Goal: Obtain resource: Download file/media

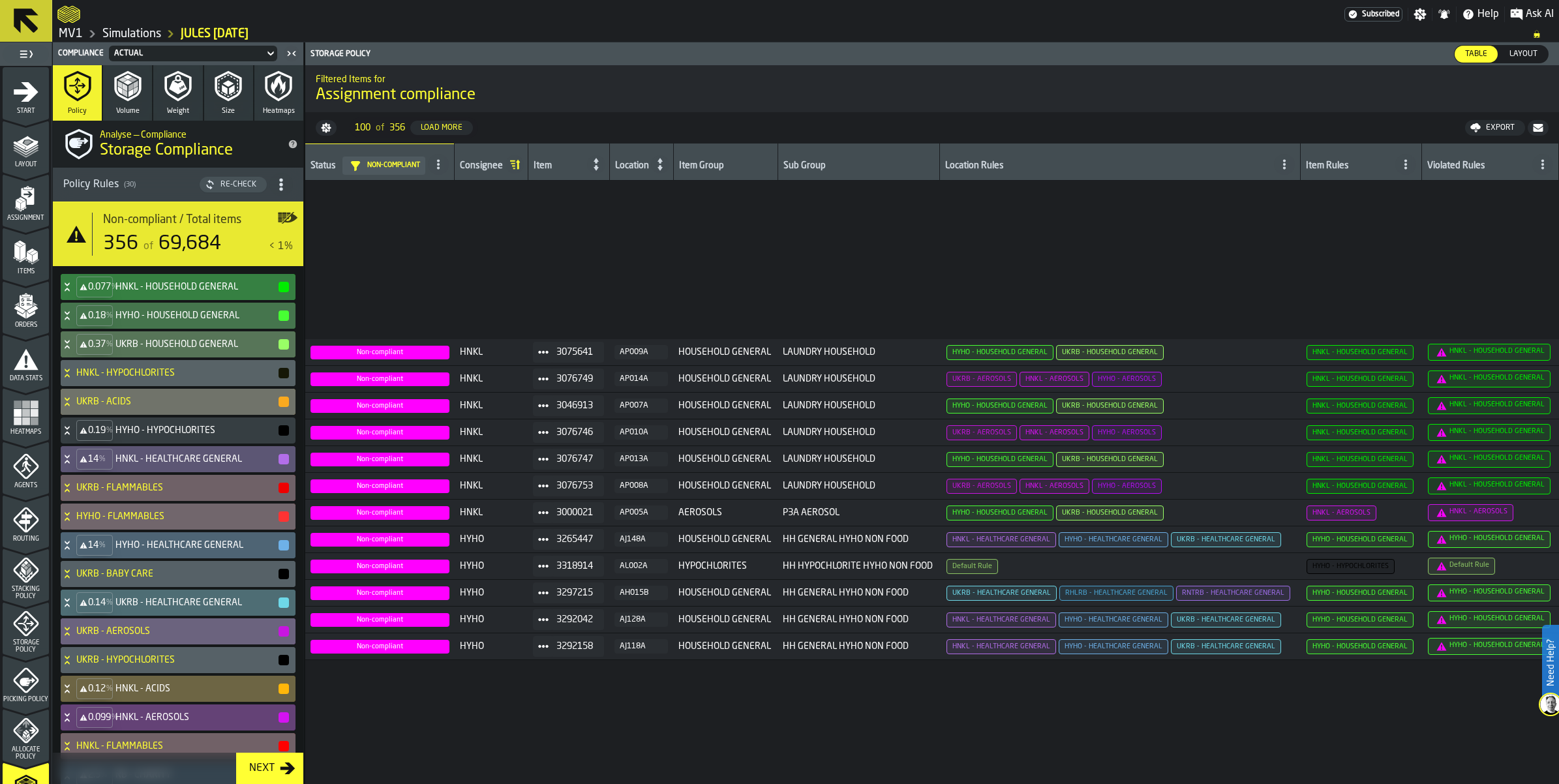
scroll to position [244, 0]
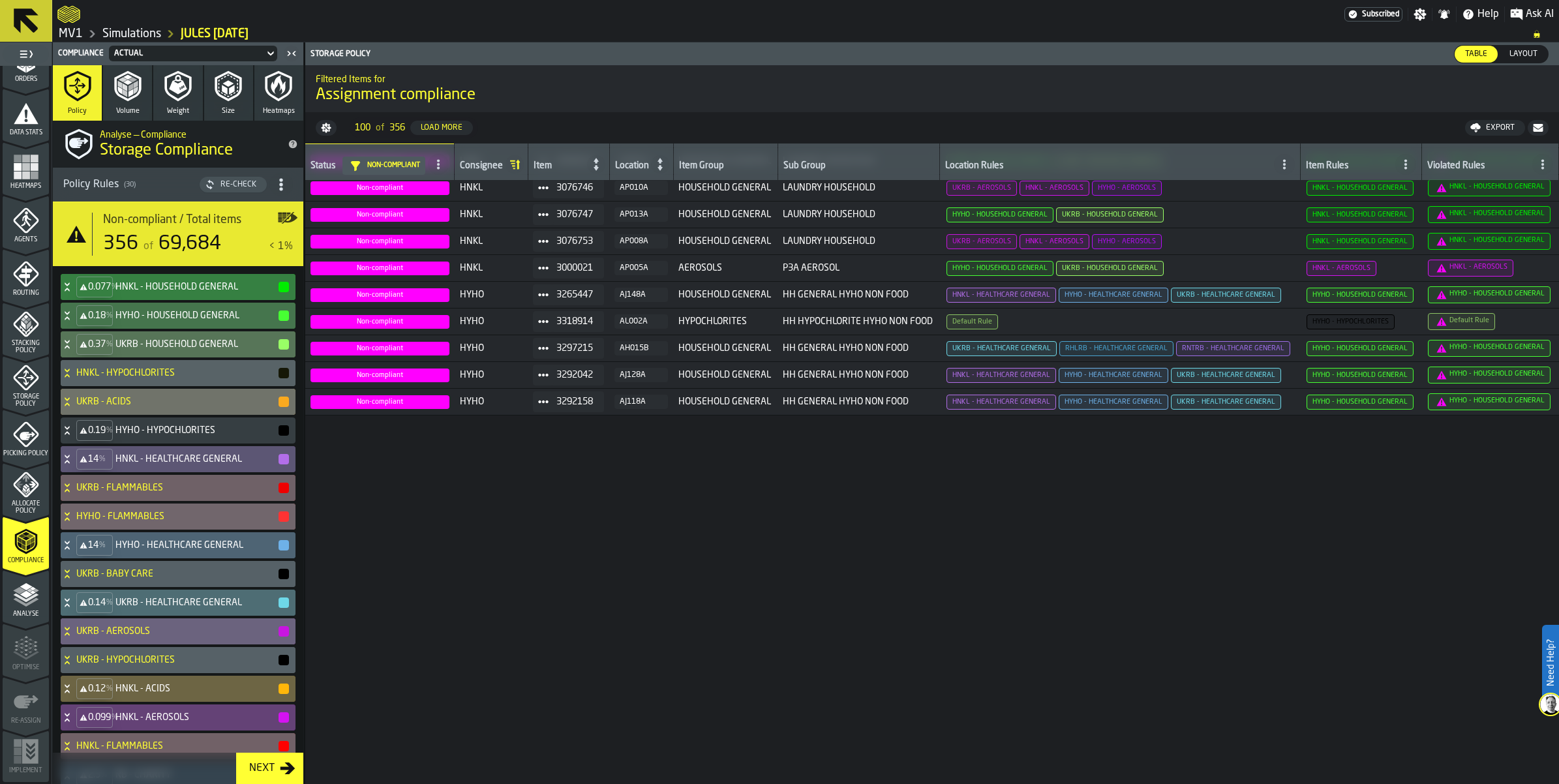
drag, startPoint x: 0, startPoint y: 0, endPoint x: 183, endPoint y: 352, distance: 396.7
click at [183, 300] on div "0.077 % HNKL - HOUSEHOLD GENERAL" at bounding box center [175, 287] width 230 height 26
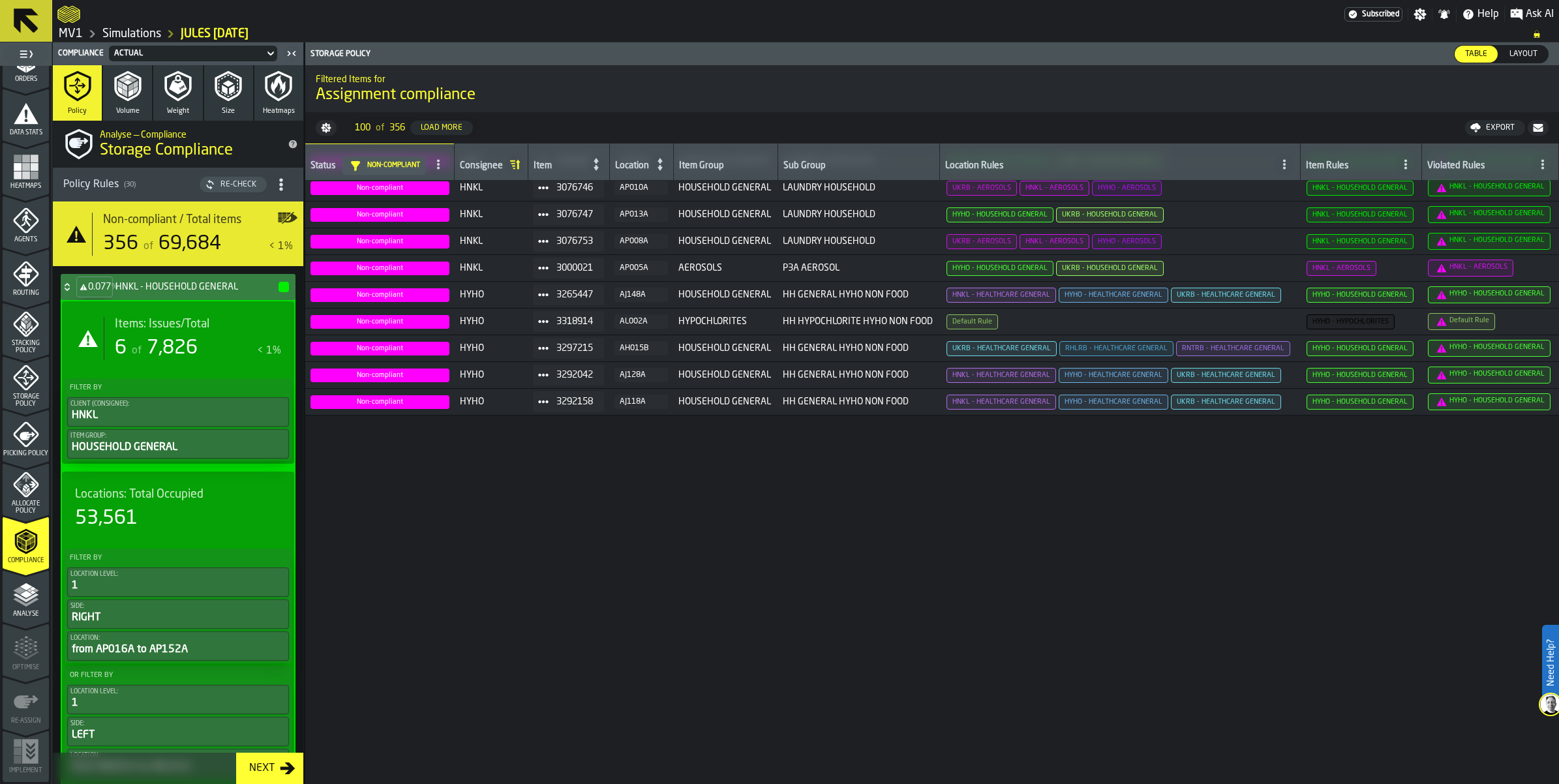
click at [210, 360] on div "Items: Issues/Total 6 of 7,826 < 1%" at bounding box center [192, 339] width 178 height 43
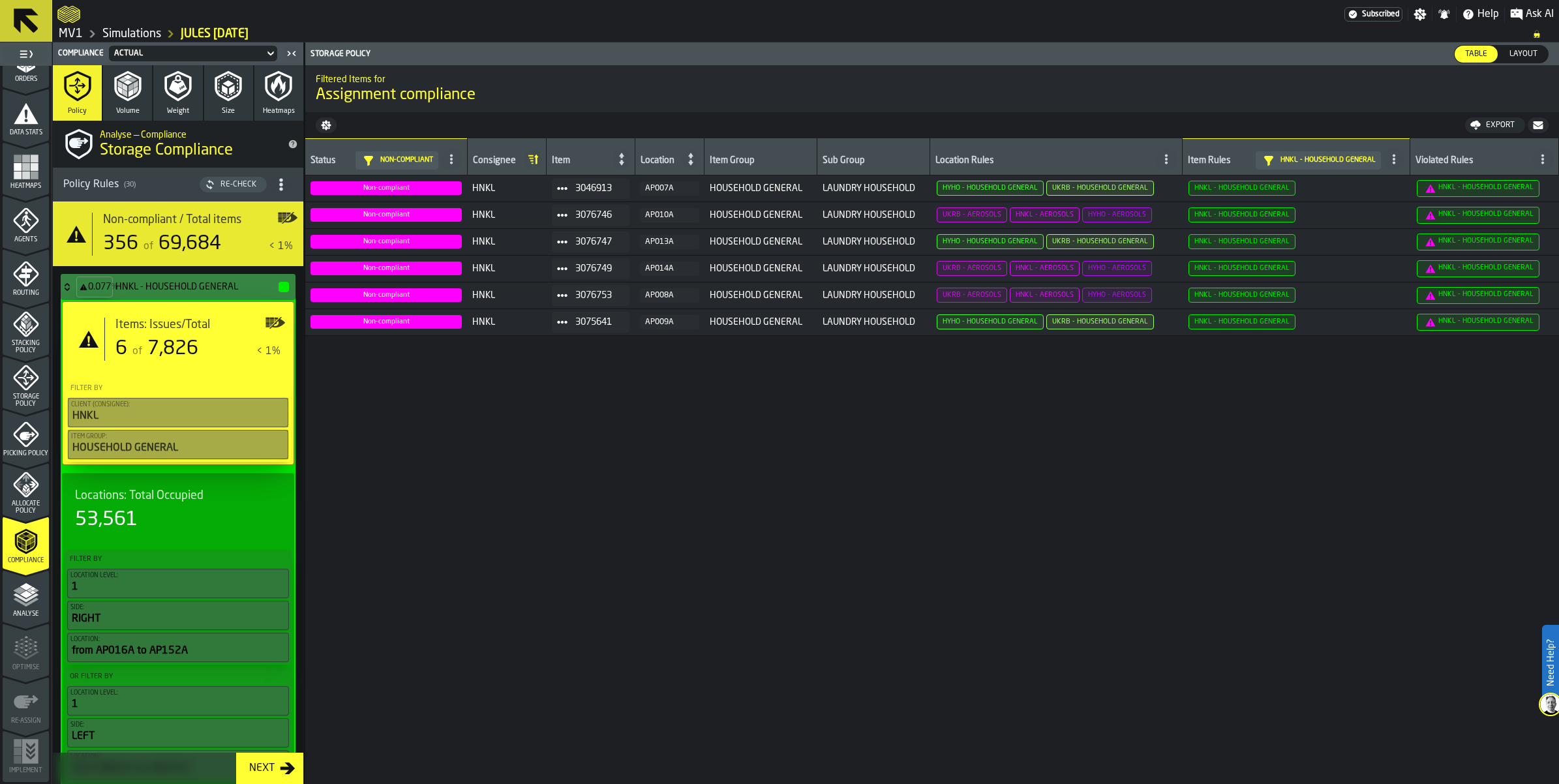
scroll to position [0, 0]
click at [74, 292] on icon at bounding box center [67, 287] width 13 height 11
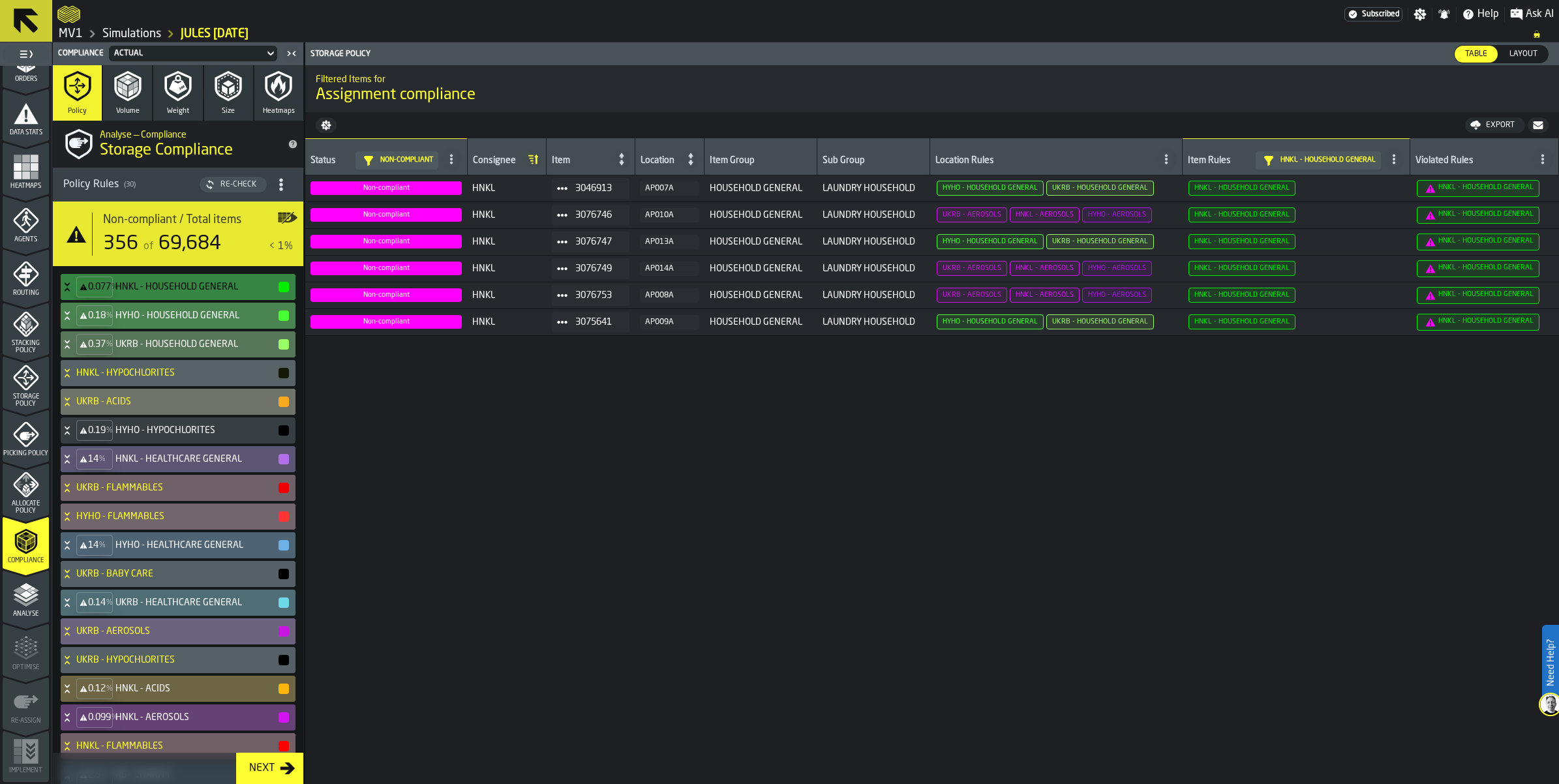
click at [96, 326] on div "0.18 %" at bounding box center [95, 315] width 37 height 21
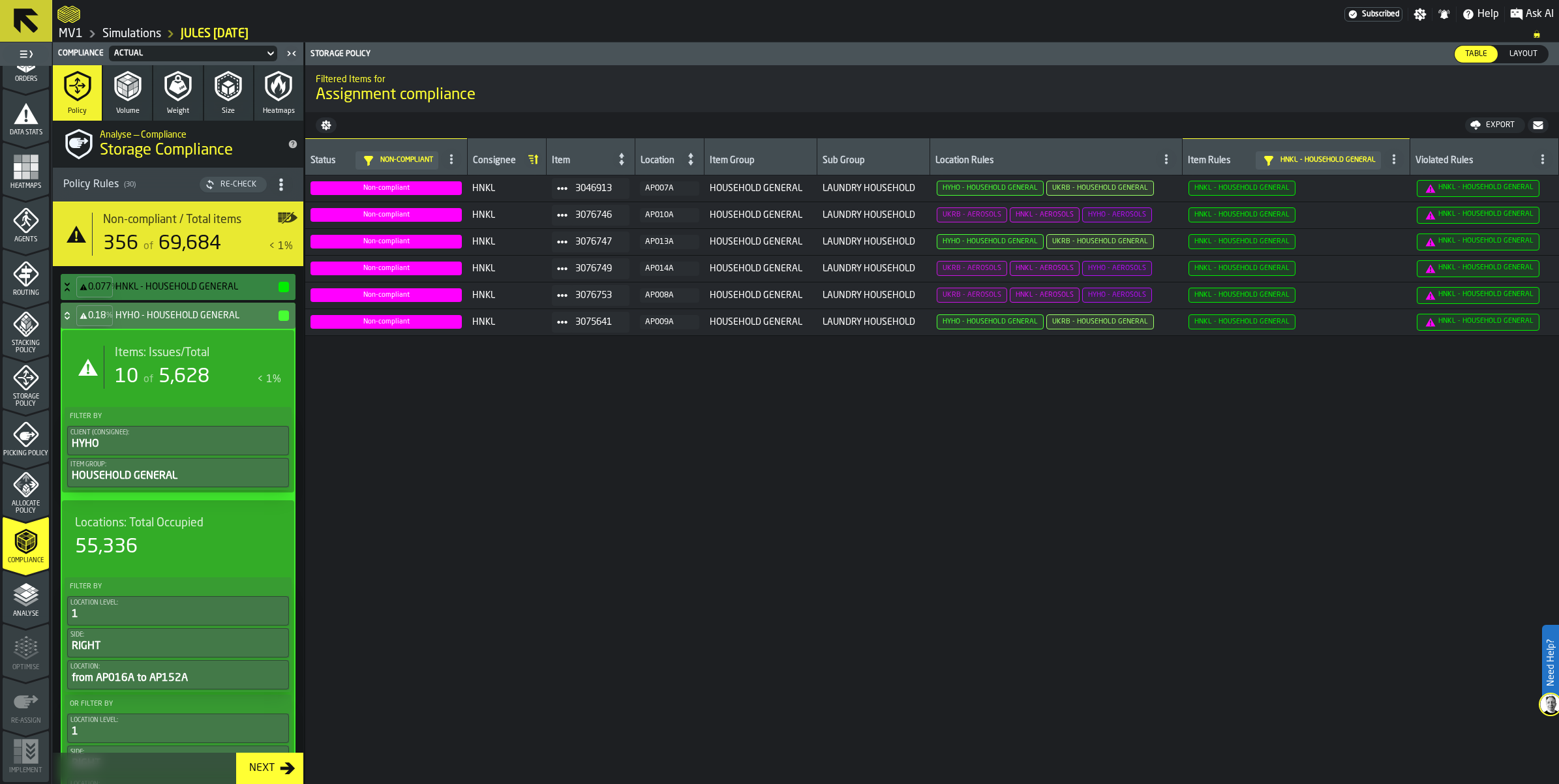
click at [160, 360] on span "Items: Issues/Total" at bounding box center [161, 353] width 95 height 14
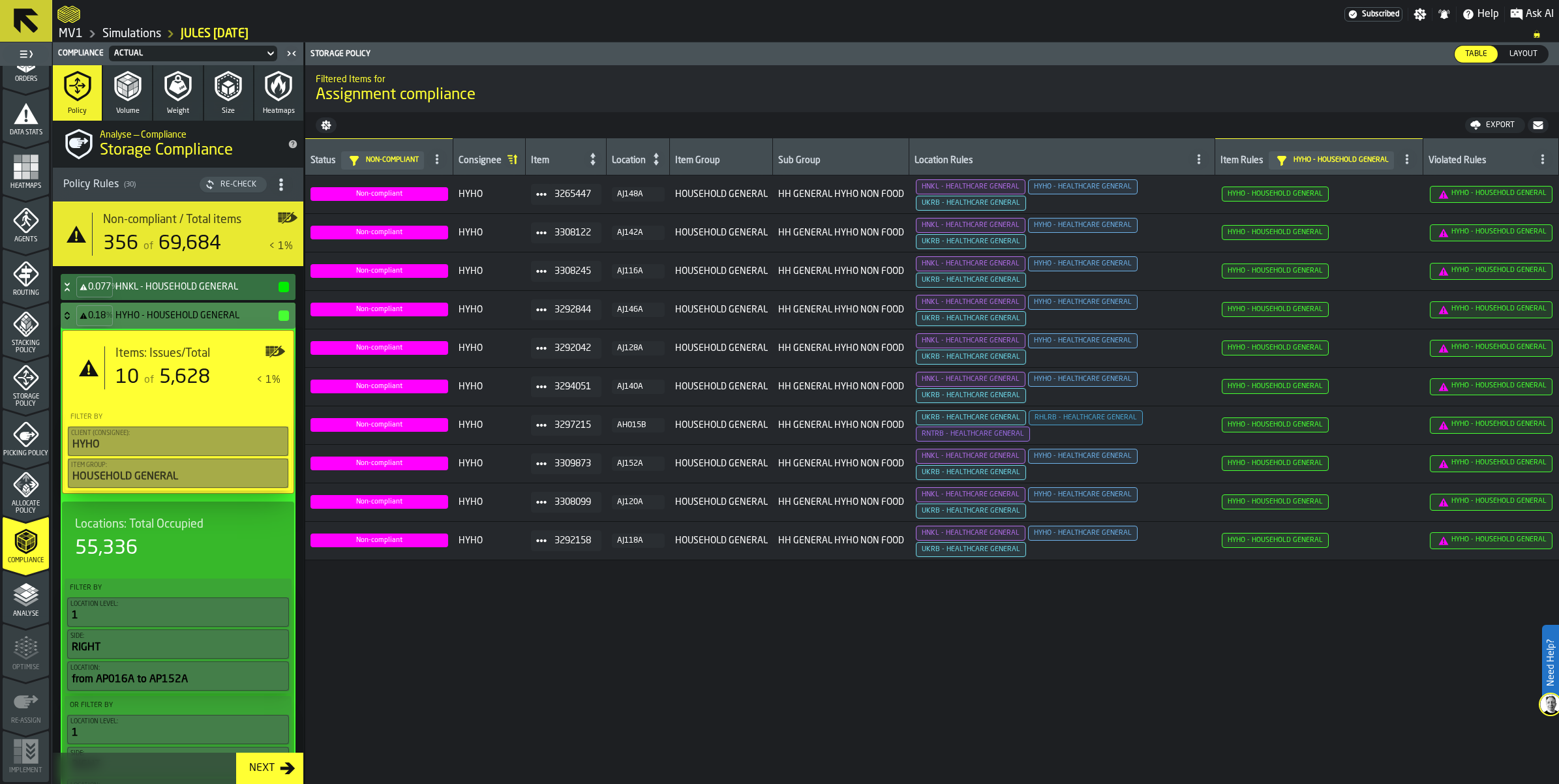
scroll to position [179, 0]
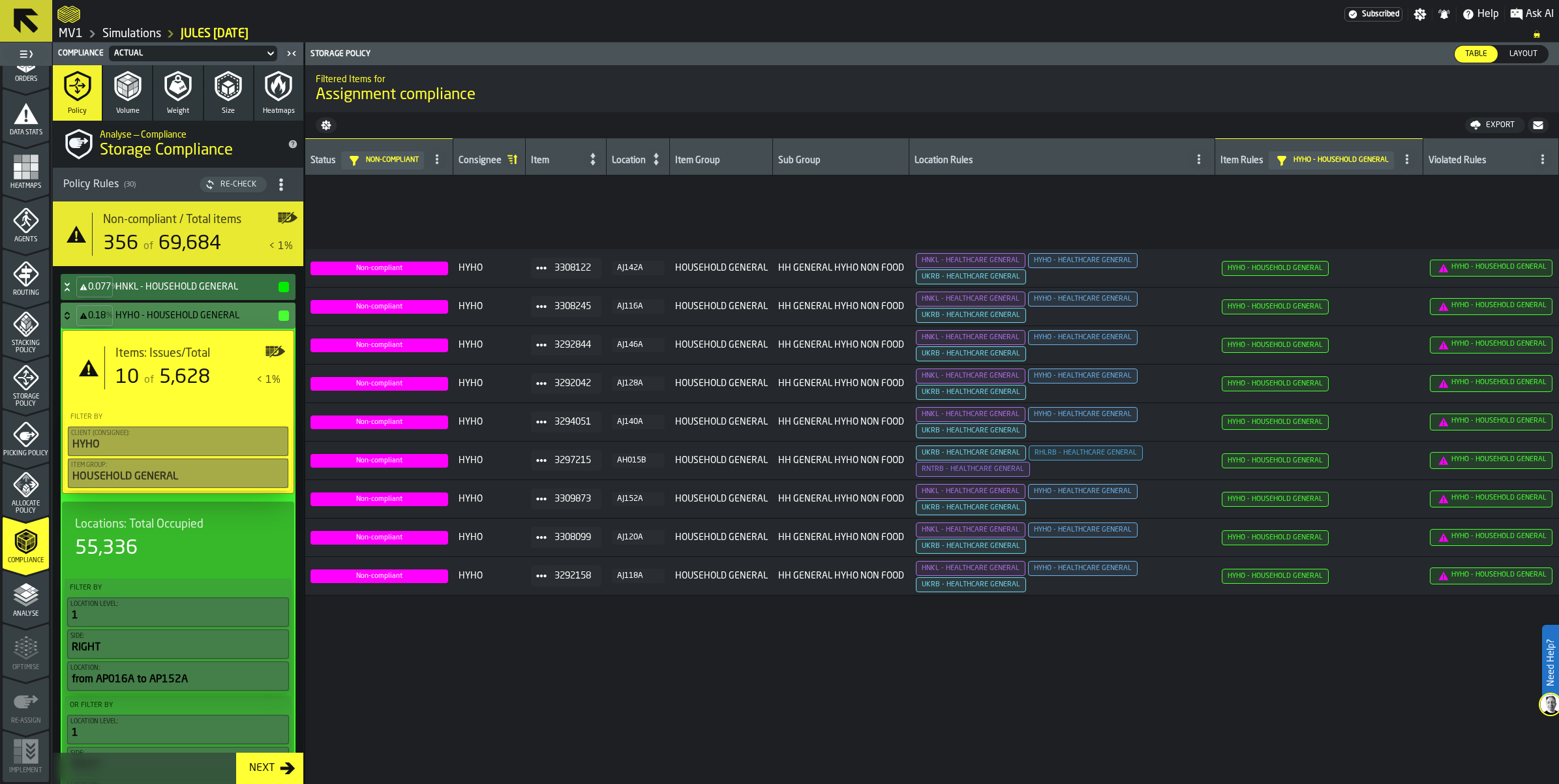
click at [74, 321] on icon at bounding box center [67, 315] width 13 height 11
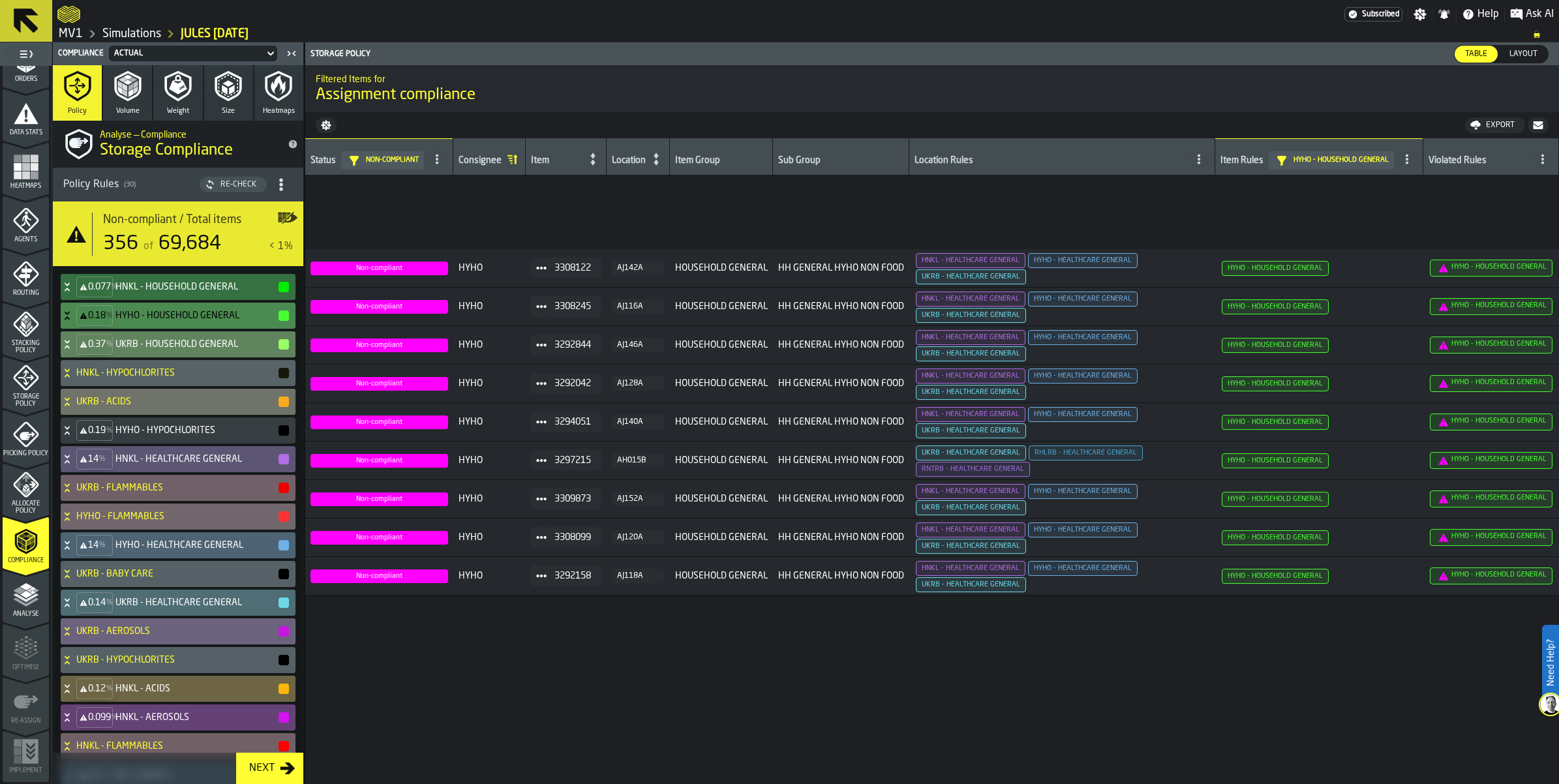
click at [87, 350] on icon at bounding box center [83, 344] width 8 height 11
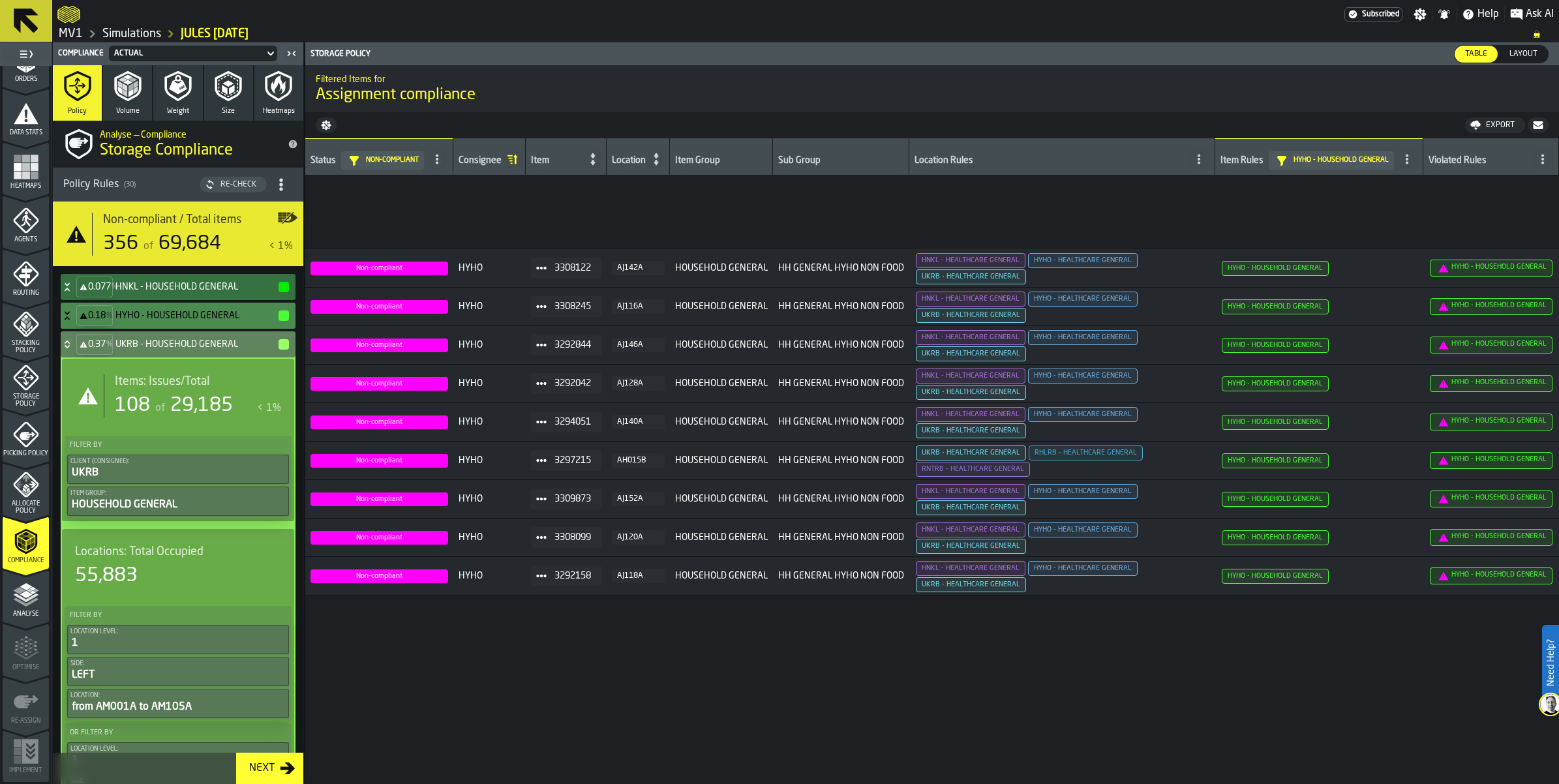
click at [135, 433] on div "Items: Issues/Total 108 of 29,185 < 1%" at bounding box center [179, 396] width 233 height 74
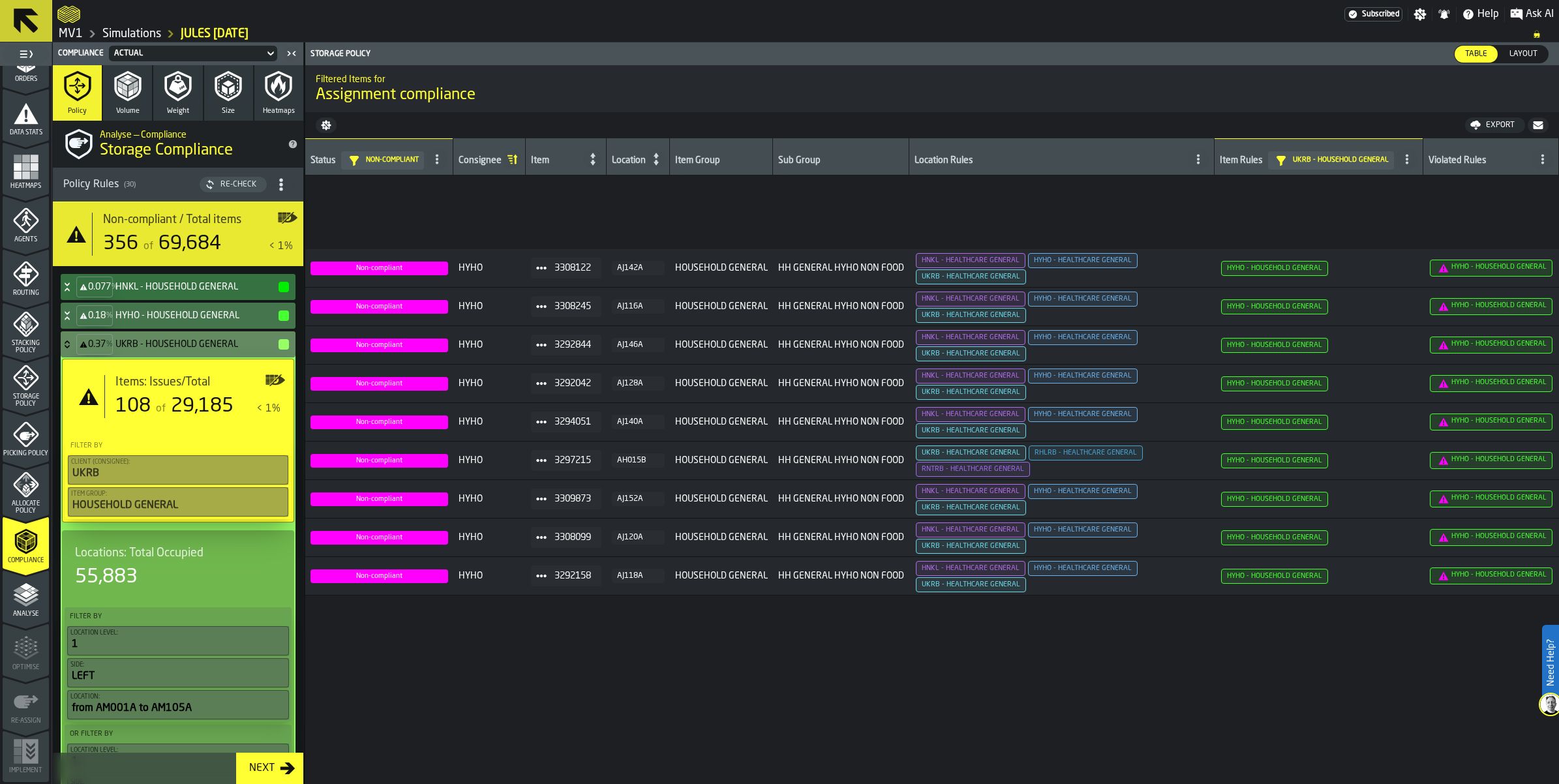
click at [135, 433] on div "Items: Issues/Total 108 of 29,185 < 1%" at bounding box center [178, 397] width 231 height 74
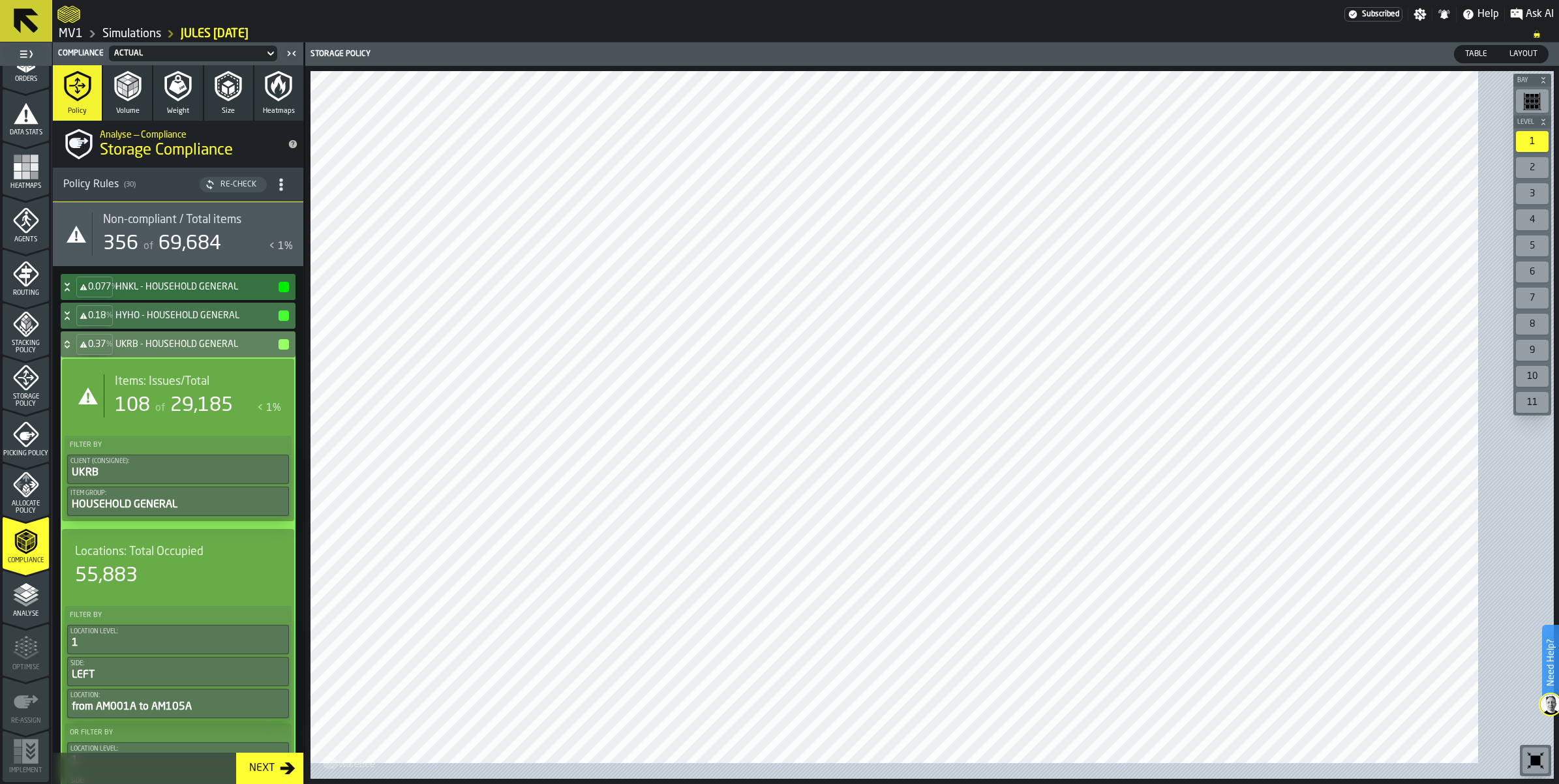
click at [158, 350] on h4 "UKRB - HOUSEHOLD GENERAL" at bounding box center [196, 344] width 161 height 11
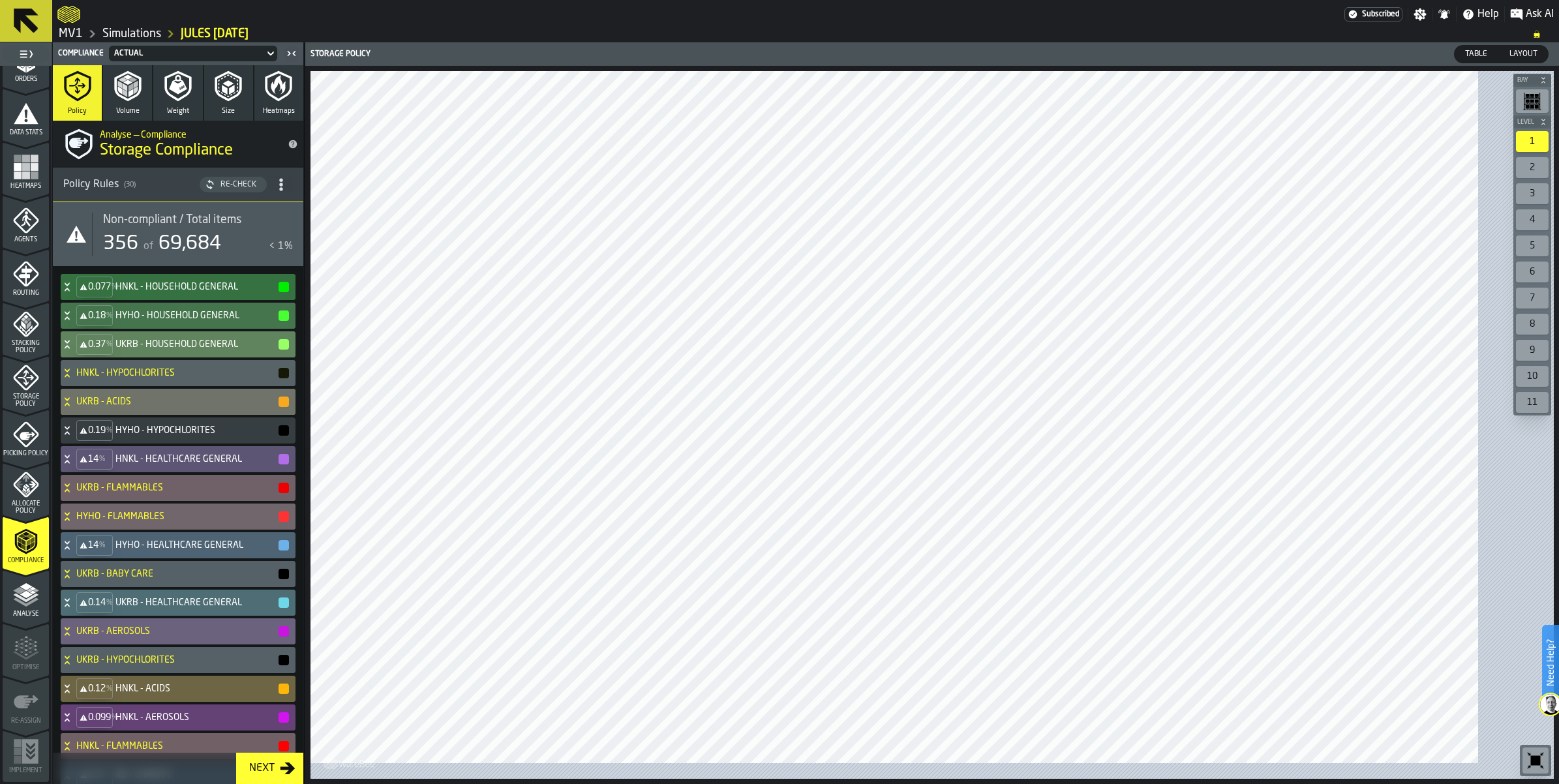
click at [74, 350] on icon at bounding box center [67, 344] width 13 height 11
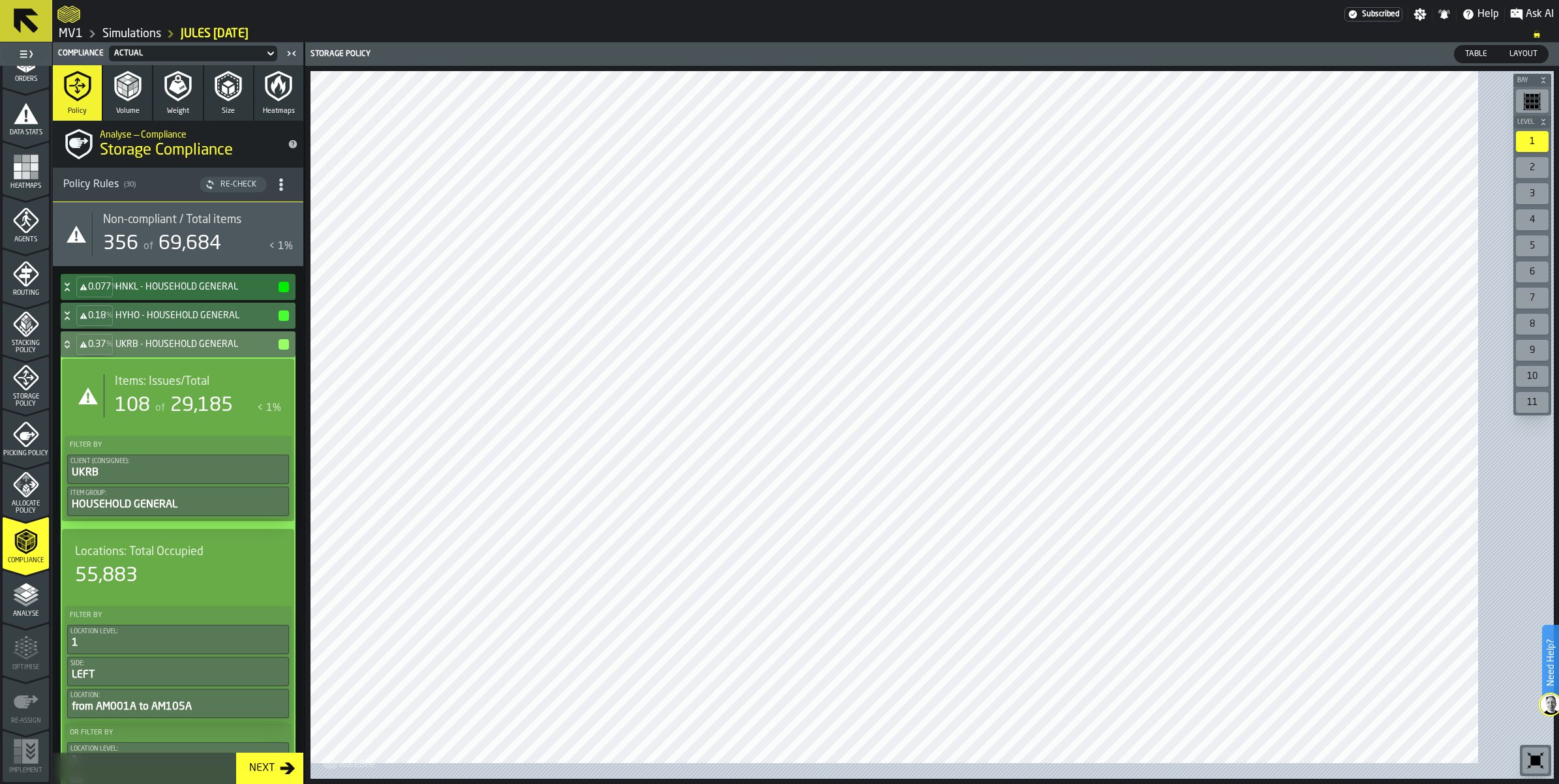
click at [137, 417] on div "Items: Issues/Total 108 of 29,185 < 1%" at bounding box center [192, 396] width 178 height 43
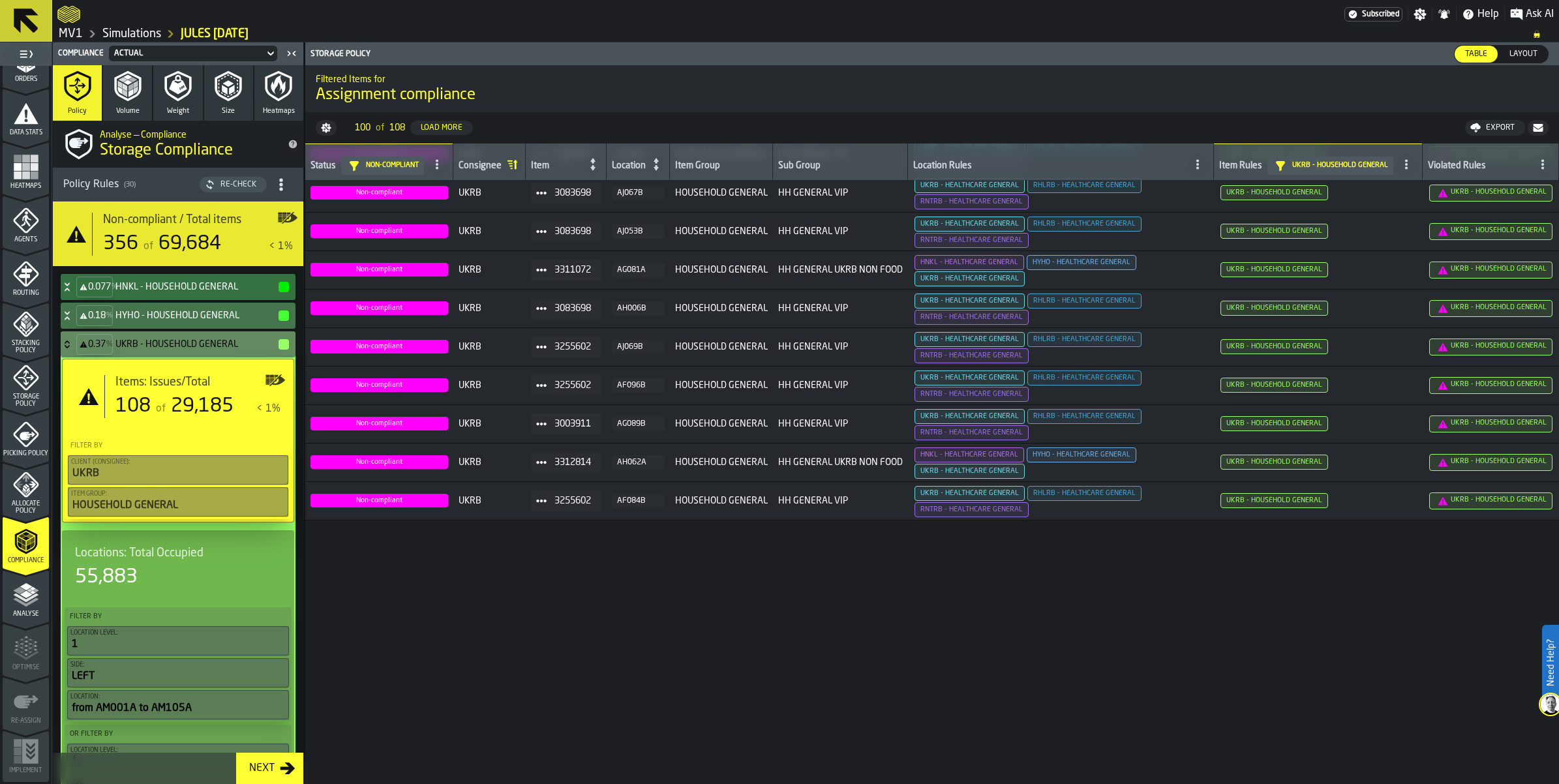
scroll to position [0, 0]
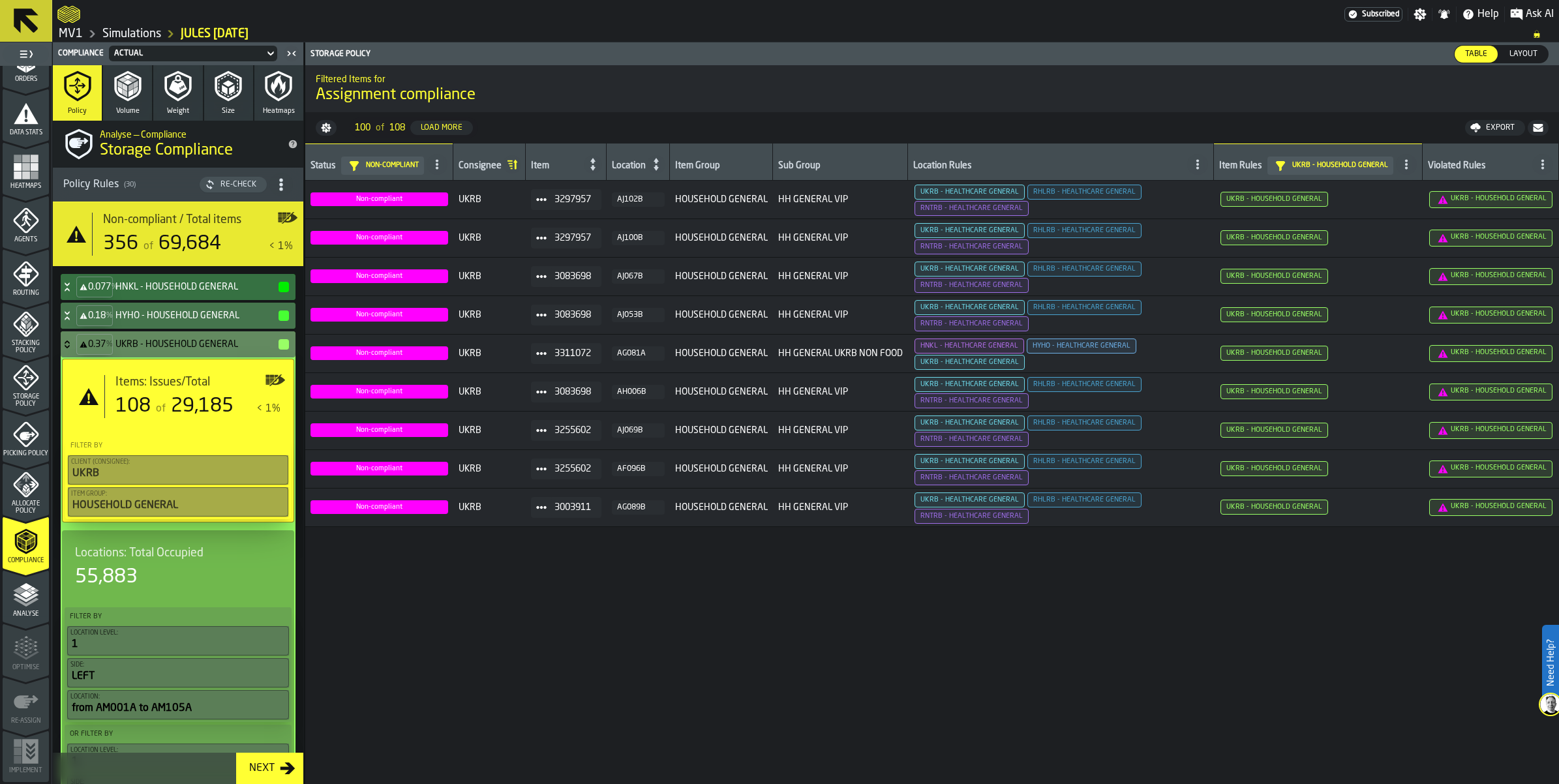
click at [1481, 132] on div "Export" at bounding box center [1500, 128] width 39 height 9
click at [1460, 133] on span "Download (csv)" at bounding box center [1490, 128] width 60 height 11
click at [74, 350] on icon at bounding box center [67, 344] width 13 height 11
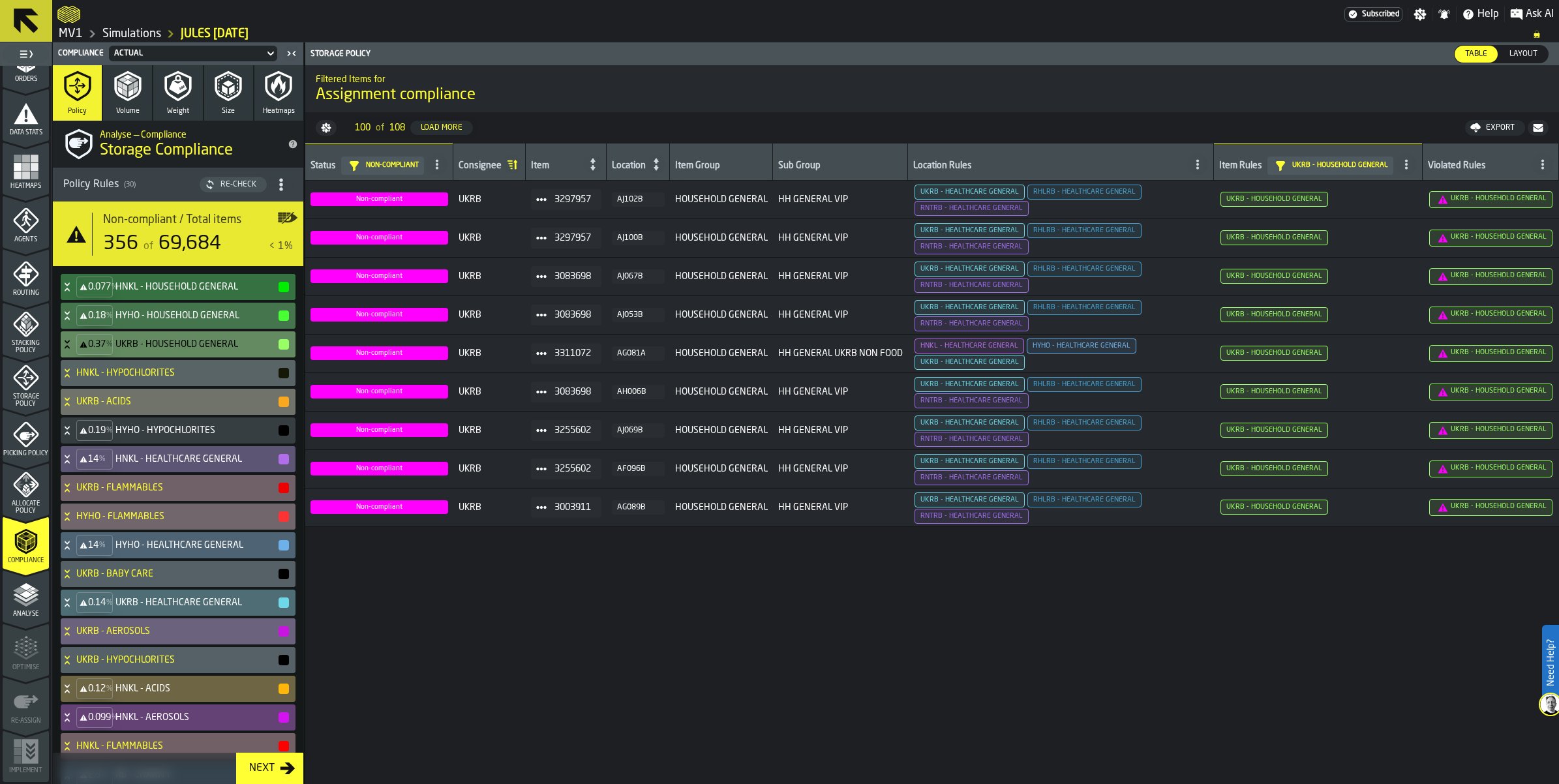
click at [69, 371] on icon at bounding box center [67, 370] width 5 height 4
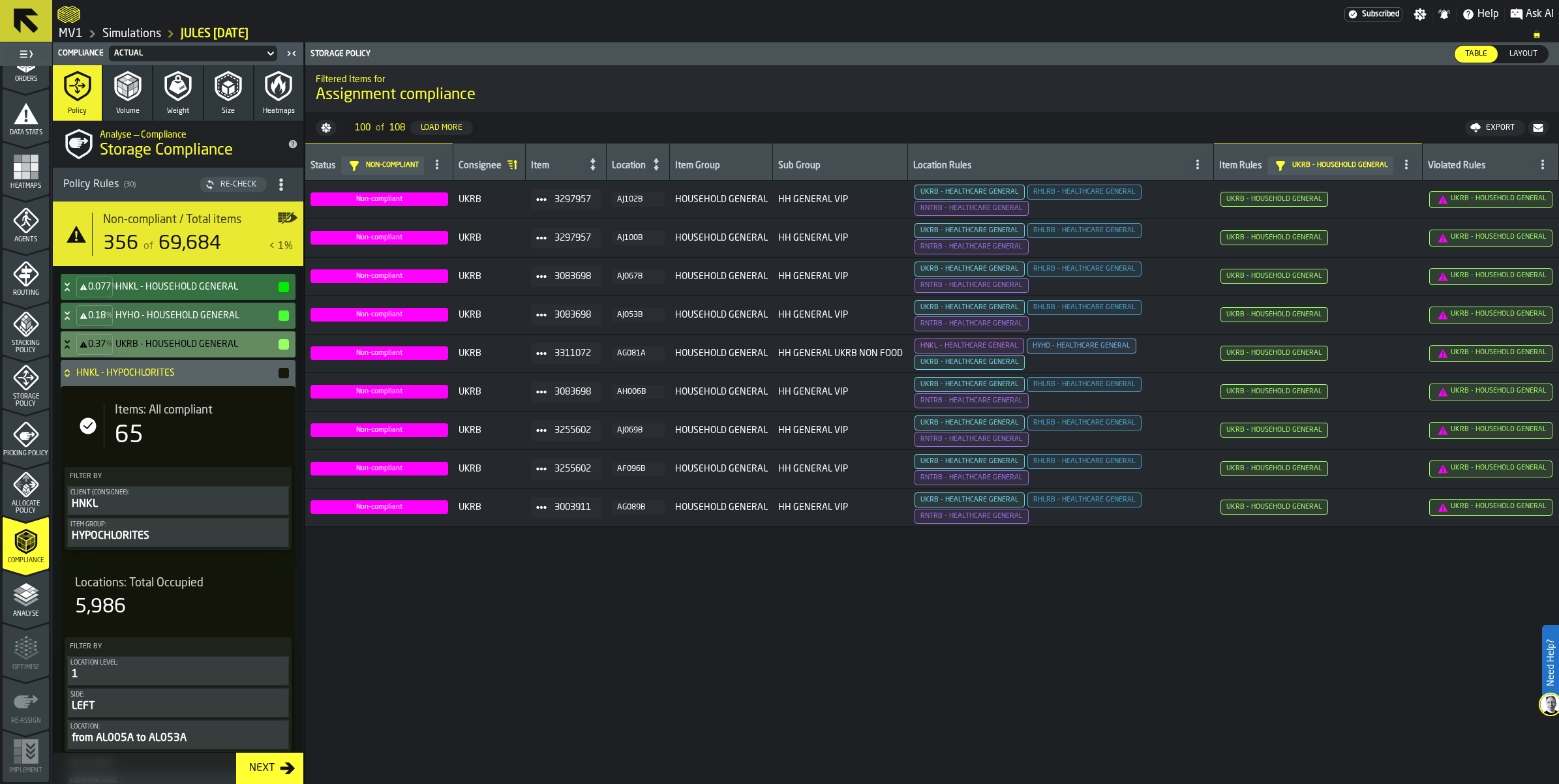
click at [69, 372] on icon at bounding box center [67, 371] width 5 height 4
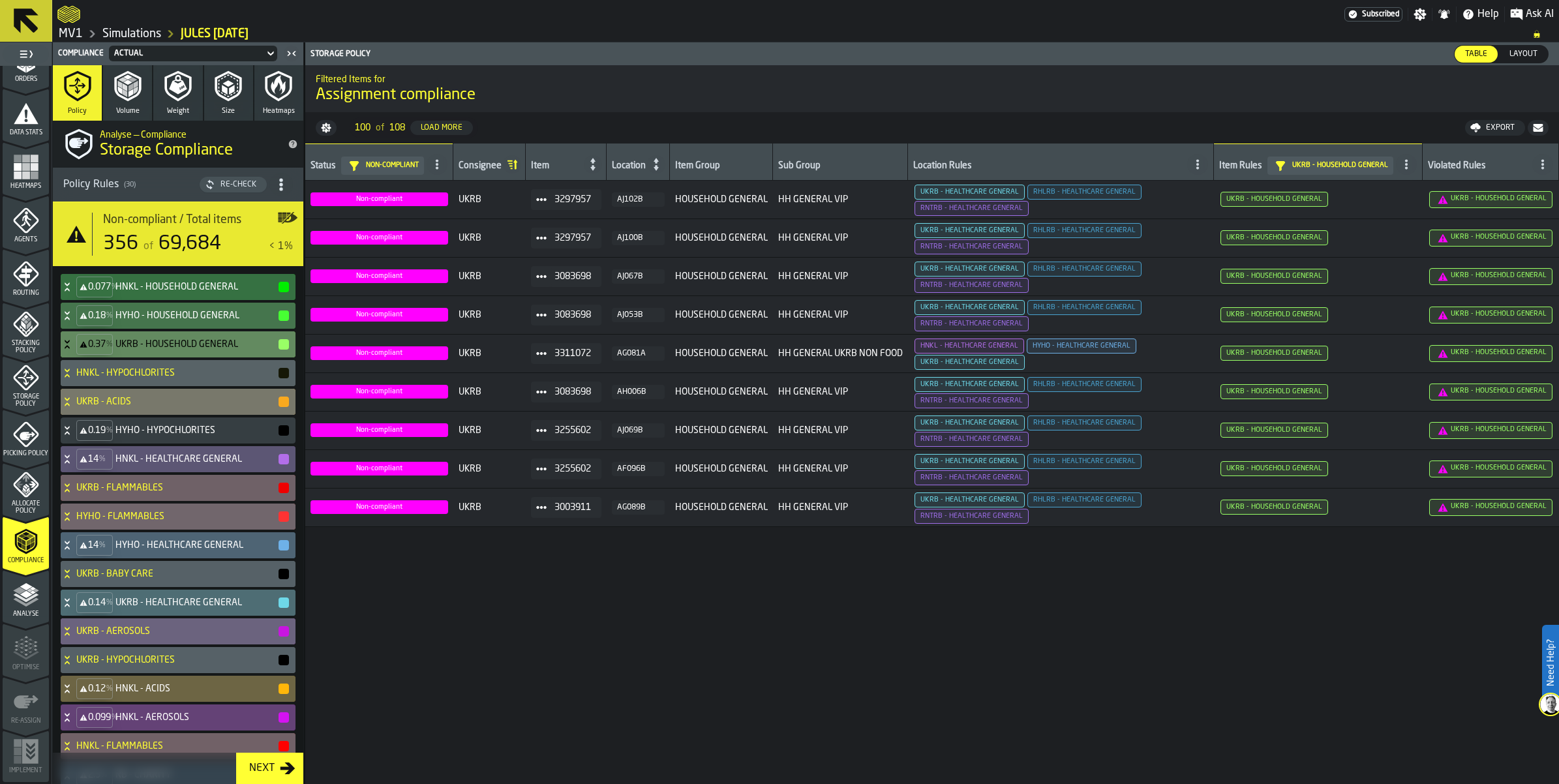
click at [87, 415] on div "UKRB - ACIDS" at bounding box center [175, 401] width 230 height 26
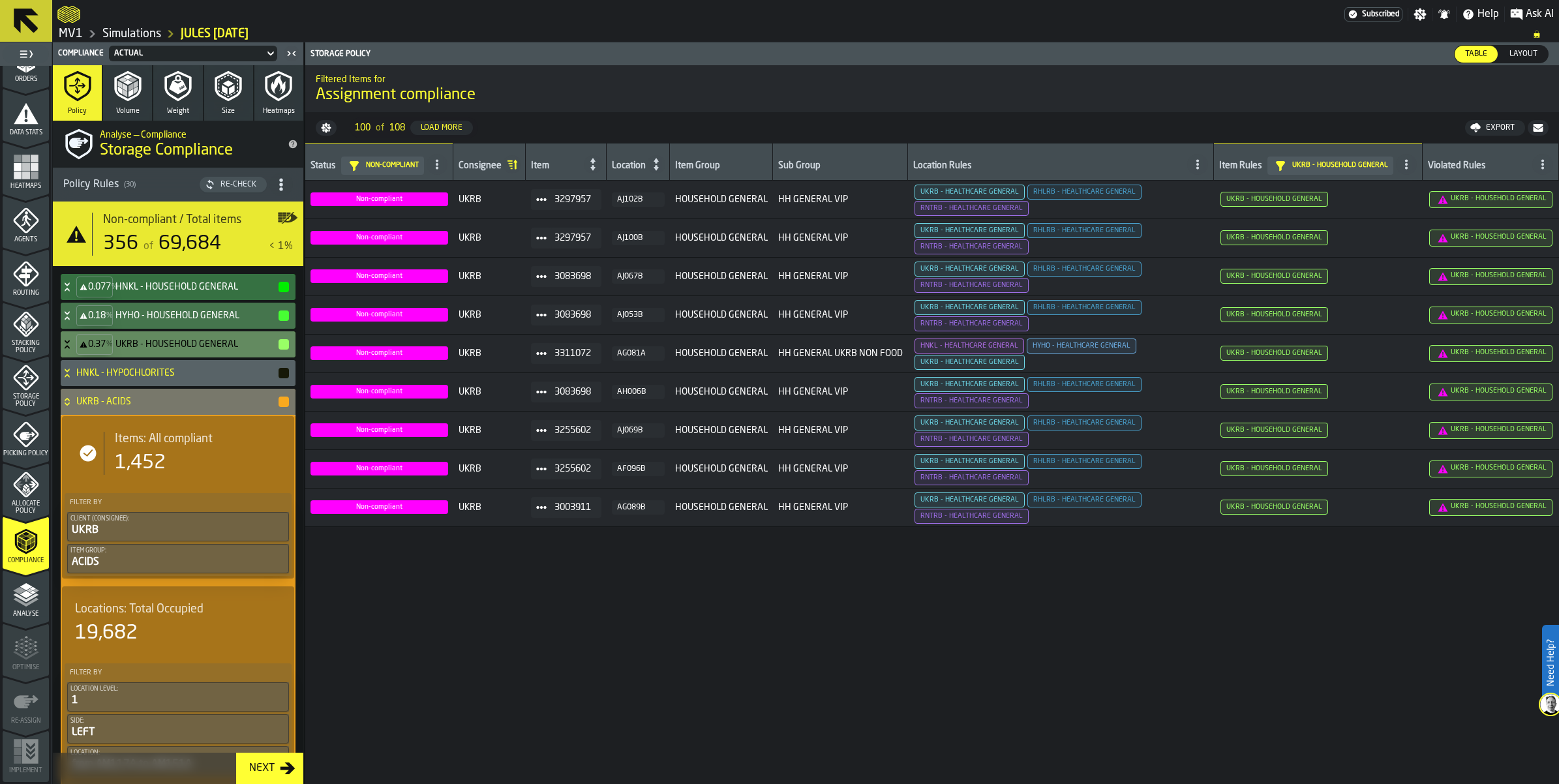
click at [74, 407] on icon at bounding box center [67, 402] width 13 height 11
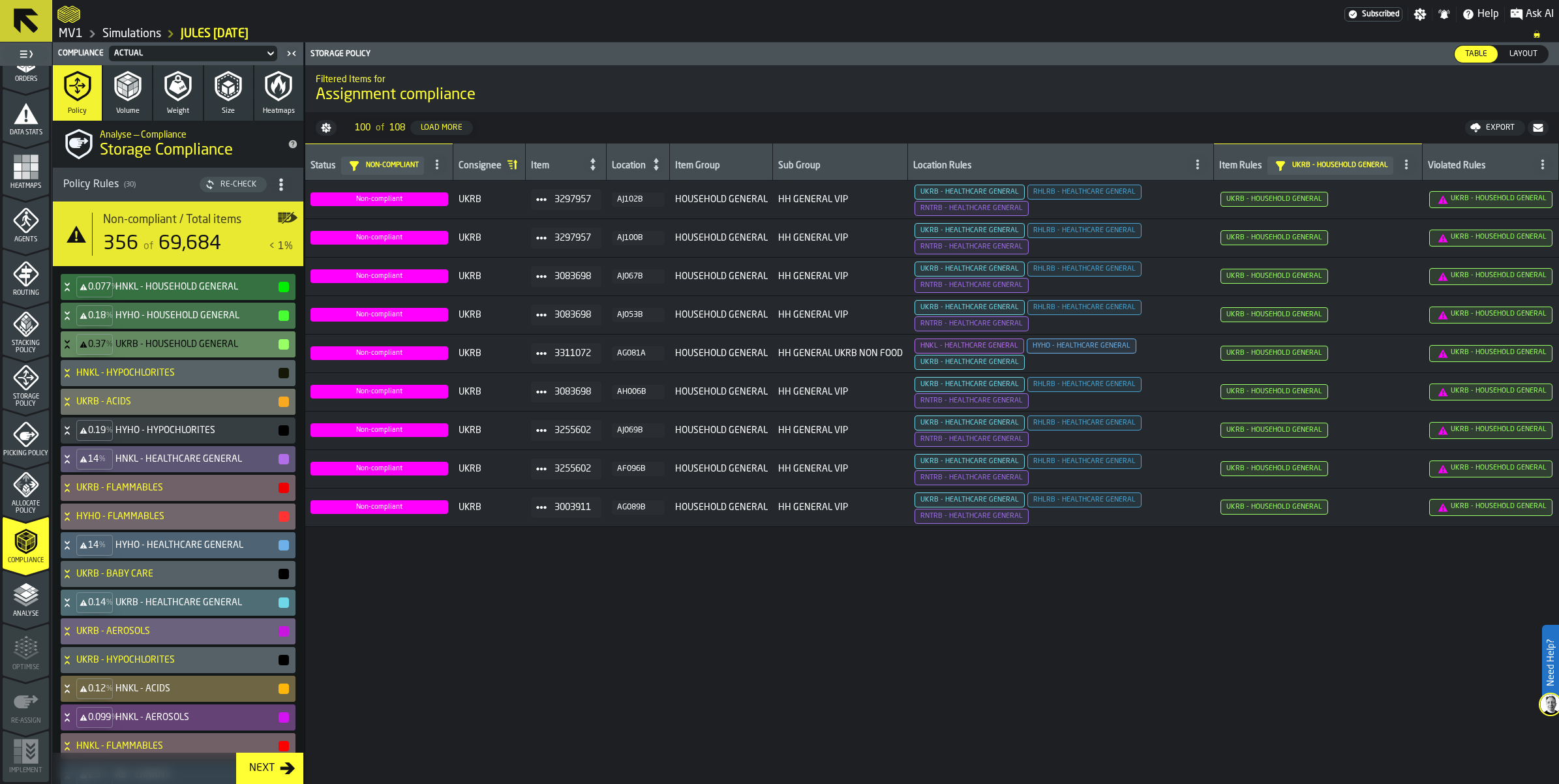
click at [69, 429] on icon at bounding box center [67, 428] width 5 height 4
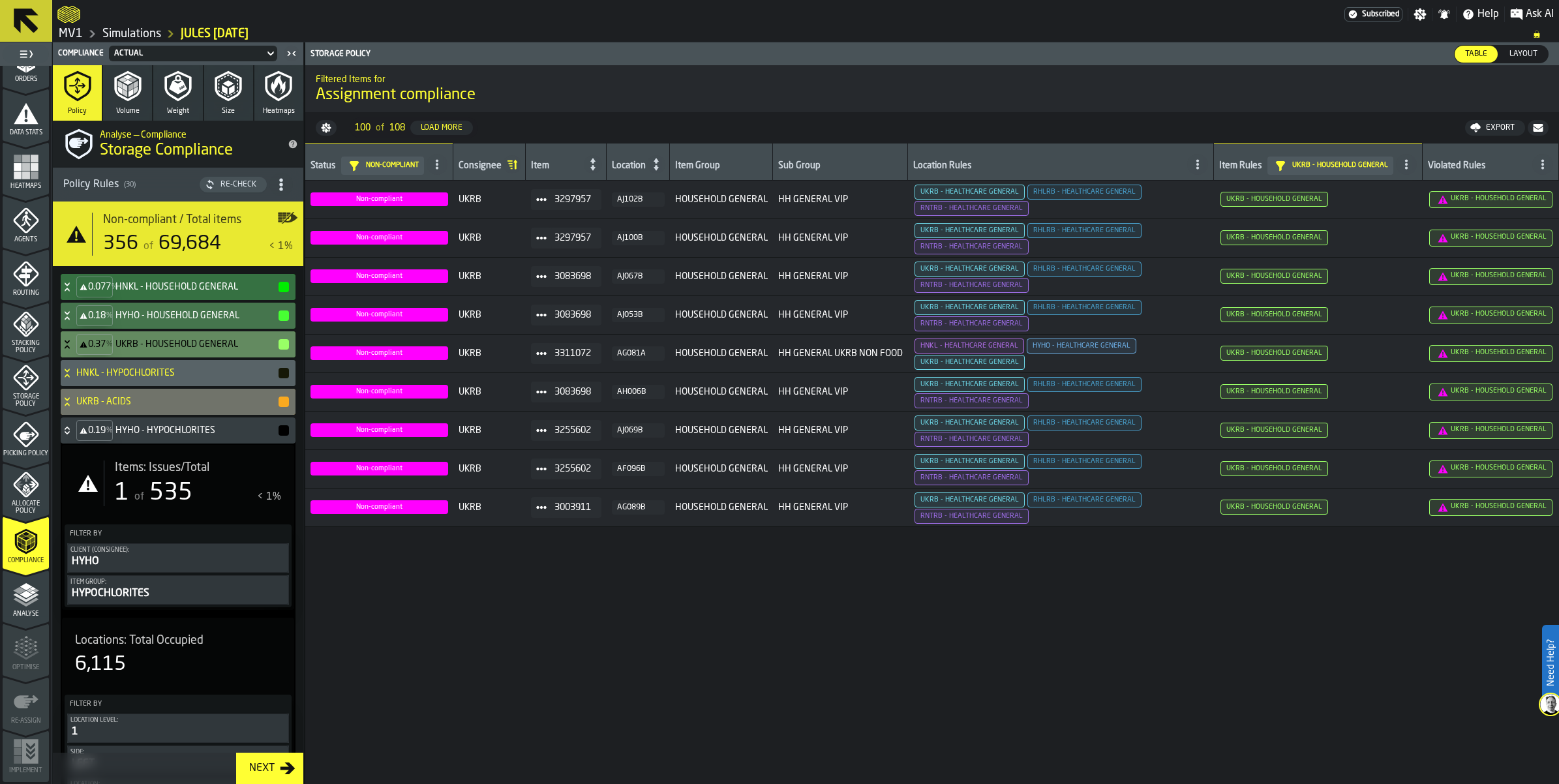
click at [157, 475] on span "Items: Issues/Total" at bounding box center [161, 468] width 95 height 14
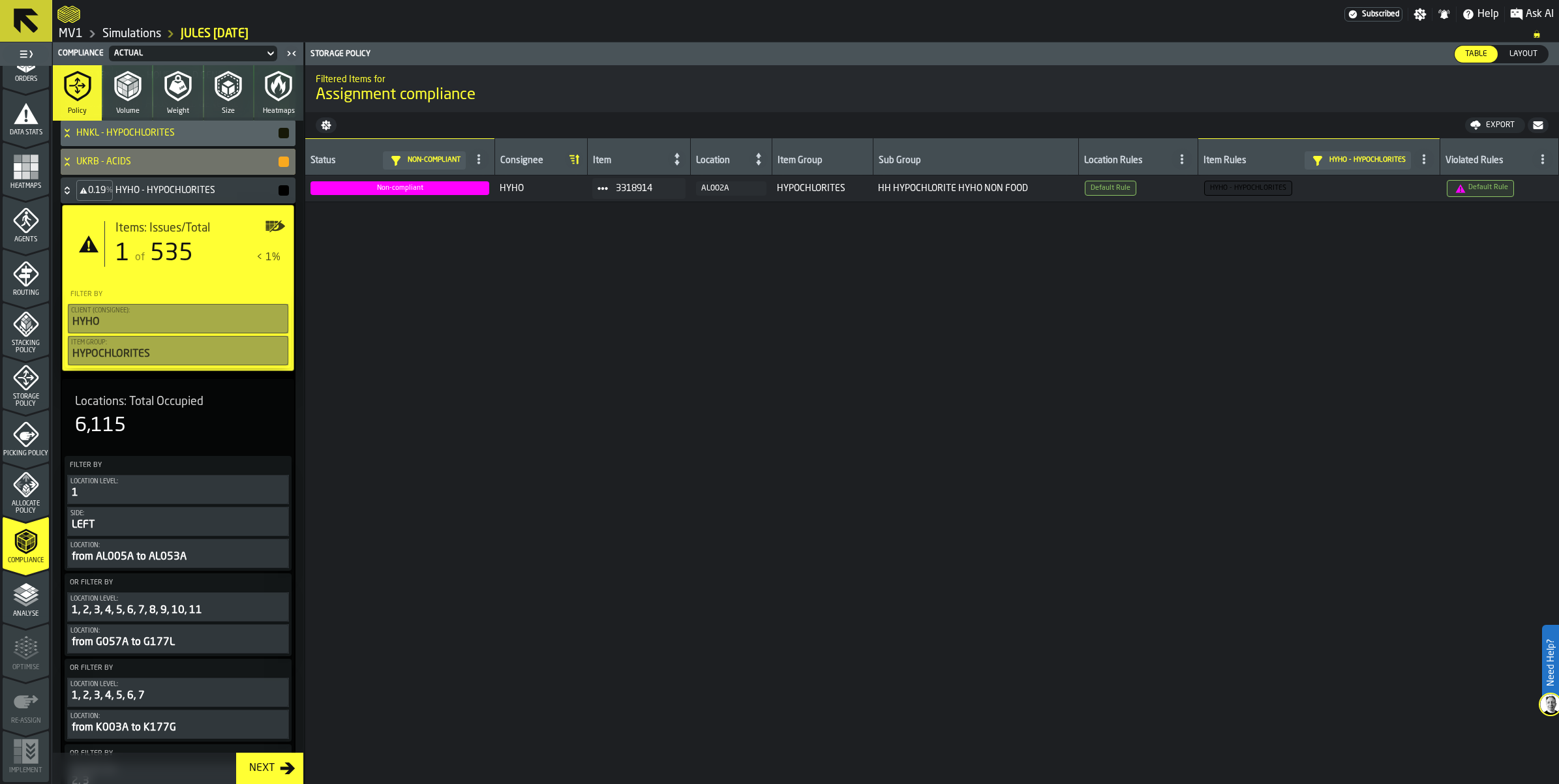
scroll to position [244, 0]
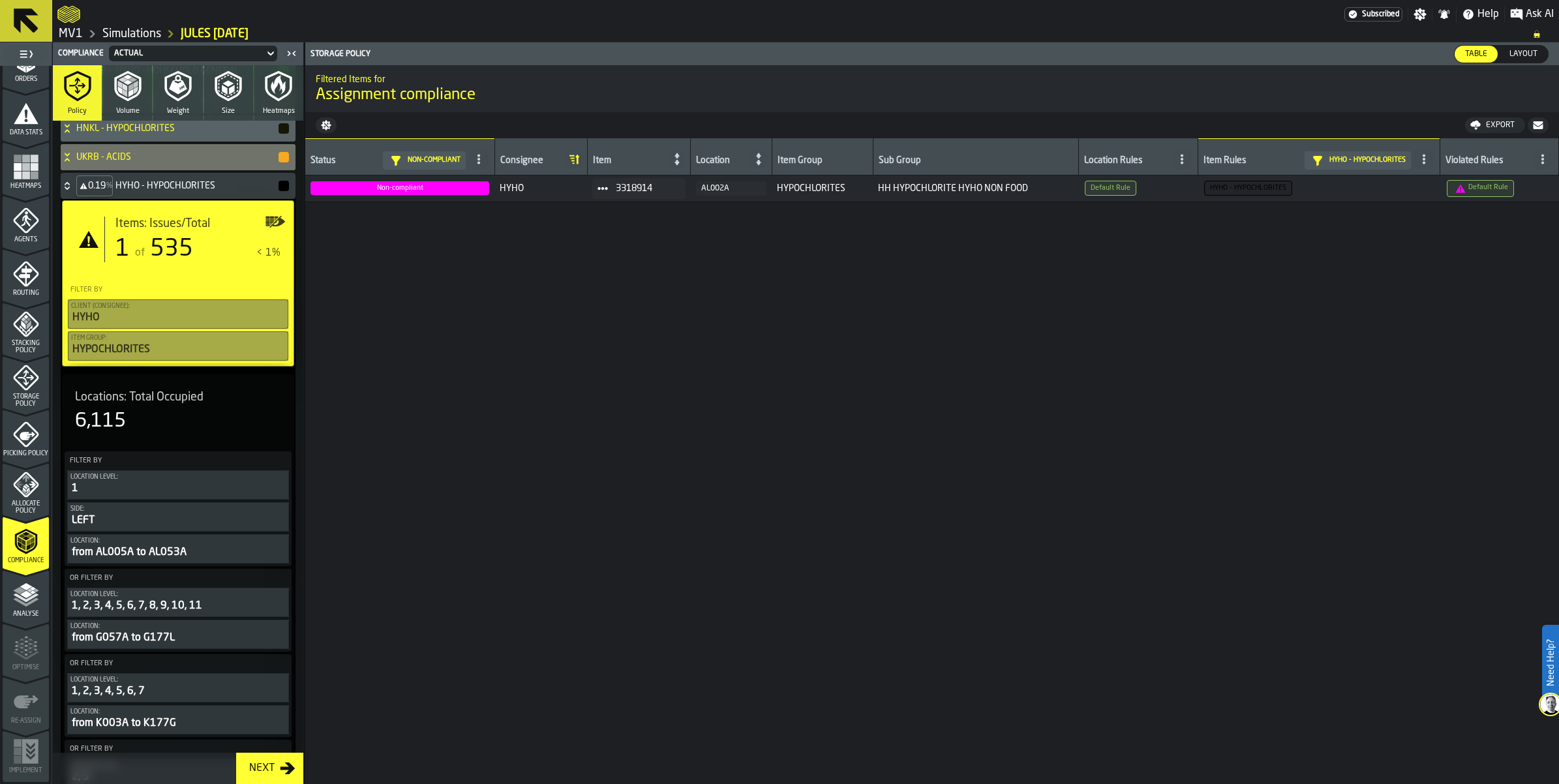
click at [74, 191] on icon at bounding box center [67, 186] width 13 height 11
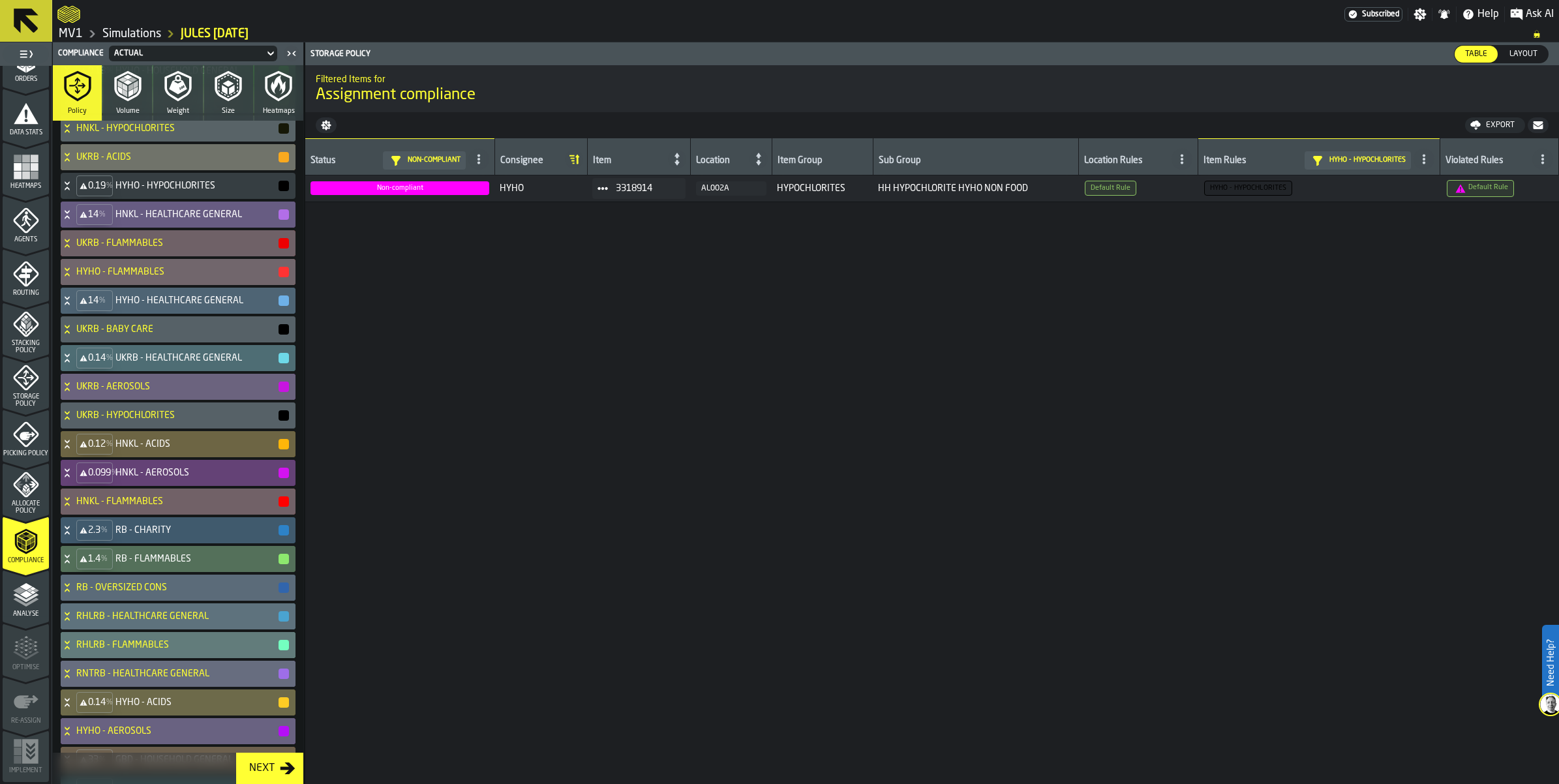
click at [74, 220] on icon at bounding box center [67, 214] width 13 height 11
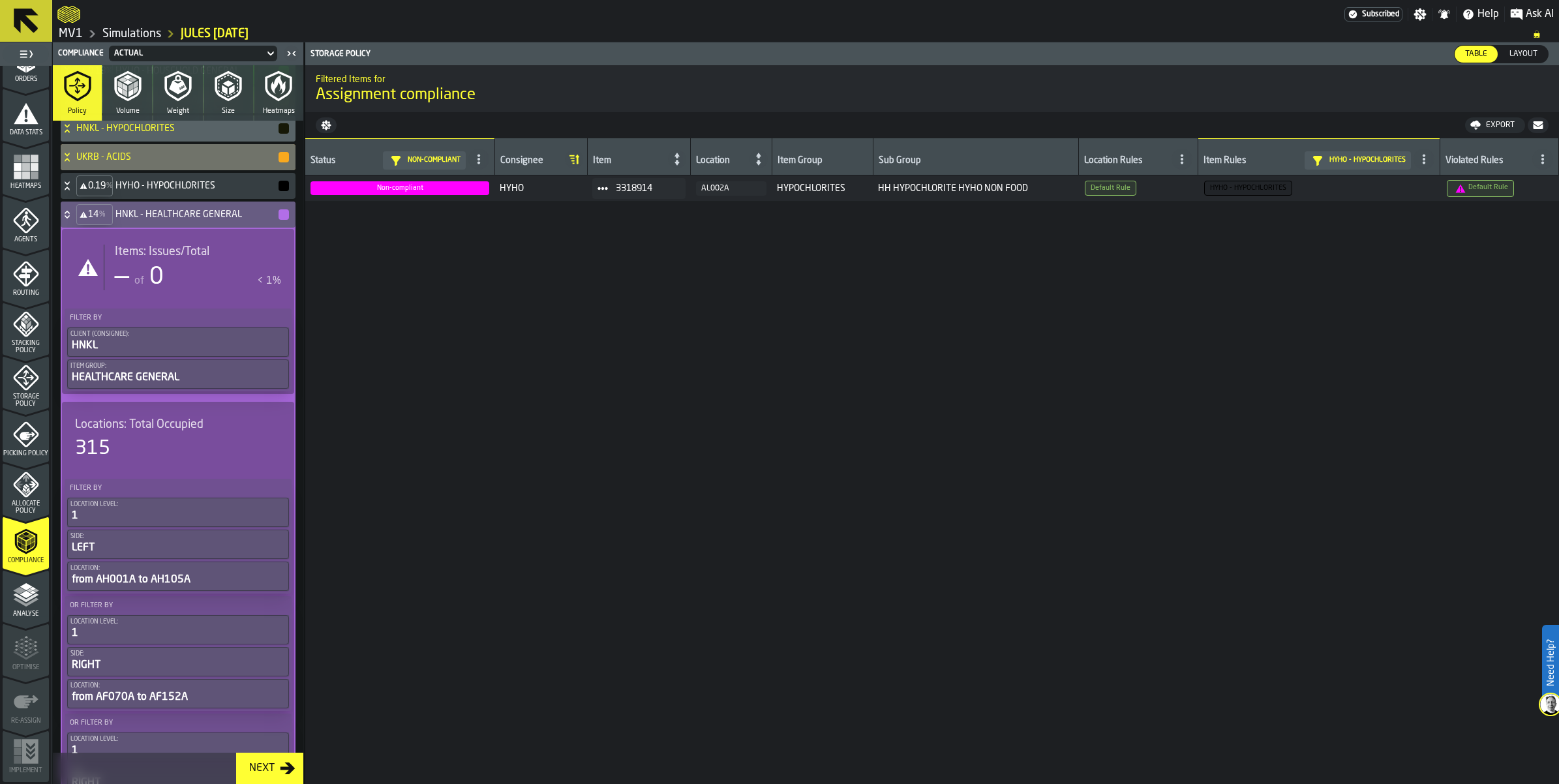
click at [74, 220] on icon at bounding box center [67, 214] width 13 height 11
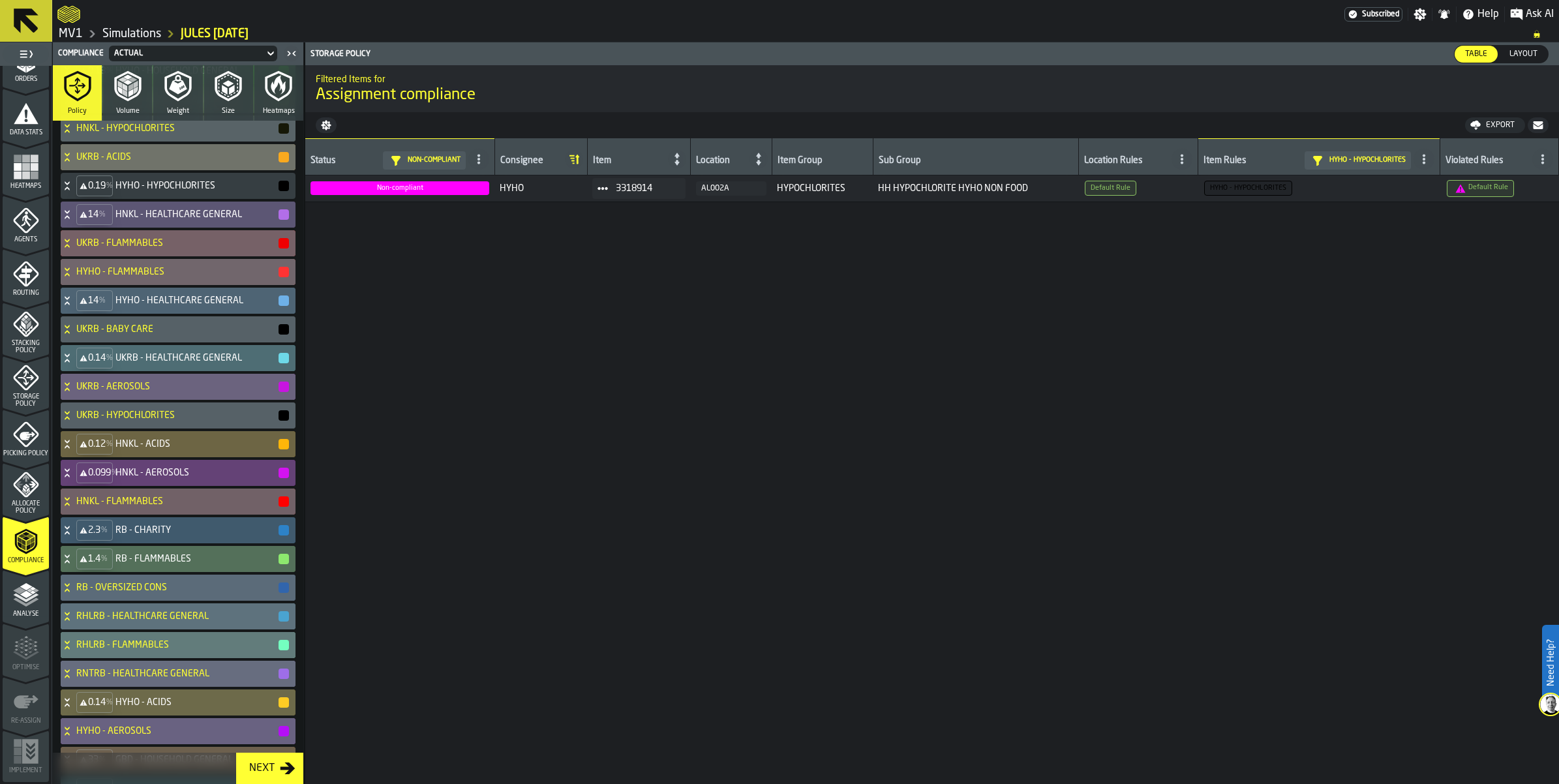
click at [69, 247] on icon at bounding box center [67, 246] width 5 height 4
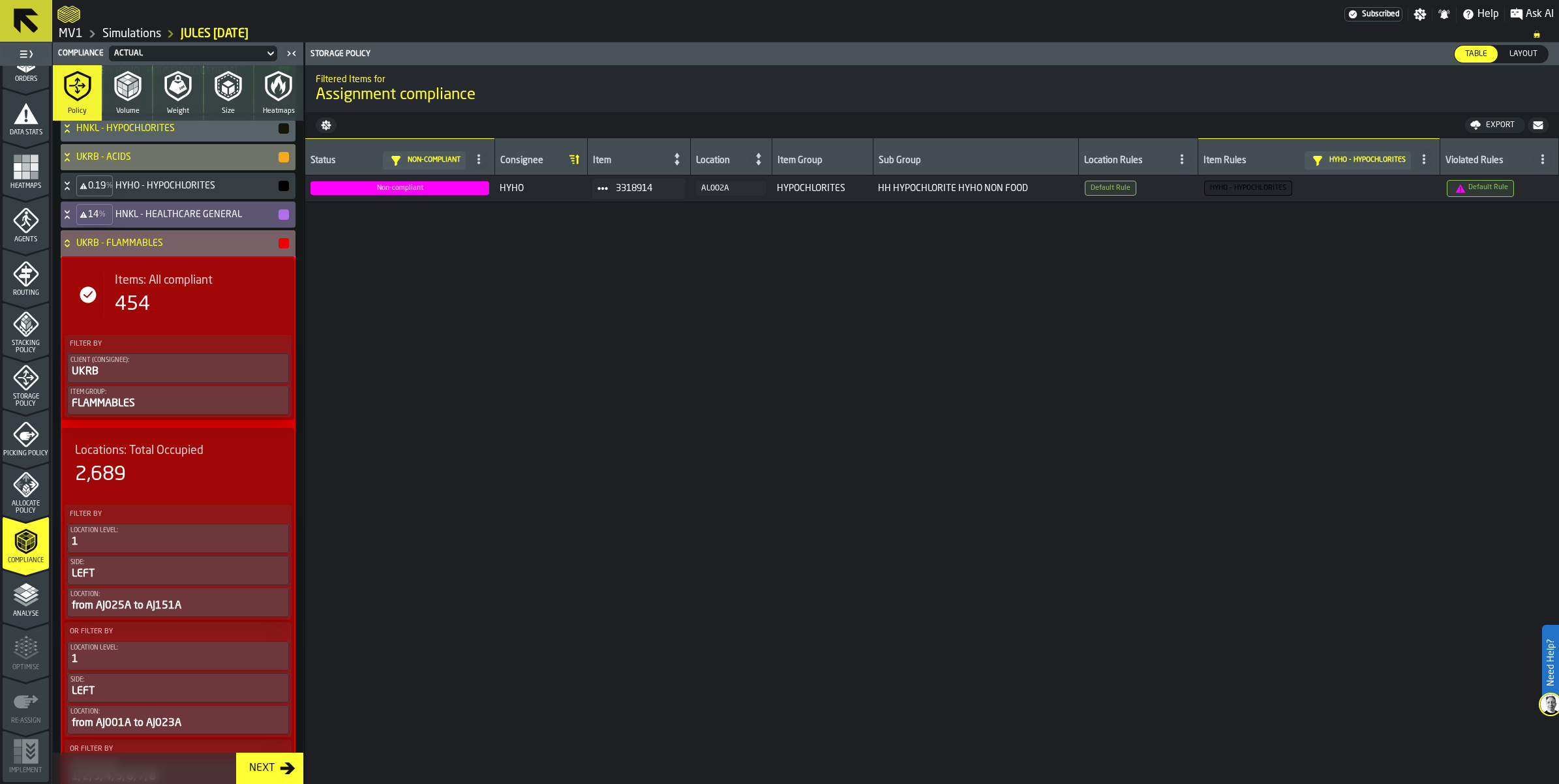
click at [69, 247] on icon at bounding box center [67, 246] width 5 height 4
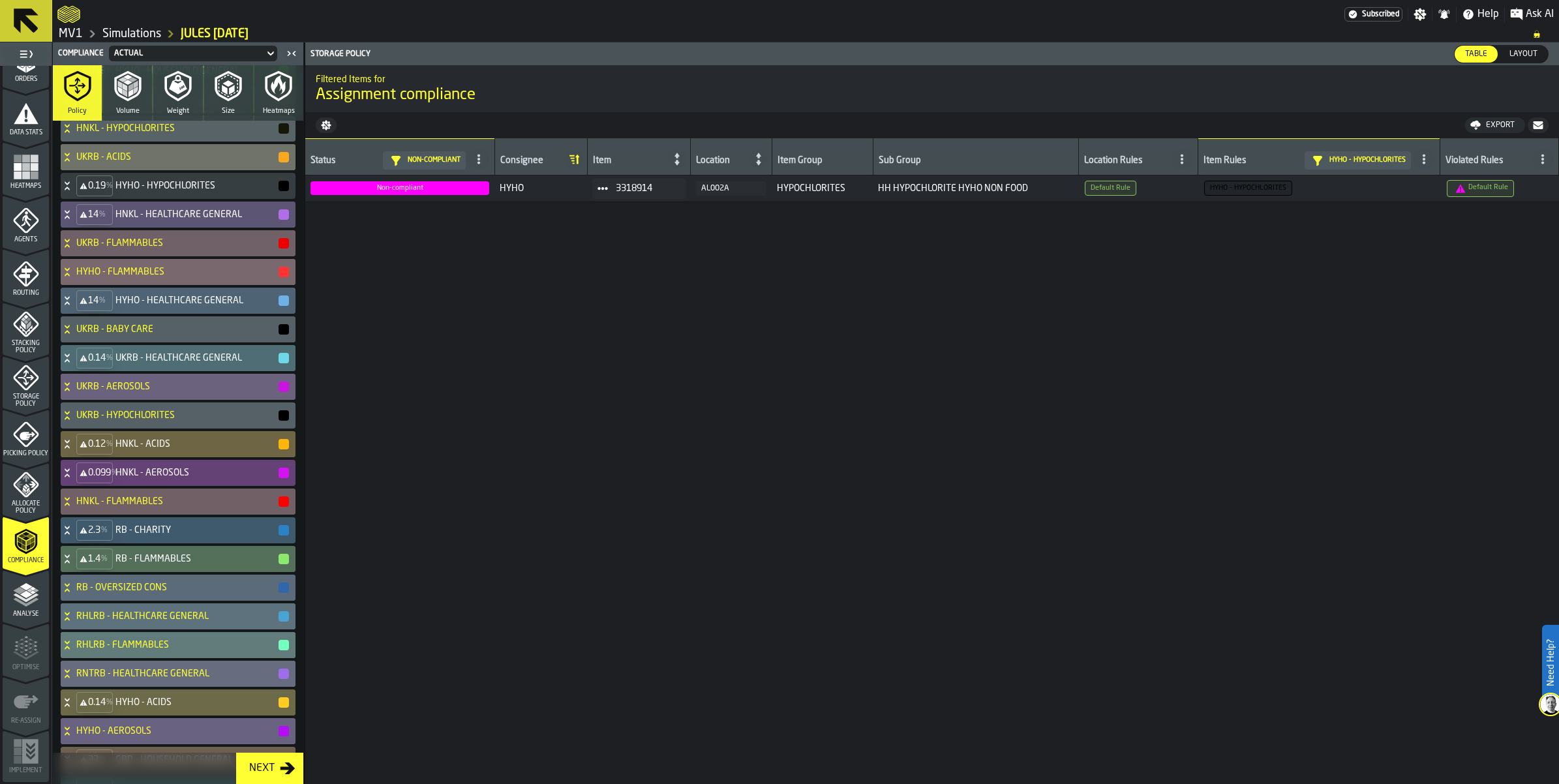
click at [74, 278] on icon at bounding box center [67, 272] width 13 height 11
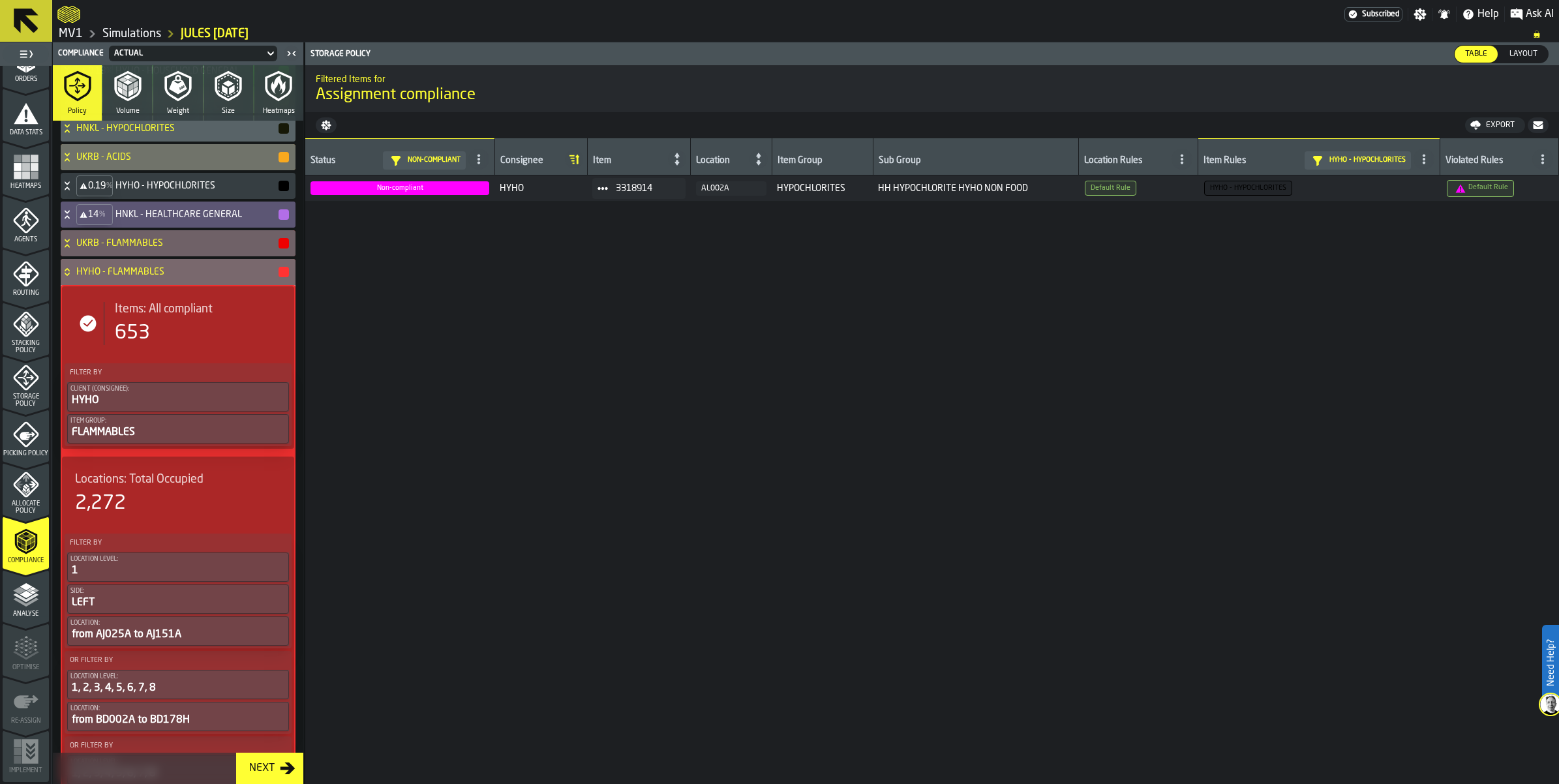
click at [74, 278] on icon at bounding box center [67, 272] width 13 height 11
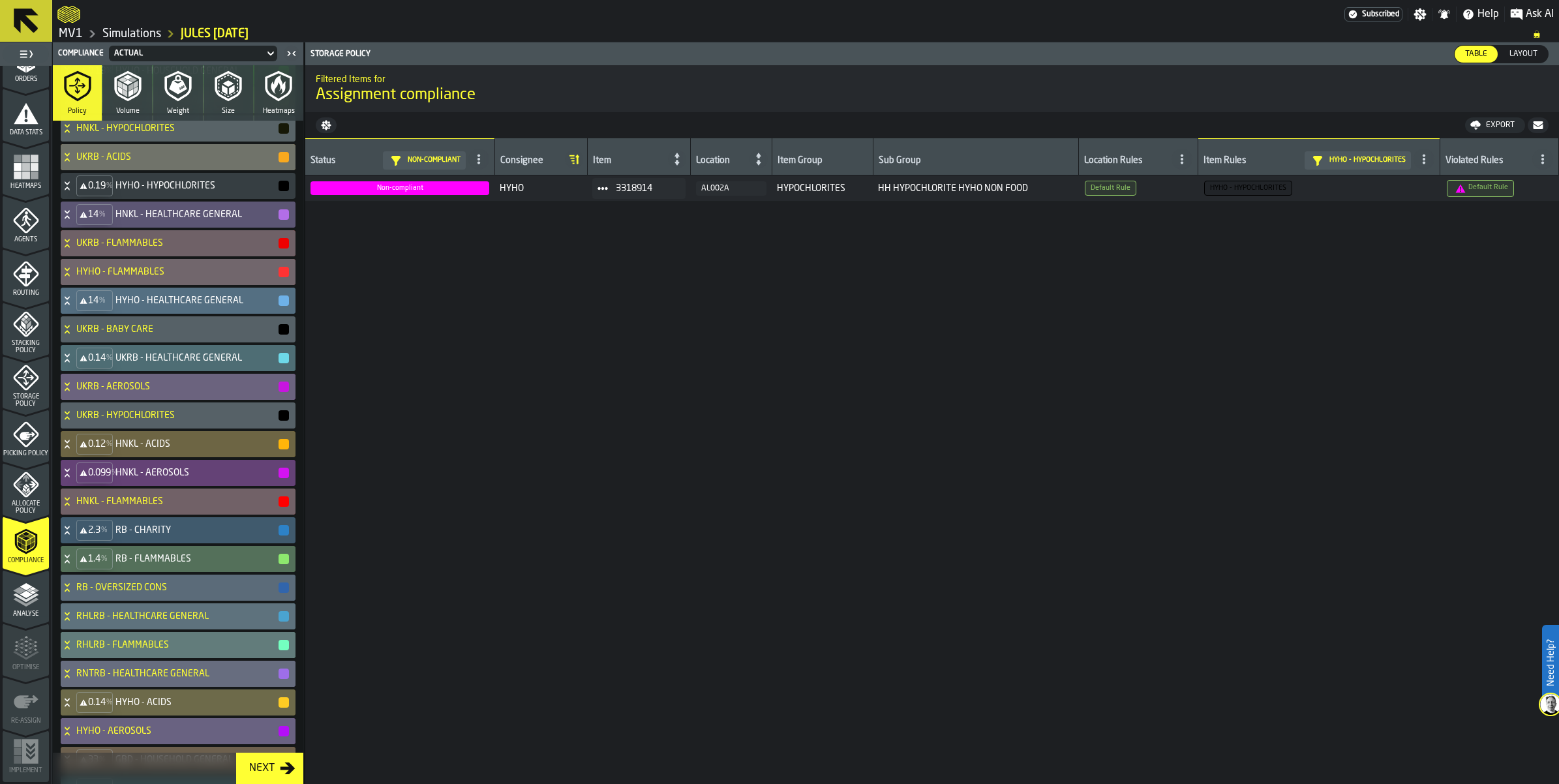
click at [74, 305] on icon at bounding box center [67, 301] width 13 height 11
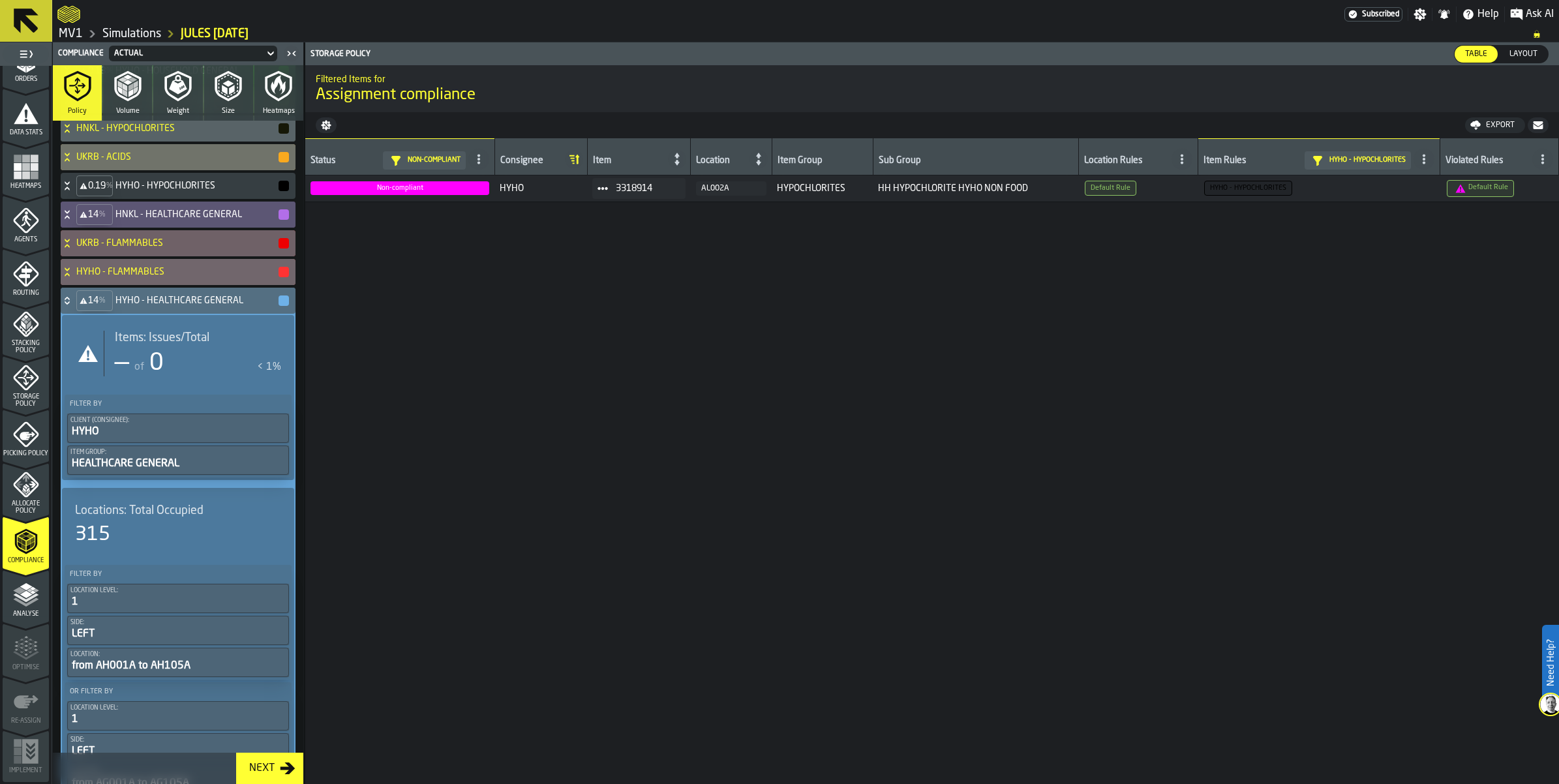
click at [69, 300] on icon at bounding box center [67, 298] width 5 height 4
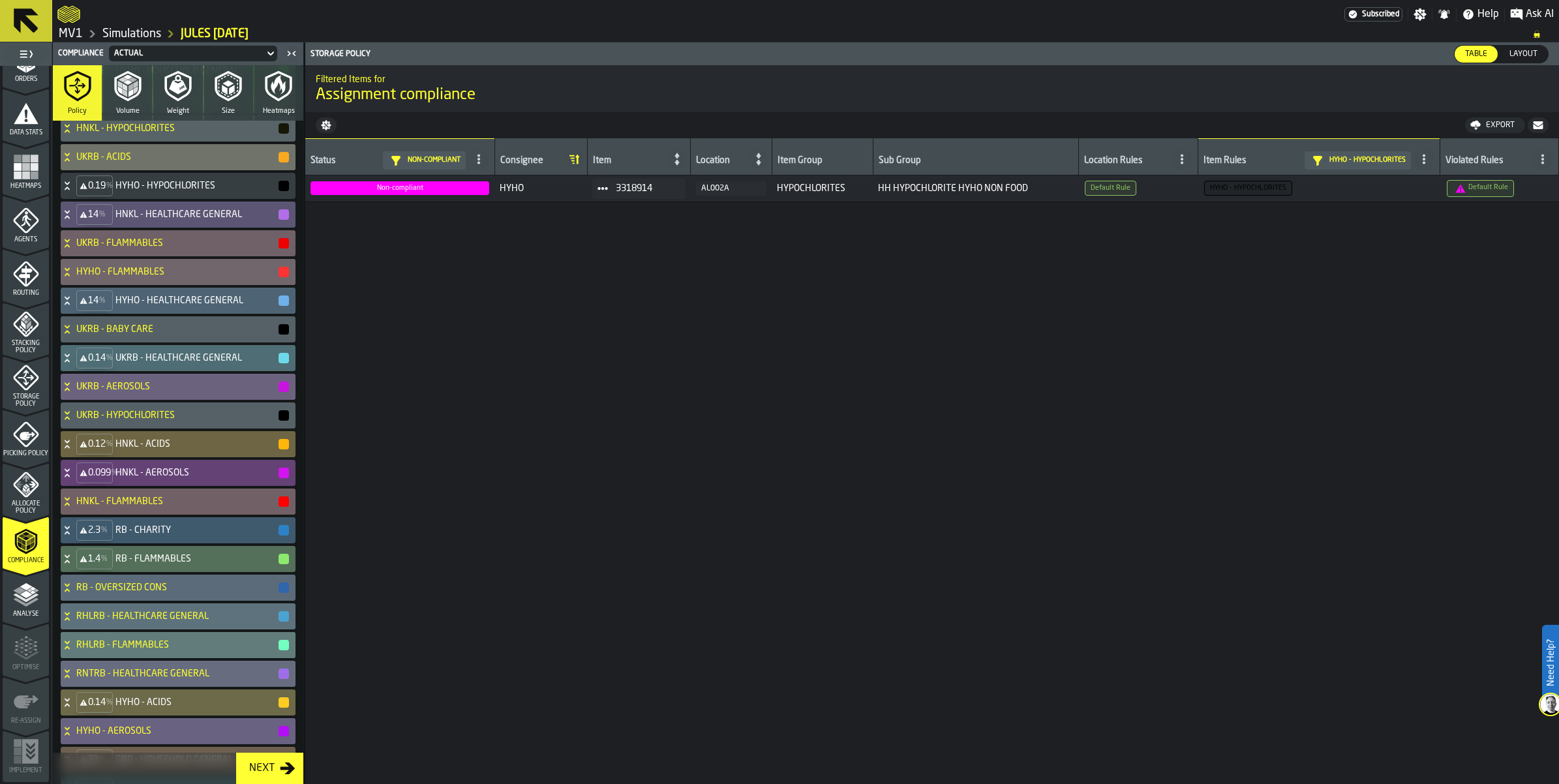
click at [74, 334] on icon at bounding box center [67, 330] width 13 height 11
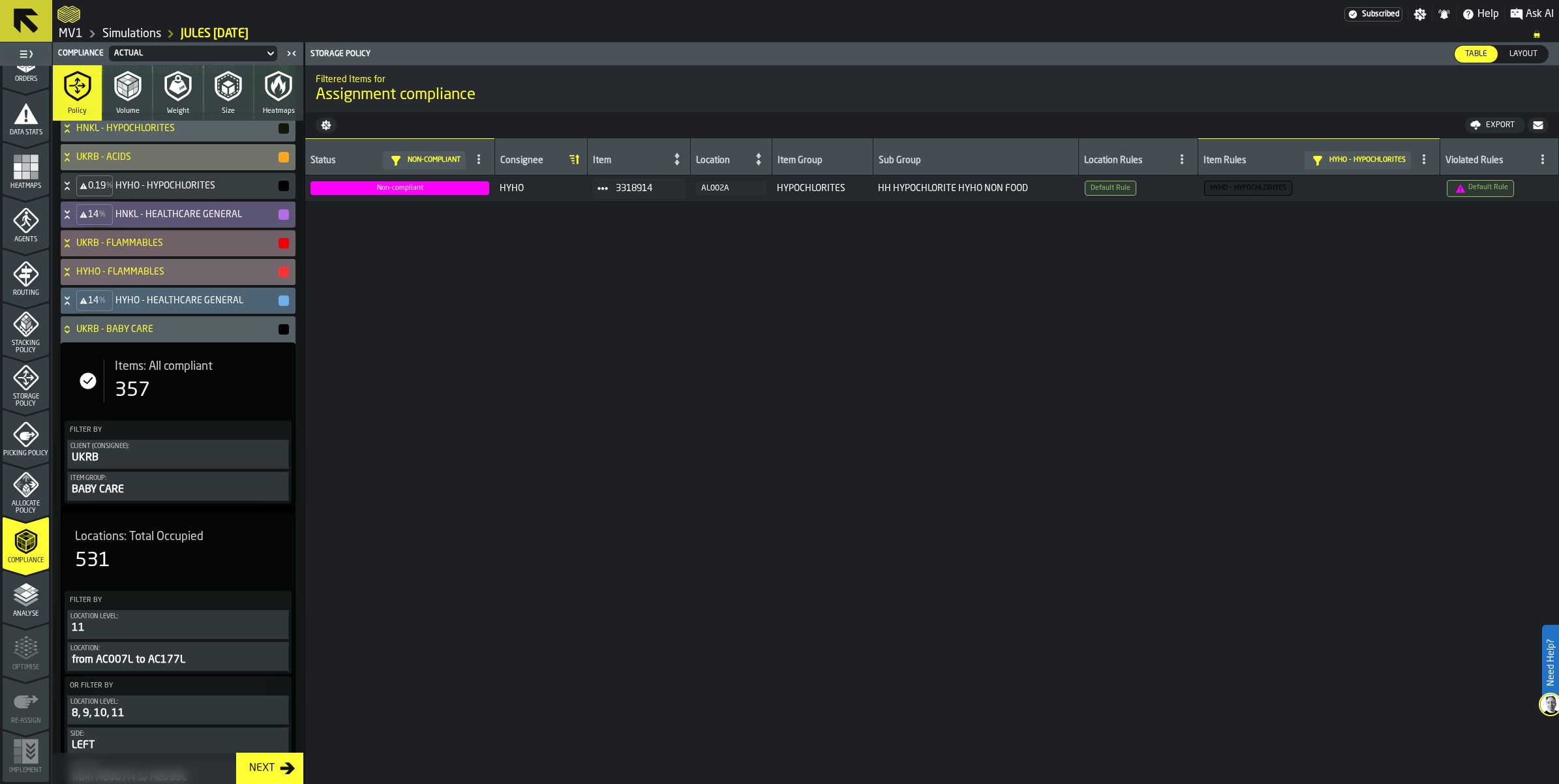
click at [74, 334] on icon at bounding box center [67, 330] width 13 height 11
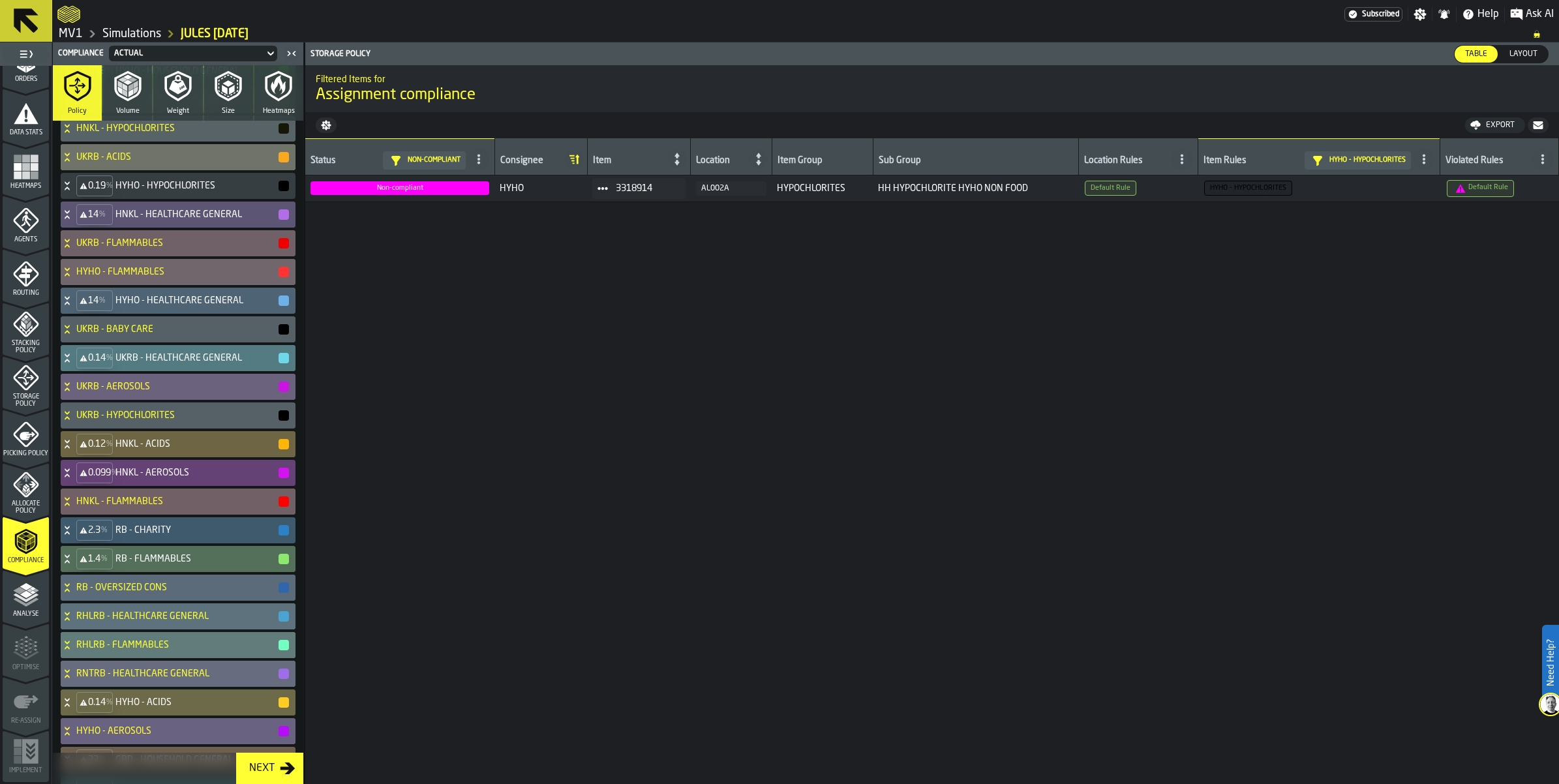
click at [74, 363] on icon at bounding box center [67, 358] width 13 height 11
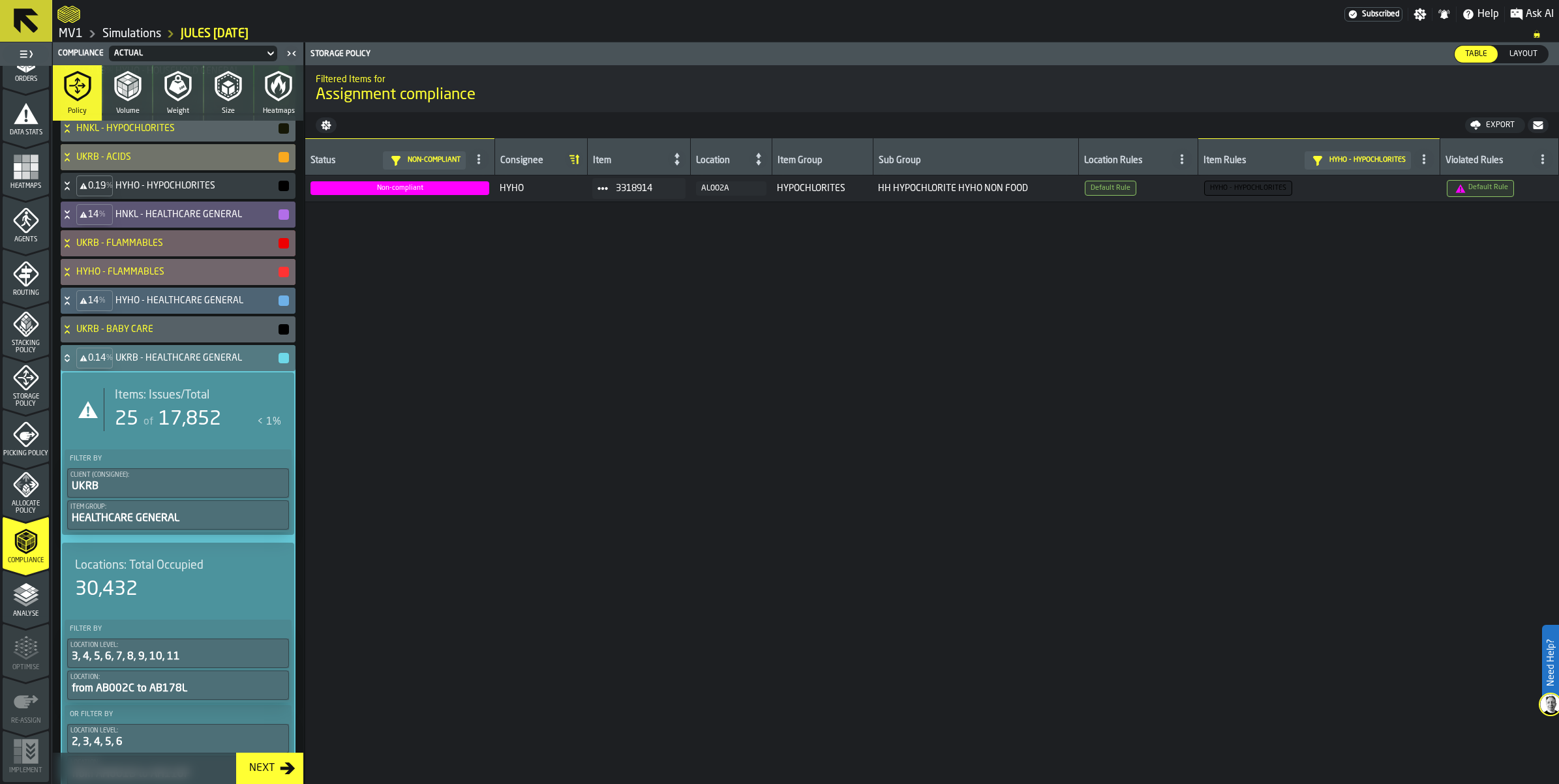
click at [209, 402] on span "Items: Issues/Total" at bounding box center [161, 396] width 95 height 14
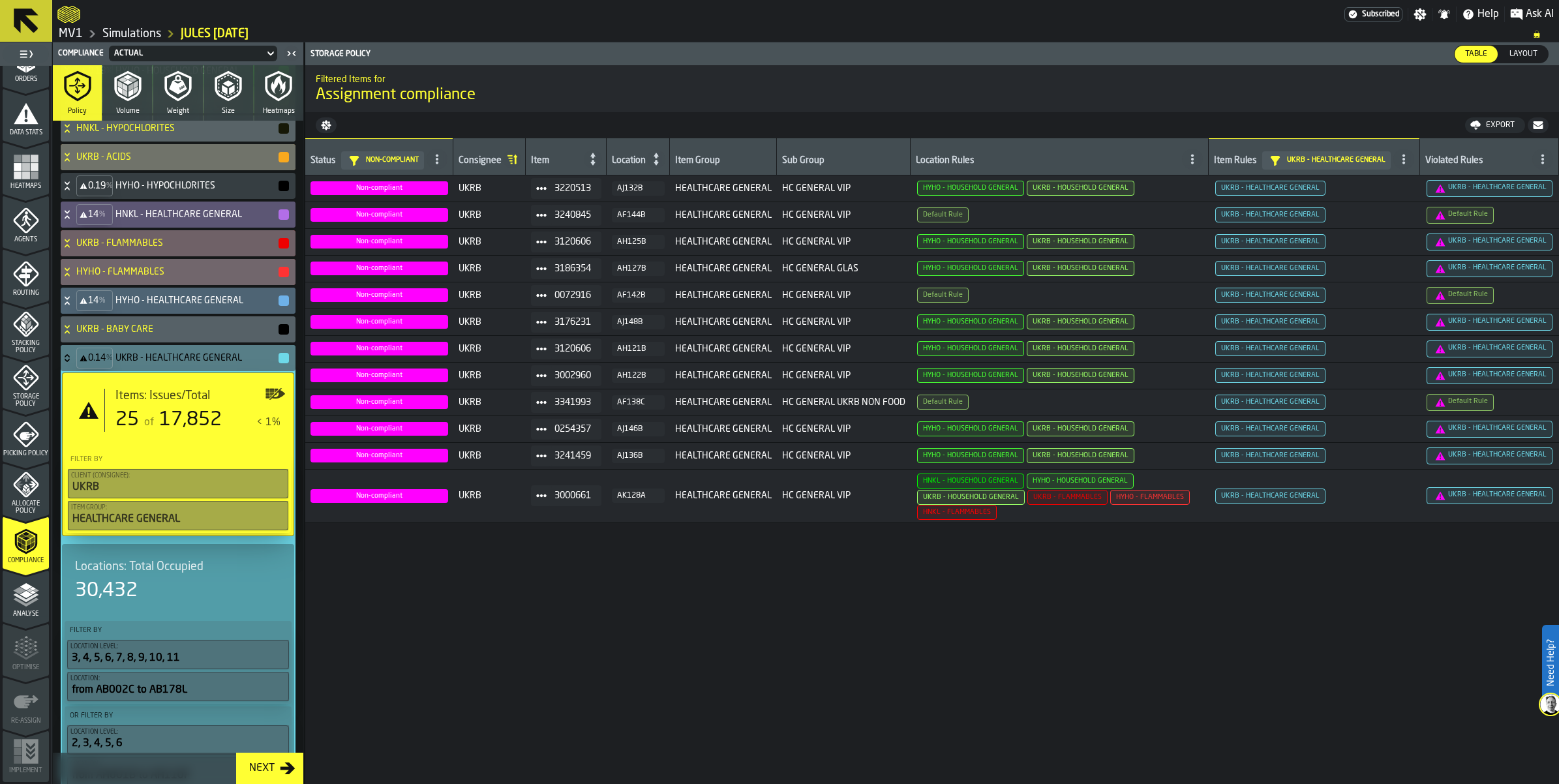
click at [1481, 130] on div "Export" at bounding box center [1500, 125] width 39 height 9
click at [1463, 131] on span "Download (csv)" at bounding box center [1490, 125] width 60 height 11
click at [74, 363] on icon at bounding box center [67, 358] width 13 height 11
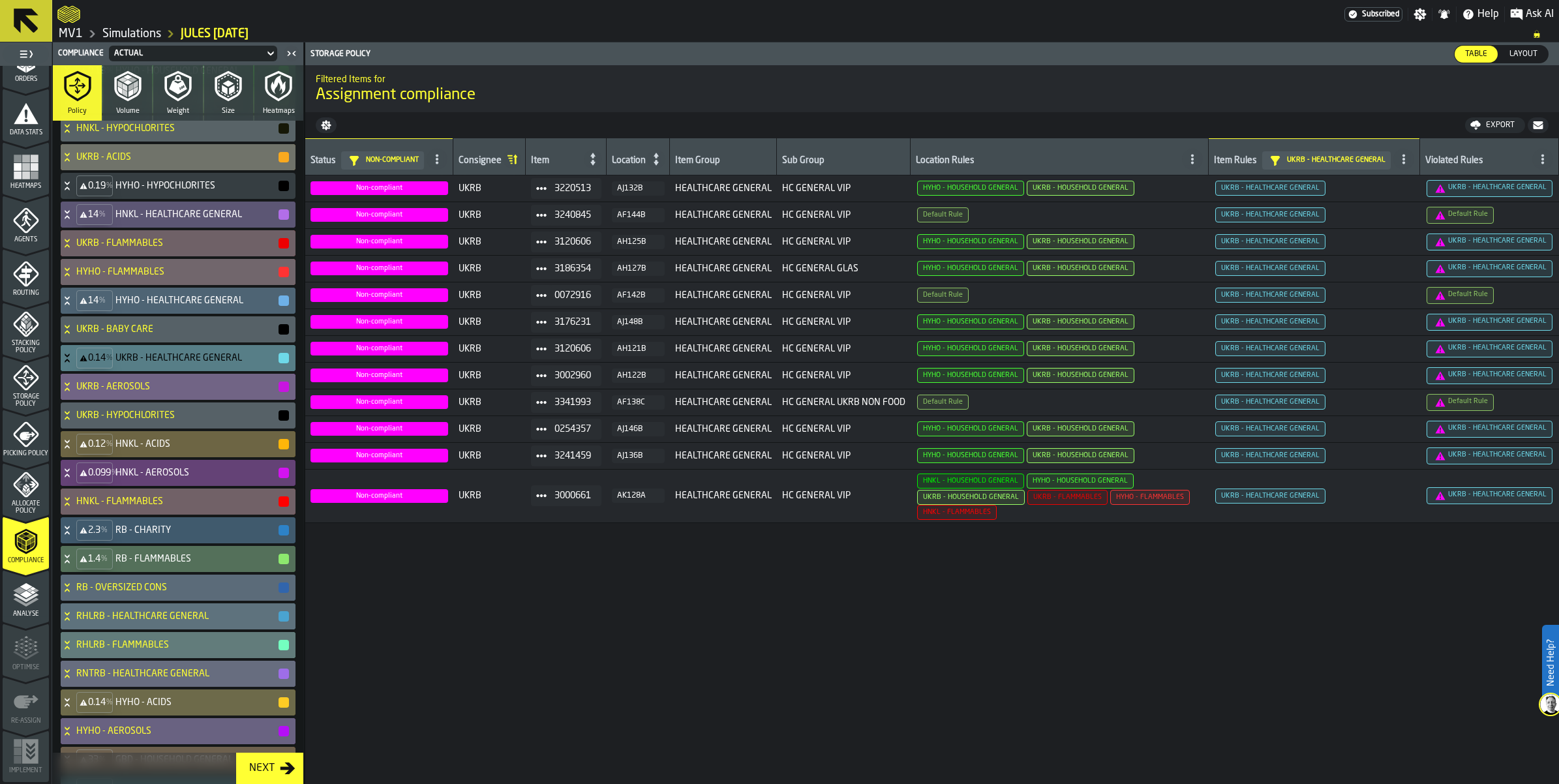
click at [87, 400] on div "UKRB - AEROSOLS" at bounding box center [175, 387] width 230 height 26
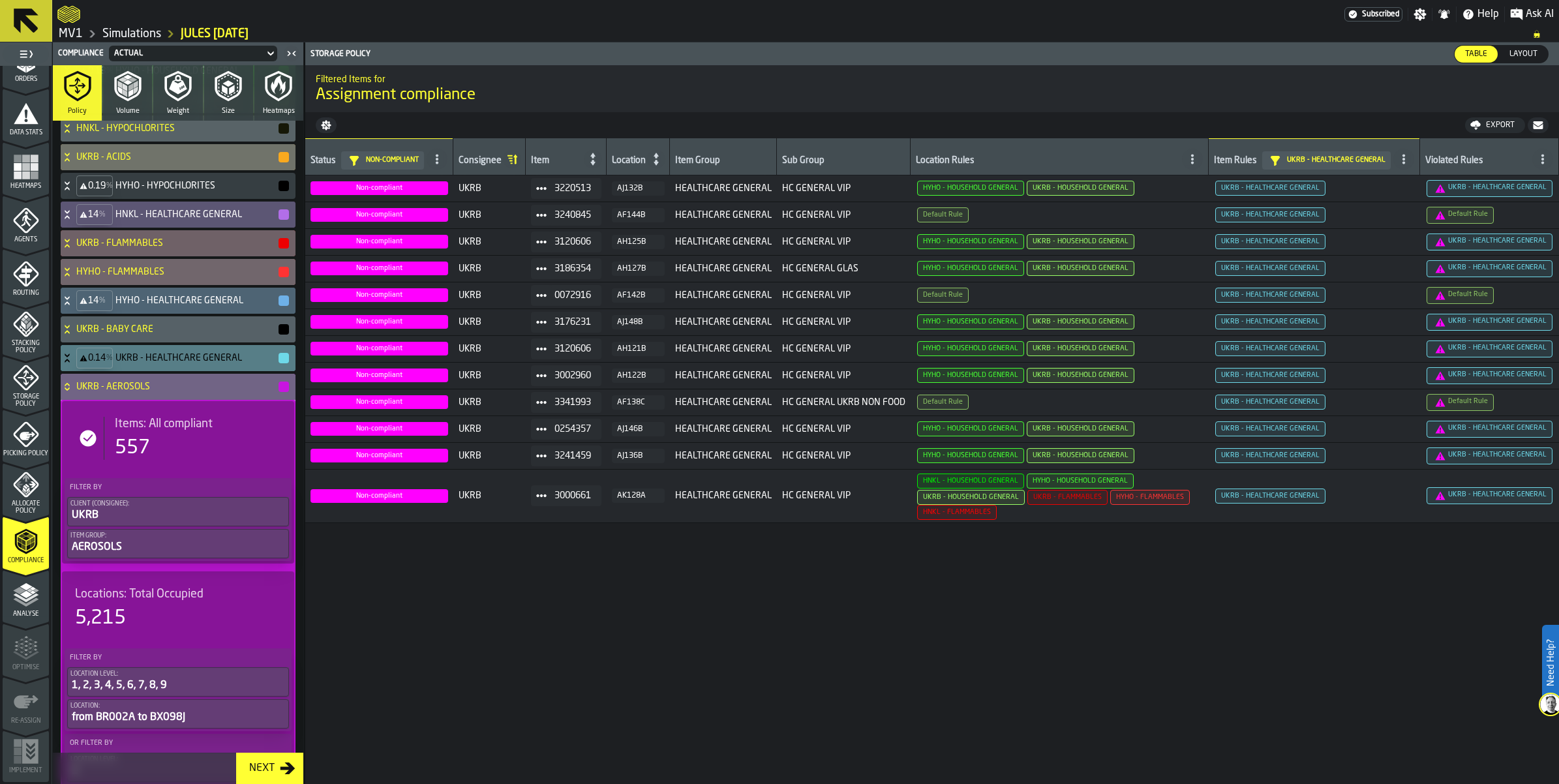
click at [87, 400] on div "UKRB - AEROSOLS" at bounding box center [175, 387] width 230 height 26
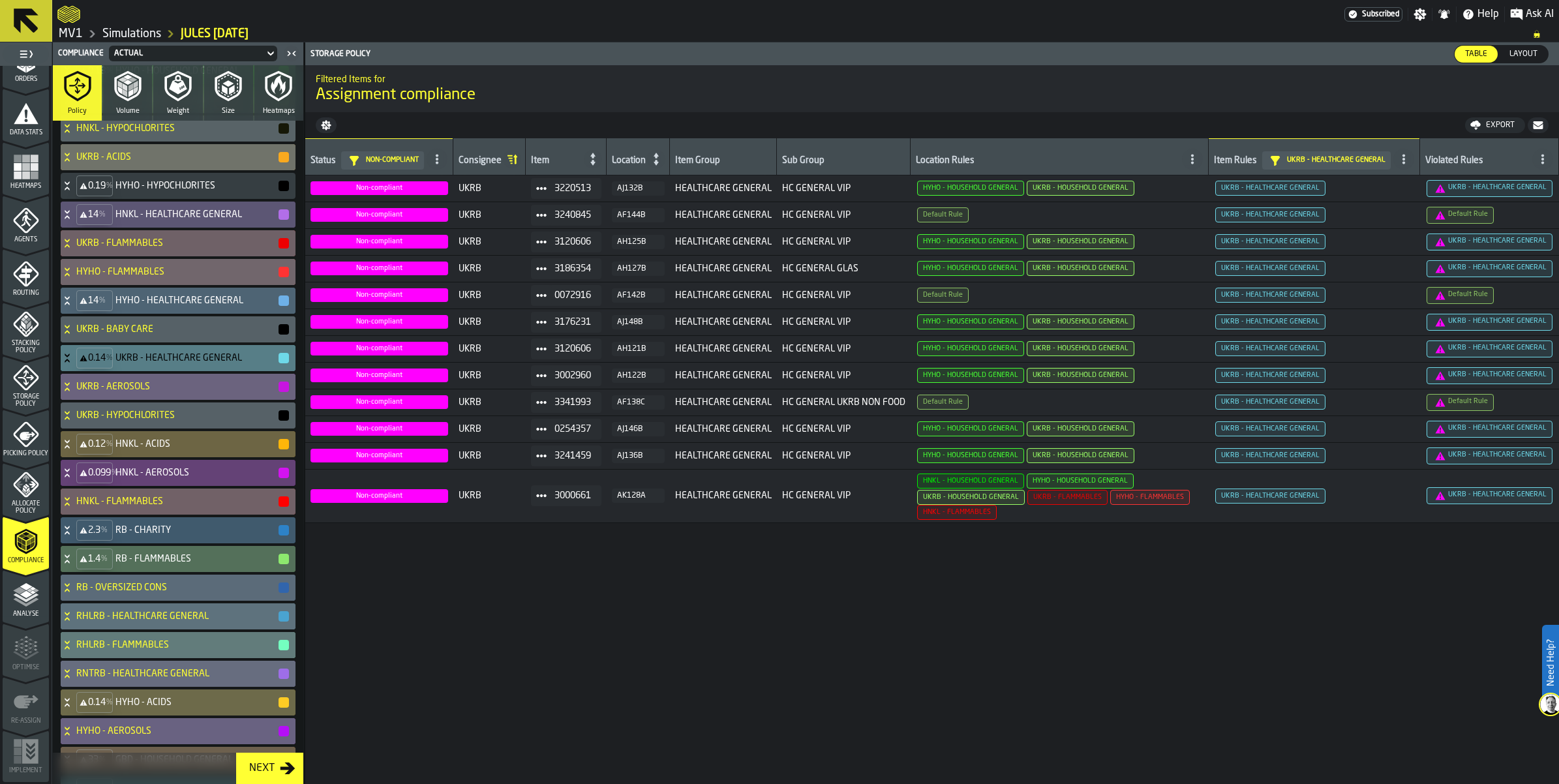
click at [74, 421] on icon at bounding box center [67, 415] width 13 height 11
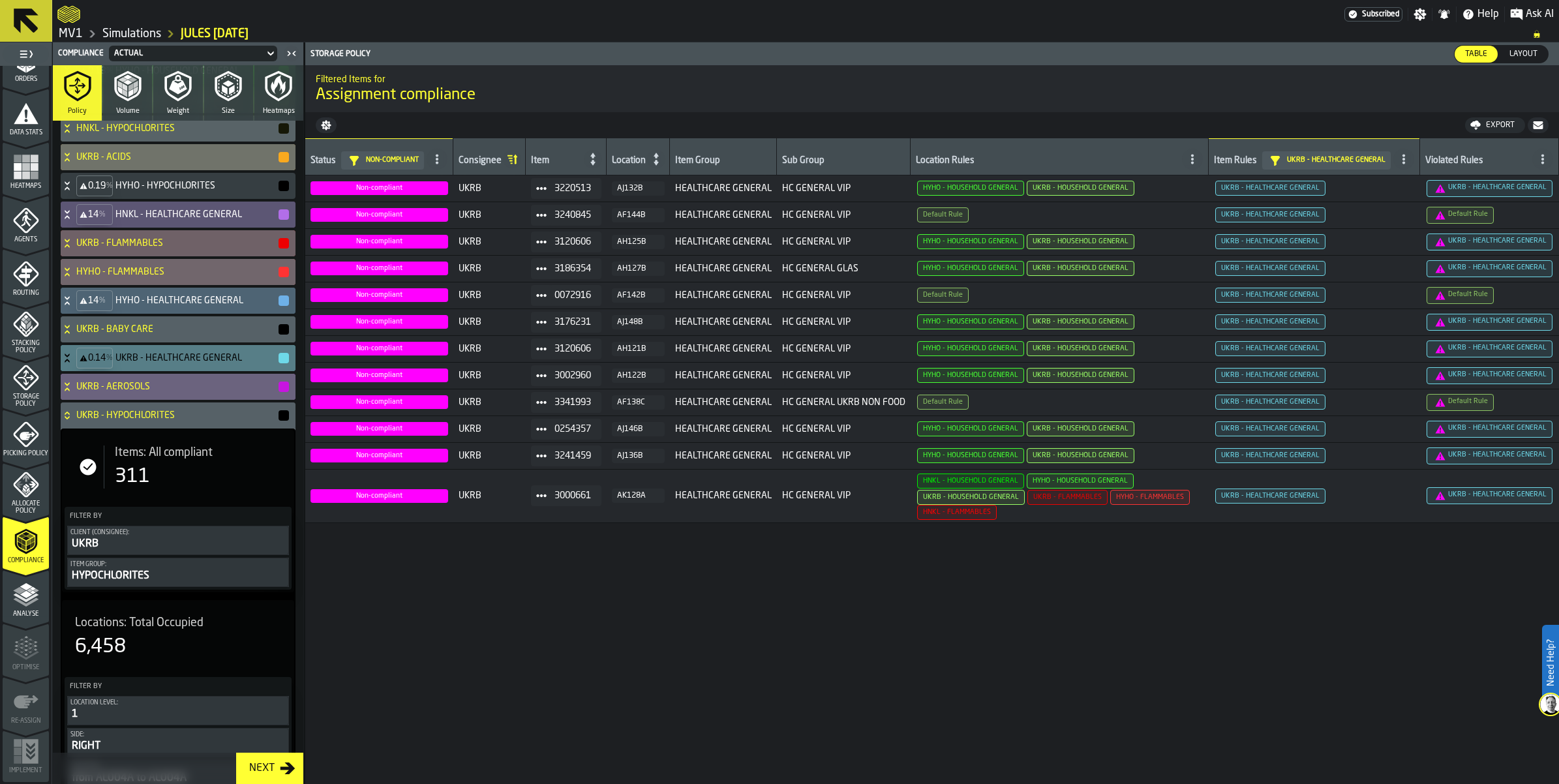
click at [74, 421] on icon at bounding box center [67, 415] width 13 height 11
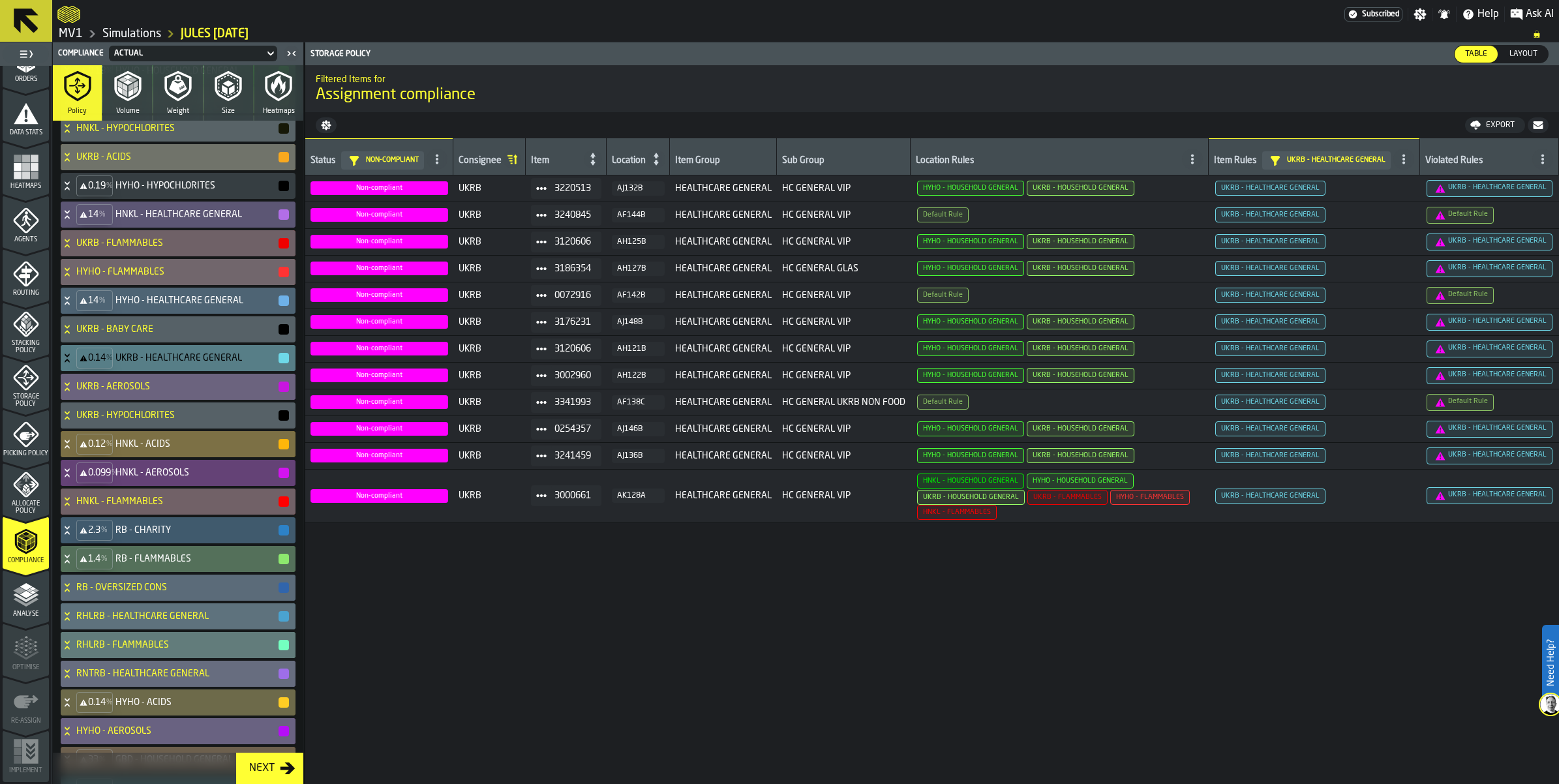
click at [74, 450] on icon at bounding box center [67, 444] width 13 height 11
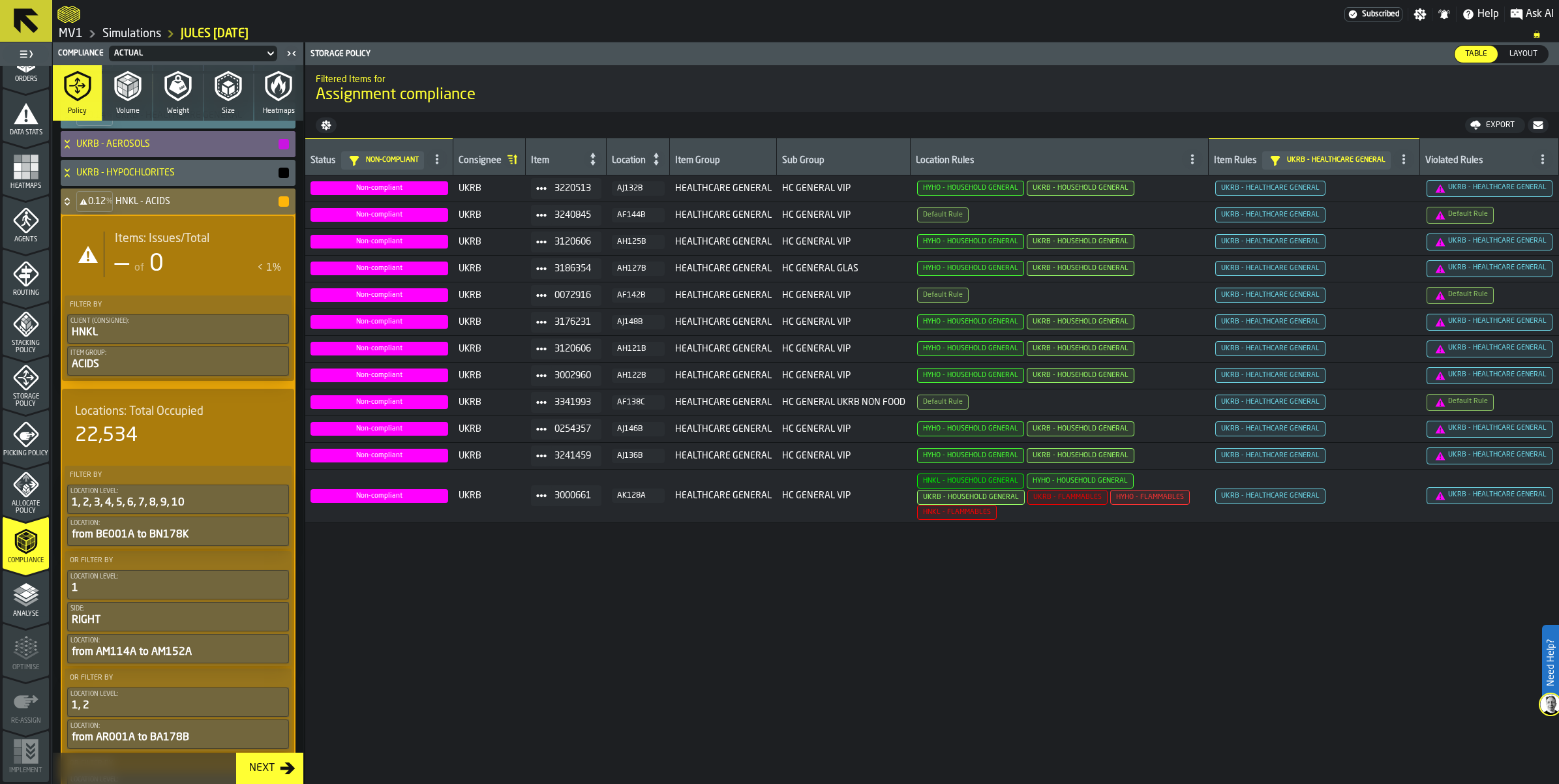
scroll to position [489, 0]
click at [74, 205] on icon at bounding box center [67, 200] width 13 height 11
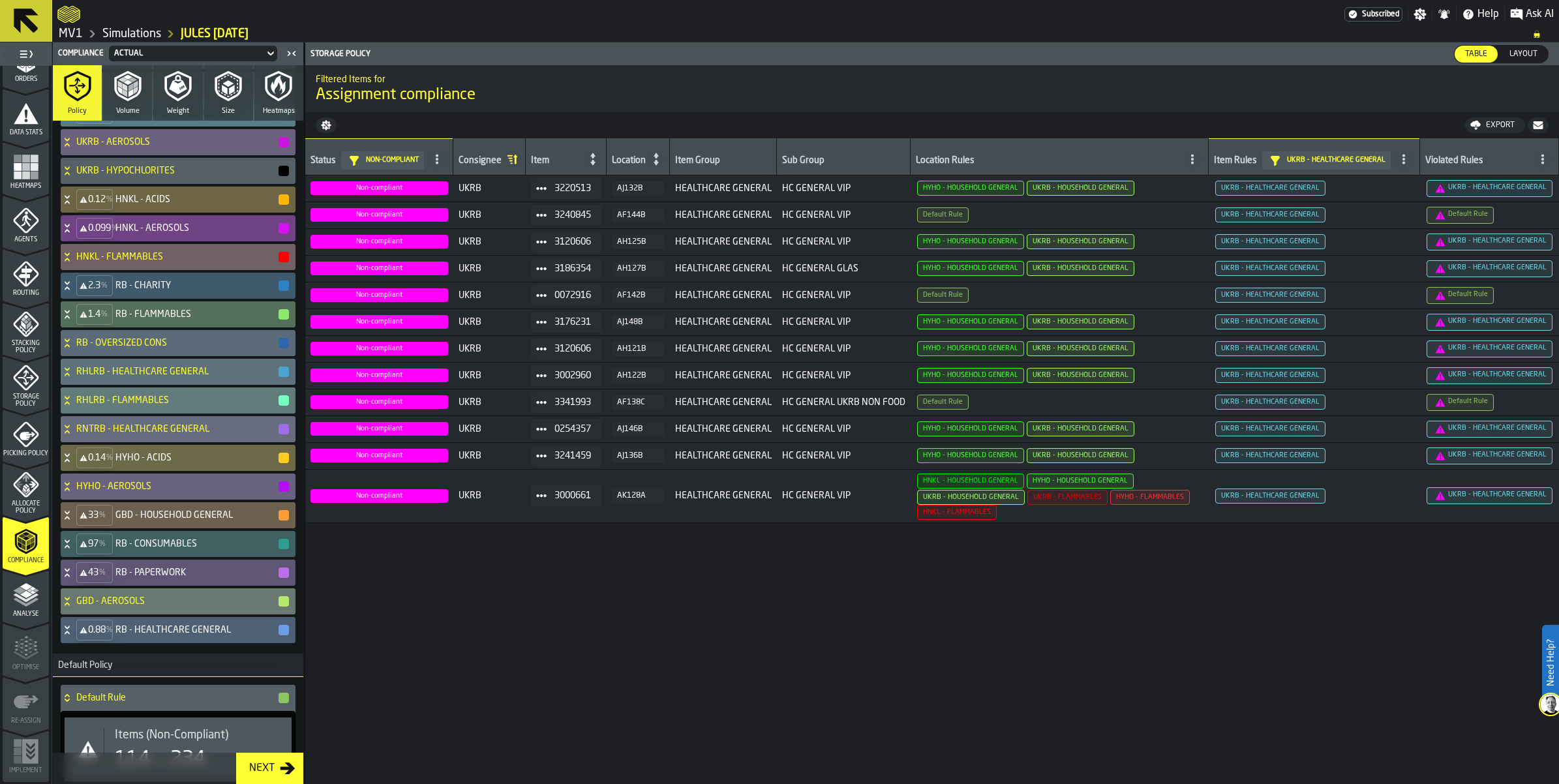
click at [74, 233] on icon at bounding box center [67, 228] width 13 height 11
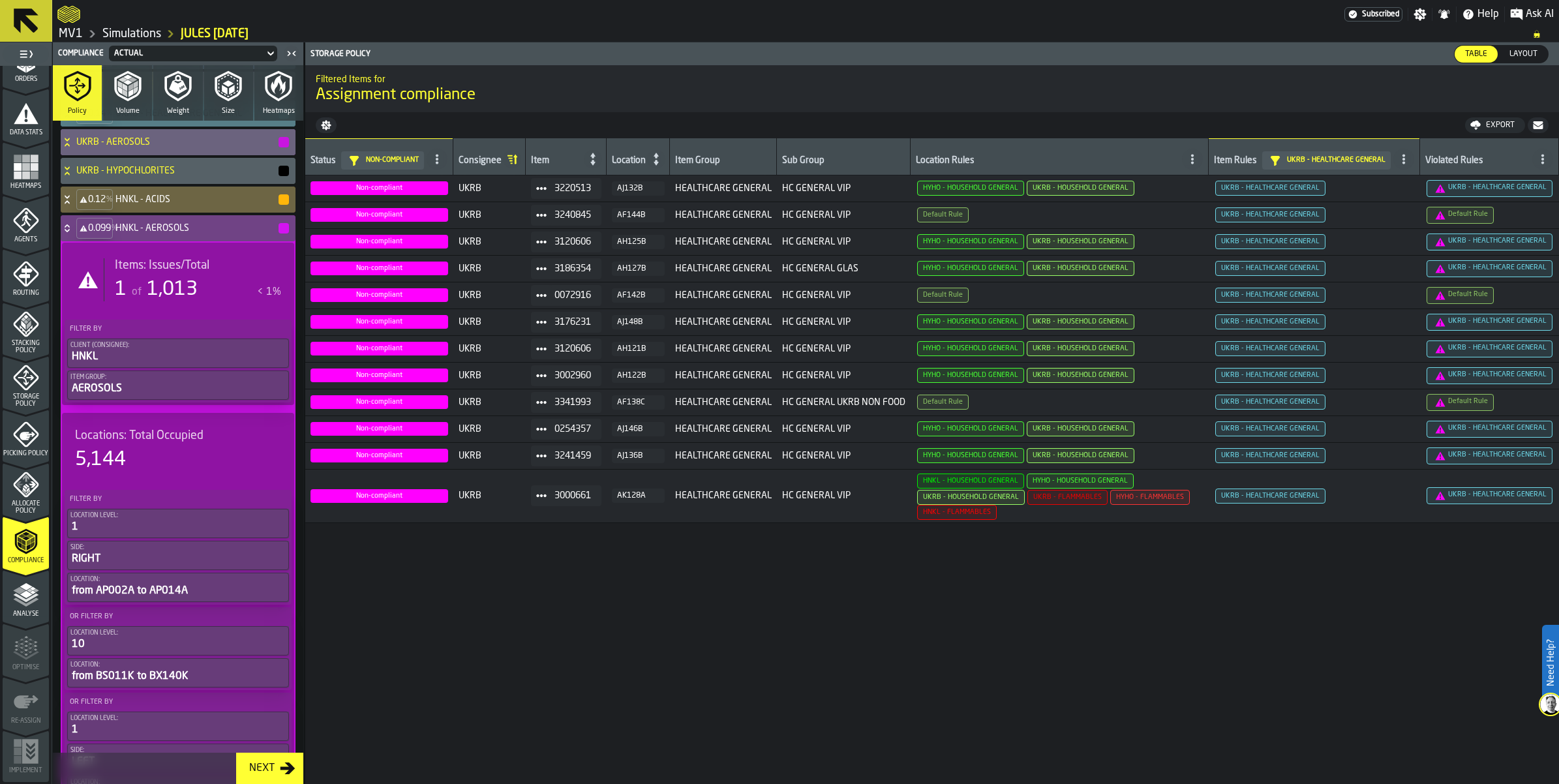
click at [184, 299] on span "1,013" at bounding box center [172, 289] width 50 height 20
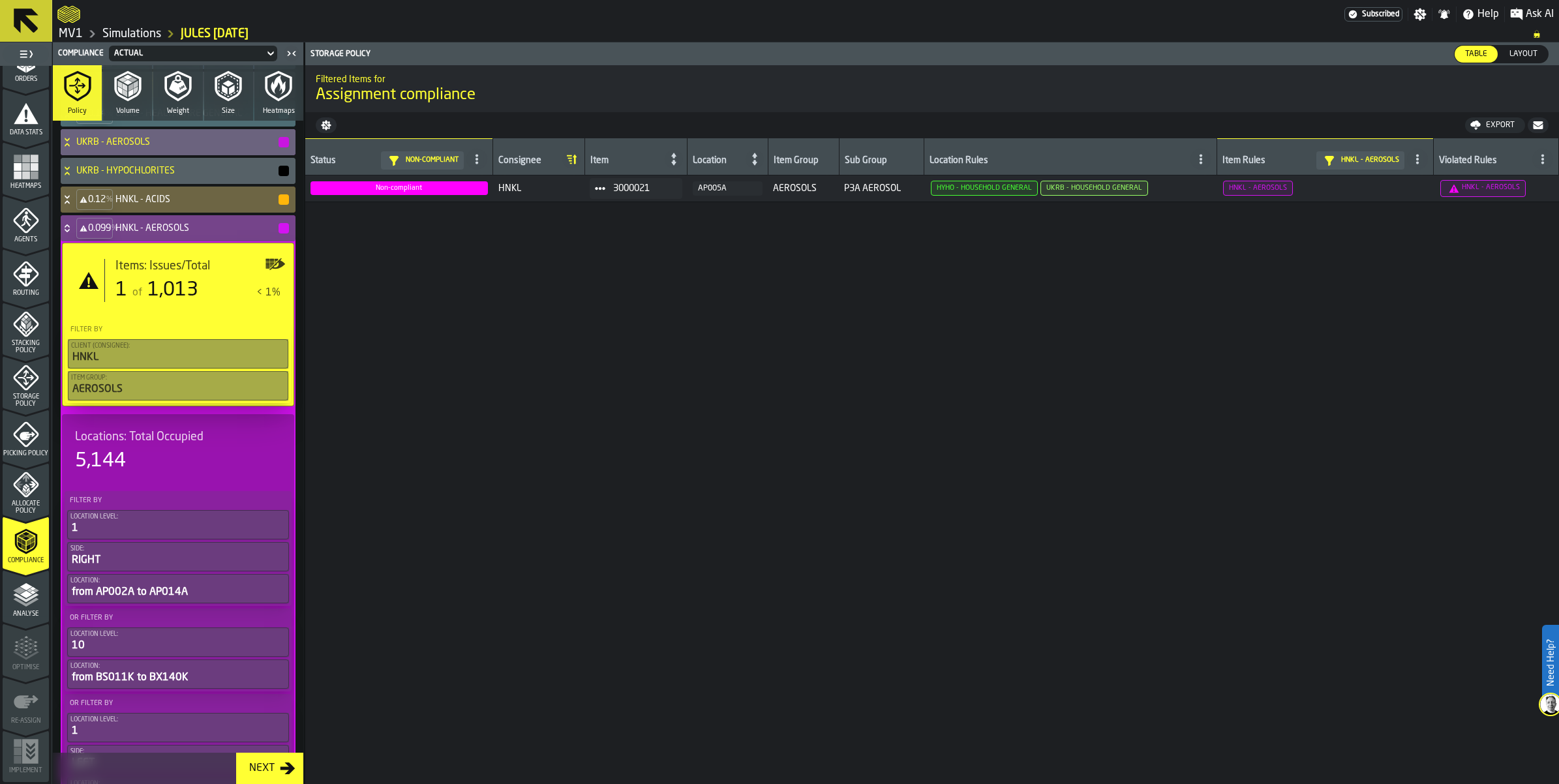
click at [190, 242] on div "0.099 % HNKL - AEROSOLS" at bounding box center [175, 228] width 230 height 26
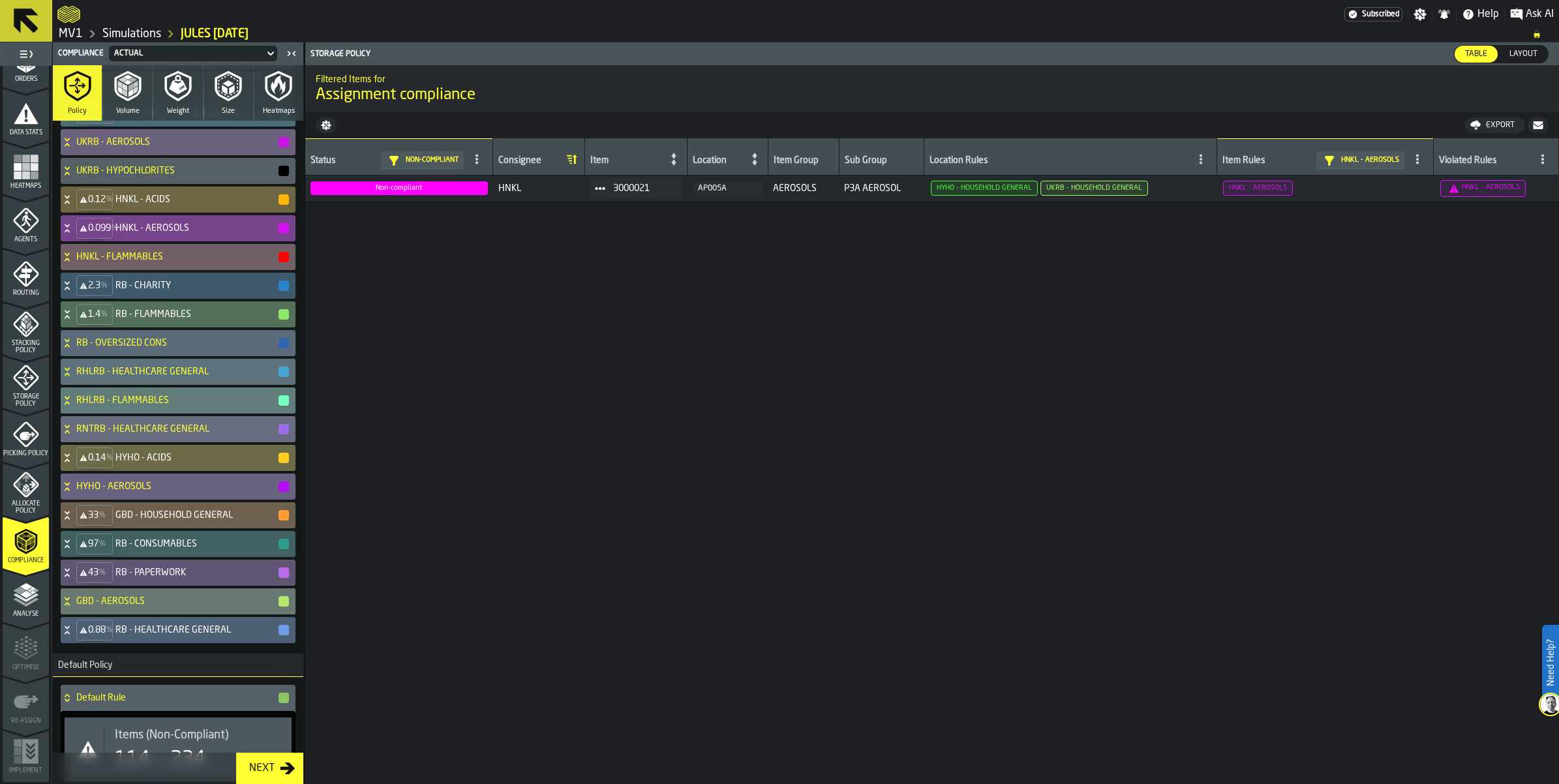
click at [193, 242] on div "0.099 % HNKL - AEROSOLS" at bounding box center [175, 228] width 230 height 26
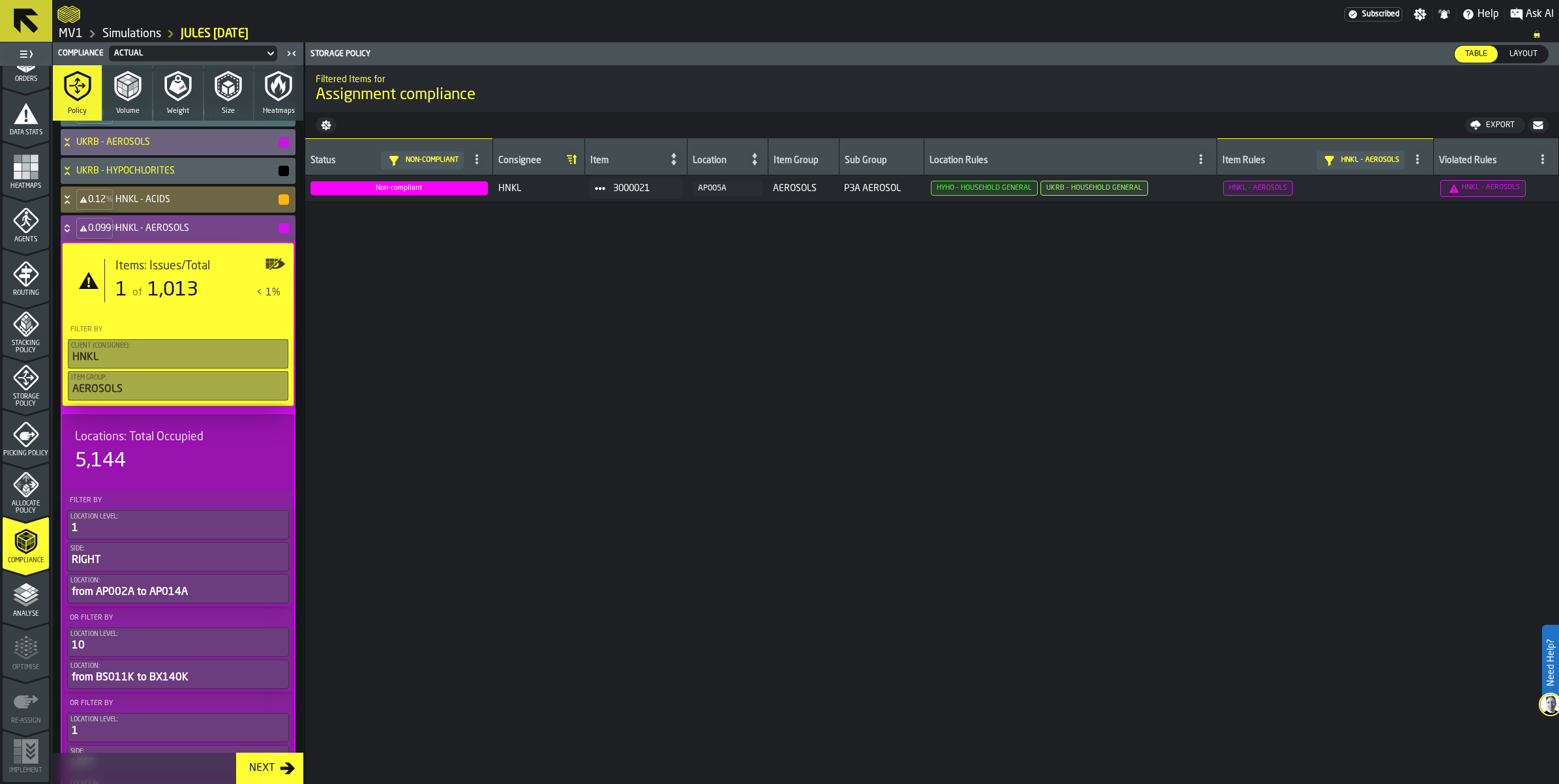
click at [180, 273] on span "Items: Issues/Total" at bounding box center [162, 266] width 95 height 14
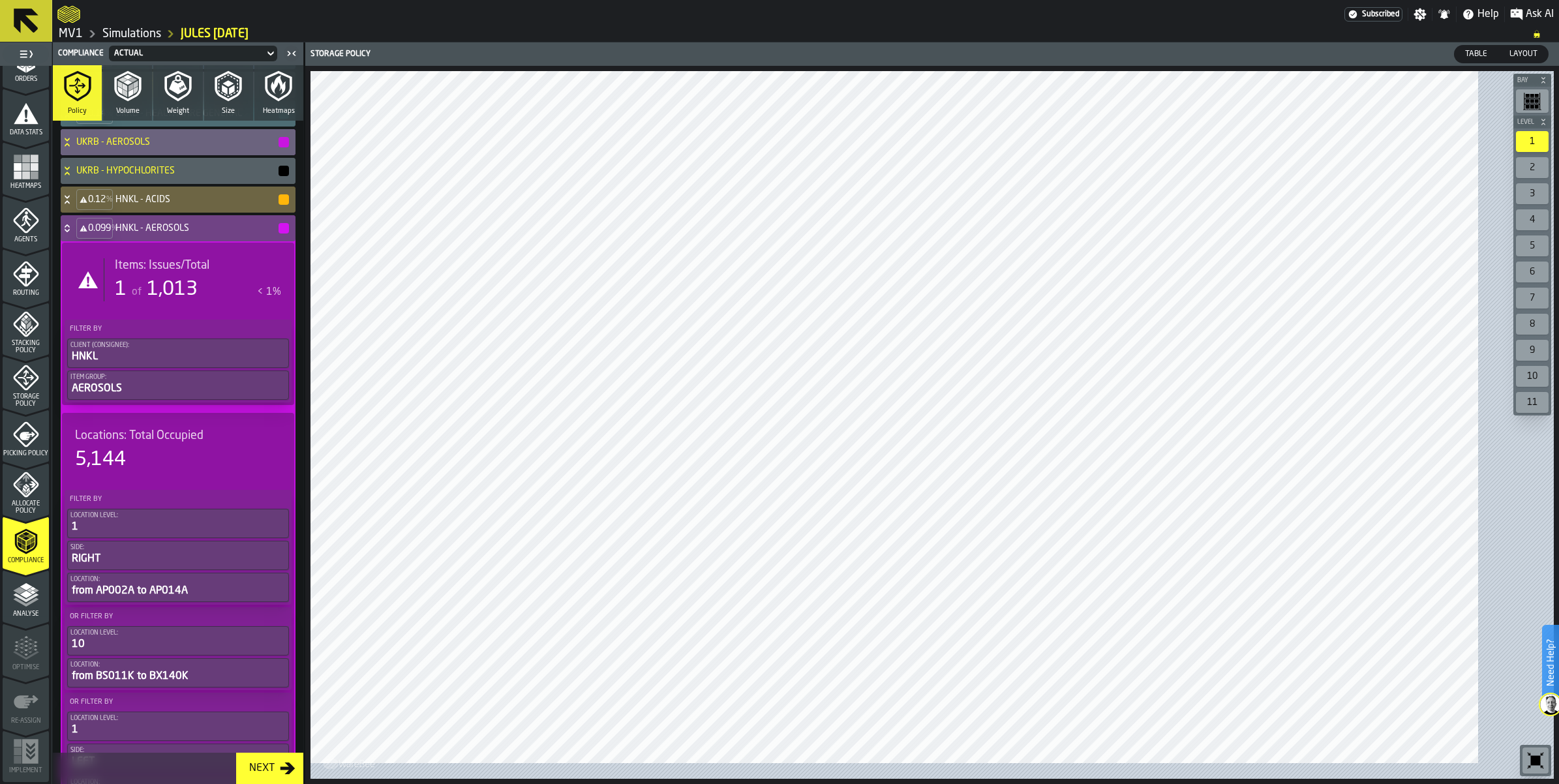
click at [180, 272] on span "Items: Issues/Total" at bounding box center [161, 266] width 95 height 14
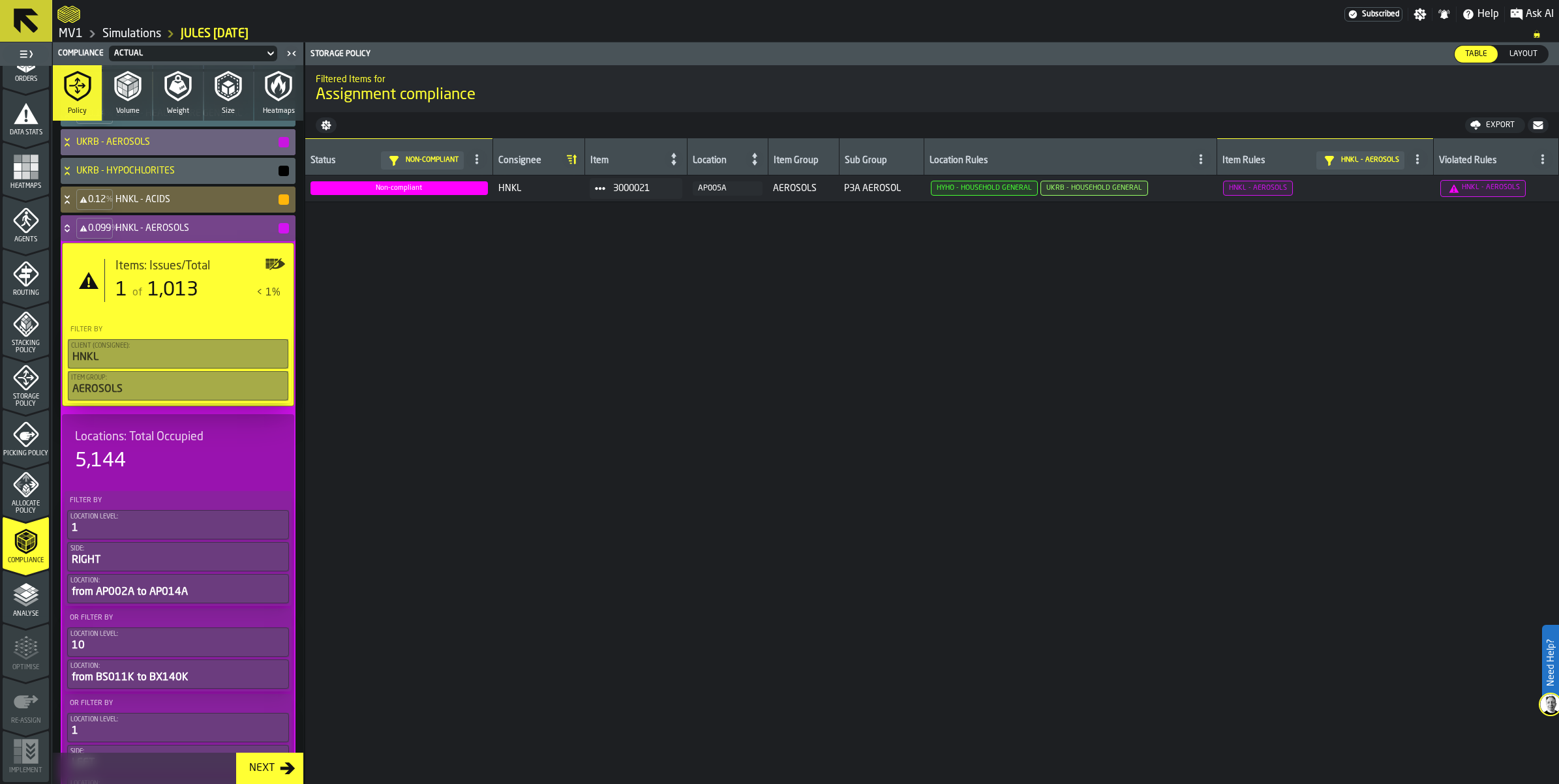
click at [74, 233] on icon at bounding box center [67, 228] width 13 height 11
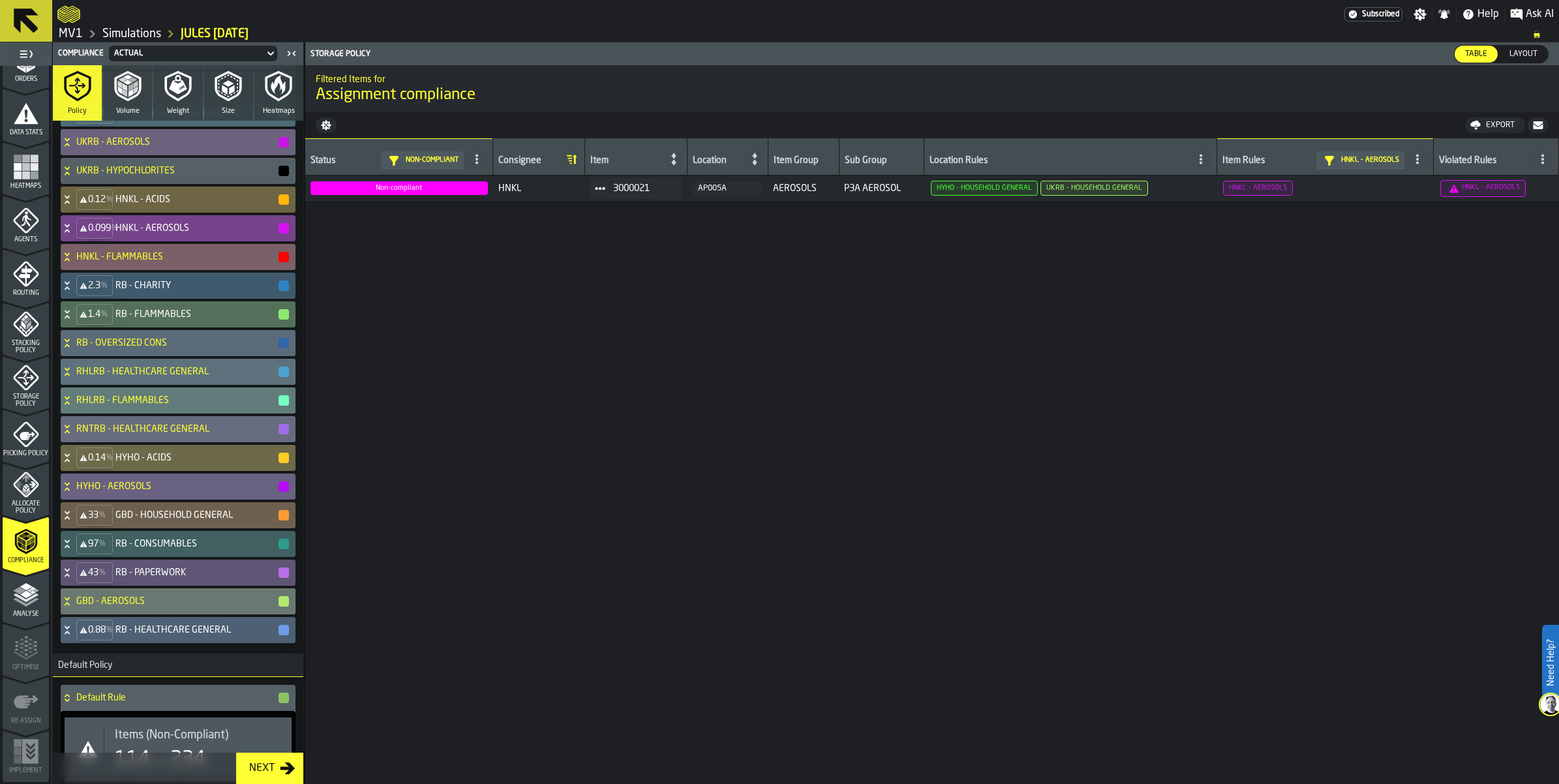
click at [74, 262] on icon at bounding box center [67, 257] width 13 height 11
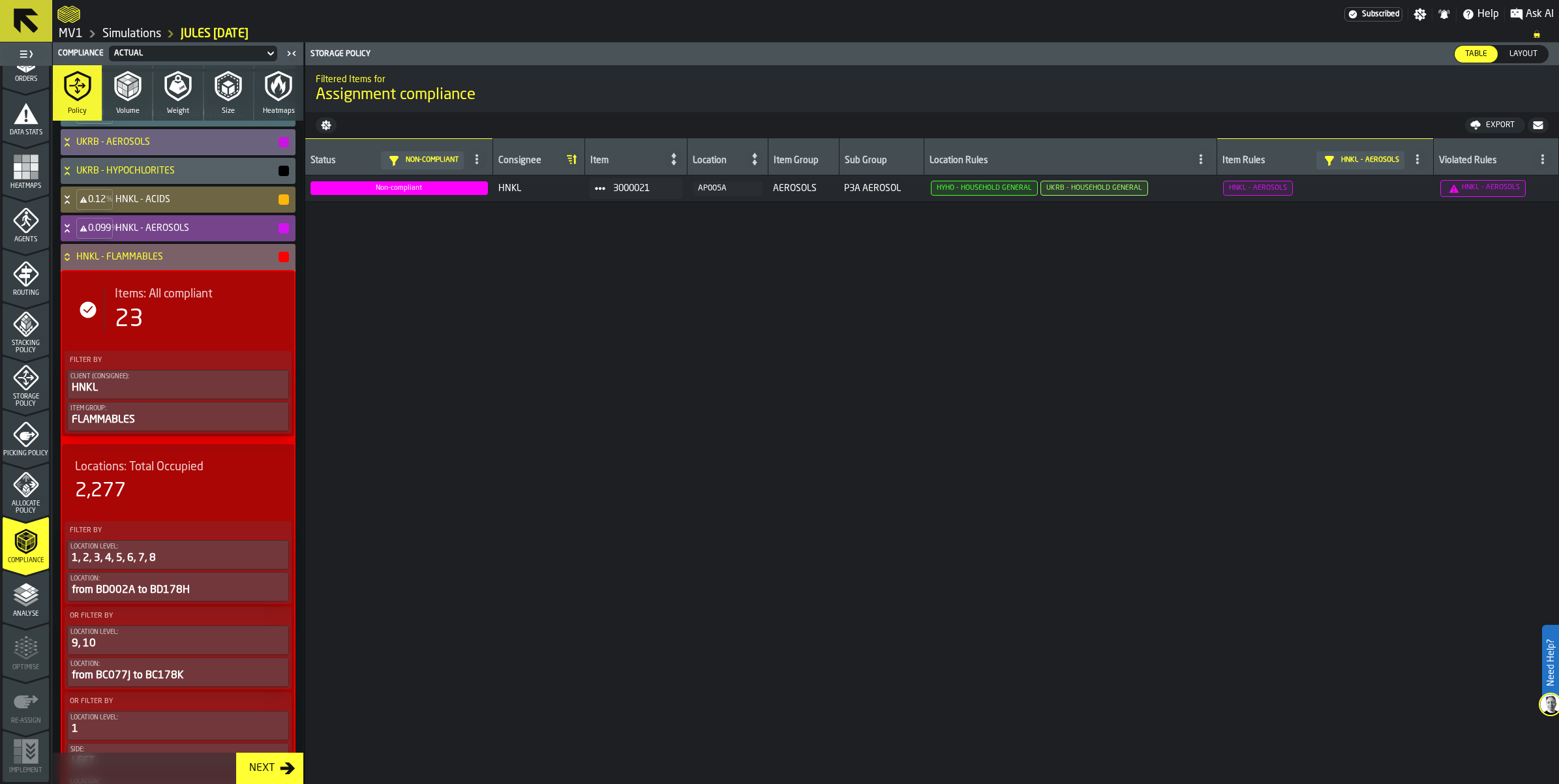
click at [74, 262] on icon at bounding box center [67, 257] width 13 height 11
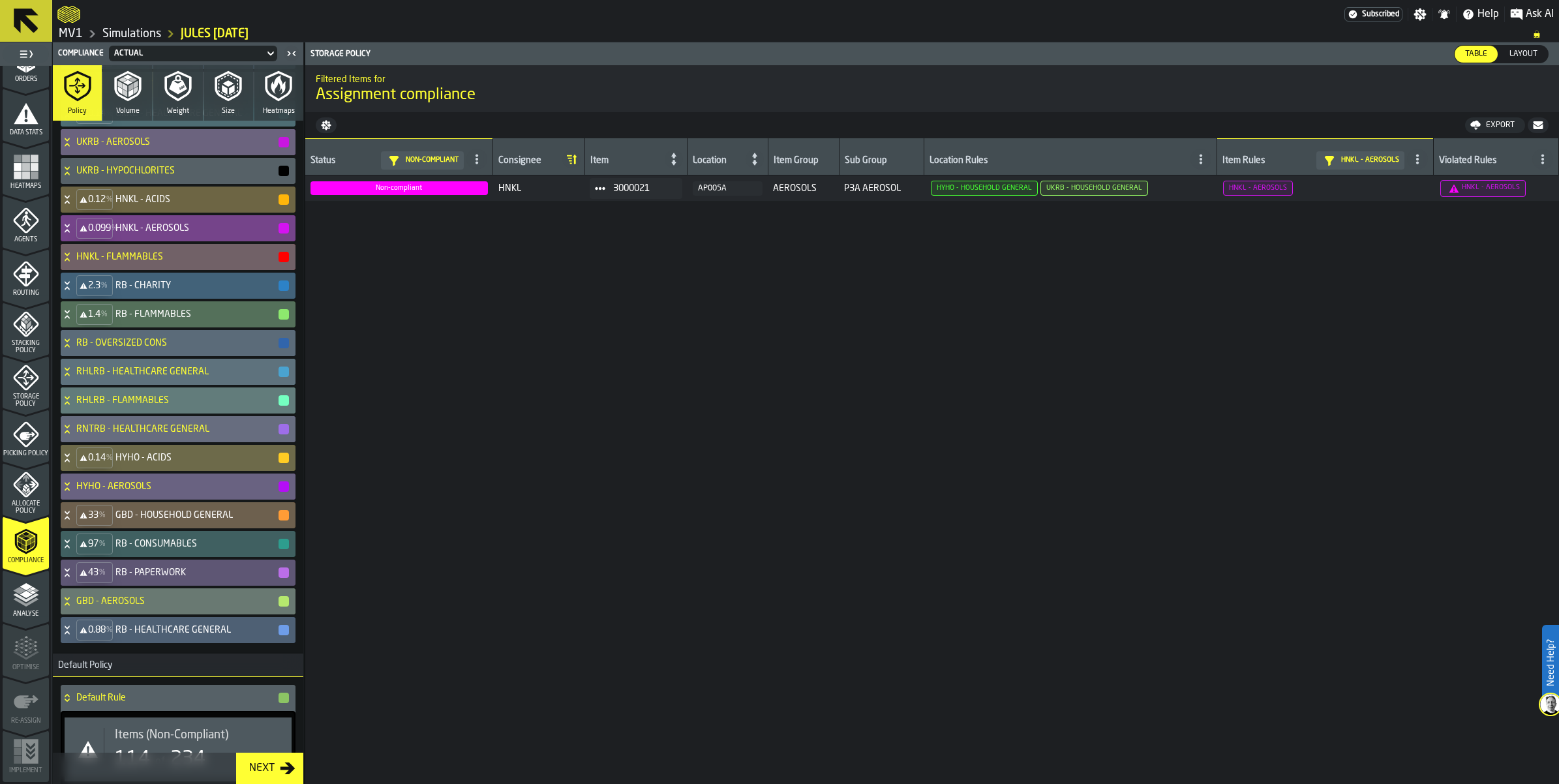
click at [69, 285] on icon at bounding box center [67, 283] width 5 height 4
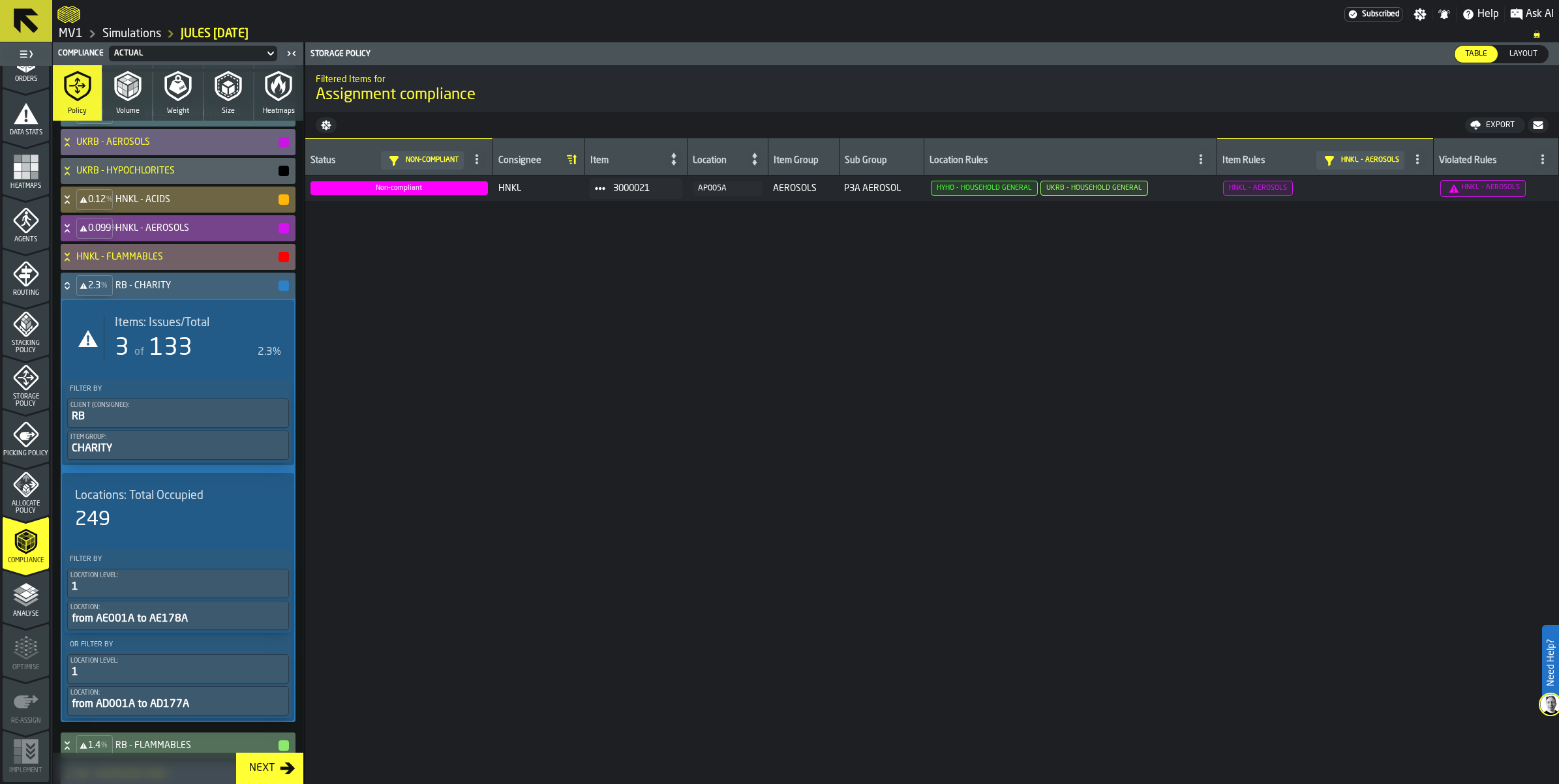
click at [98, 349] on icon "stat-Items: Issues/Total" at bounding box center [87, 338] width 21 height 21
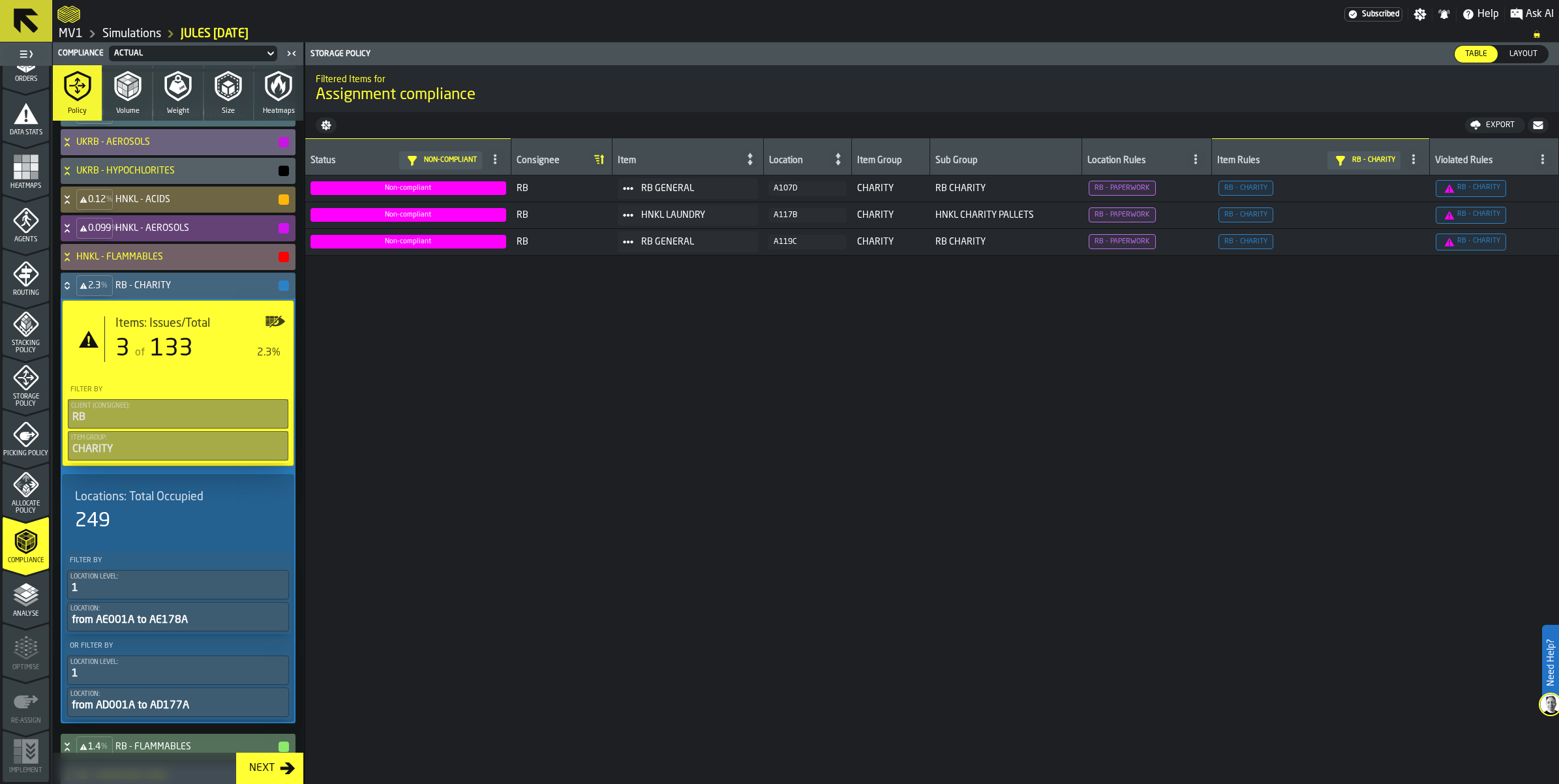
click at [74, 291] on icon at bounding box center [67, 286] width 13 height 11
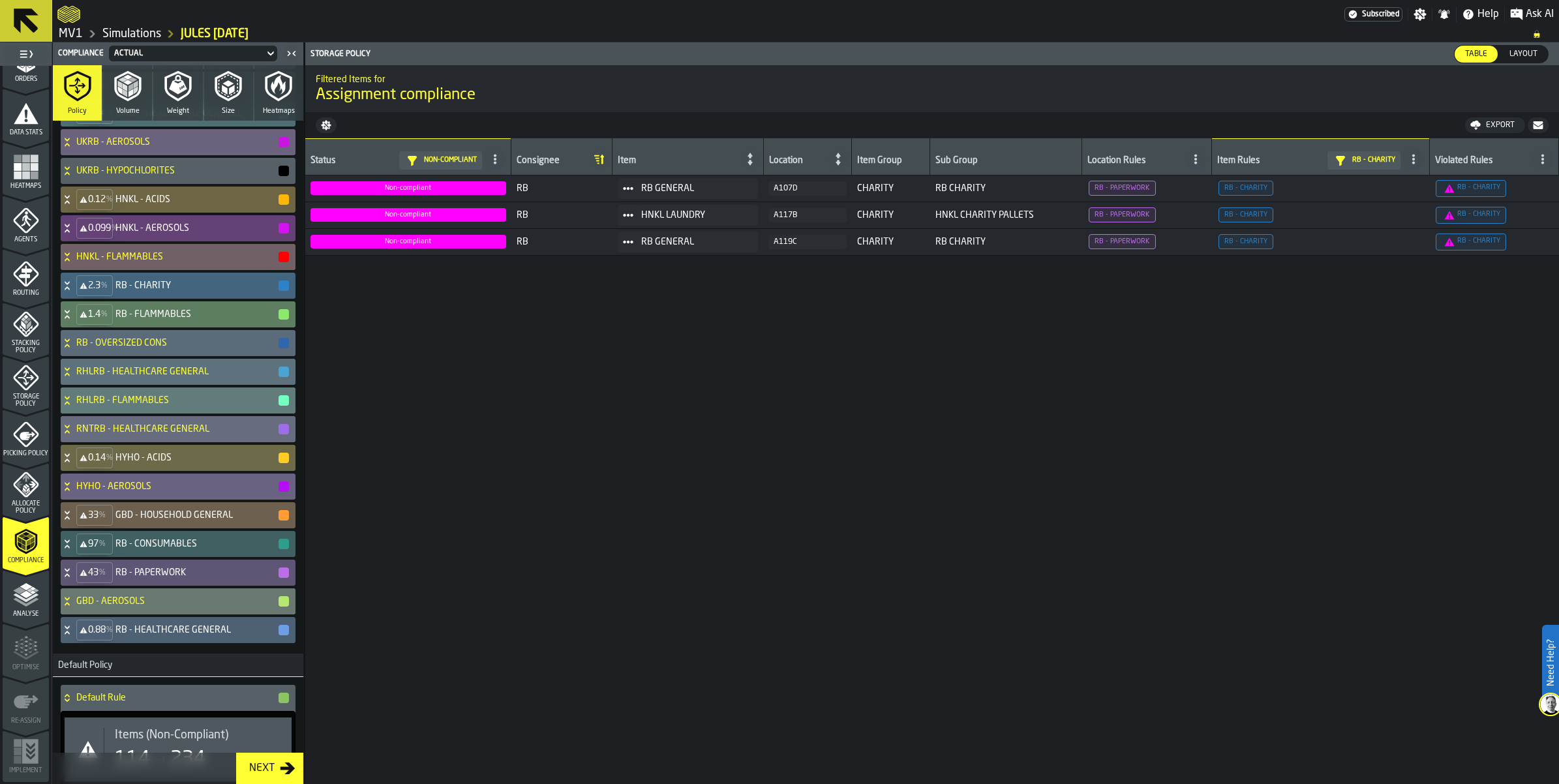
click at [74, 320] on icon at bounding box center [67, 315] width 13 height 11
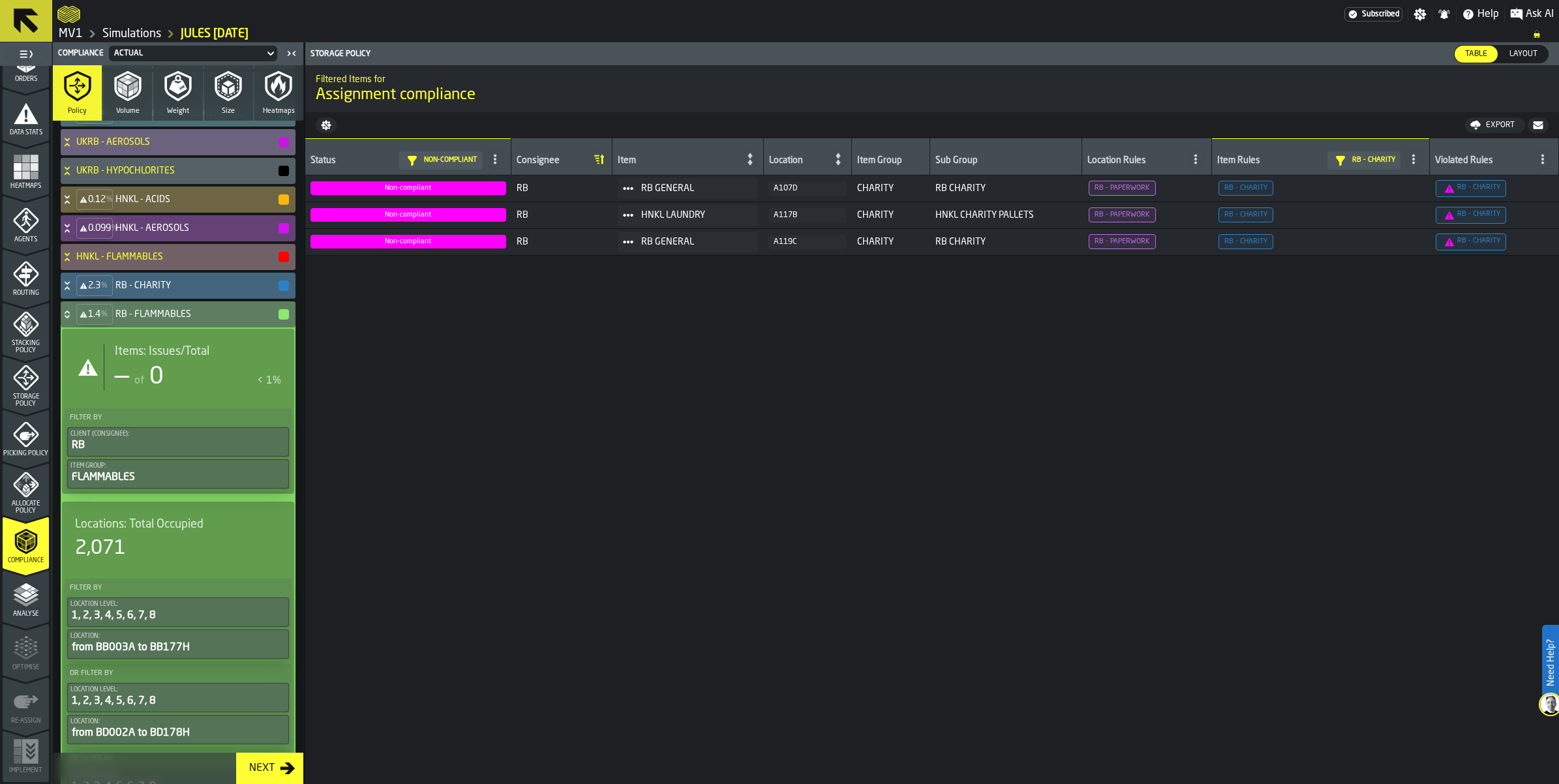
click at [74, 320] on icon at bounding box center [67, 315] width 13 height 11
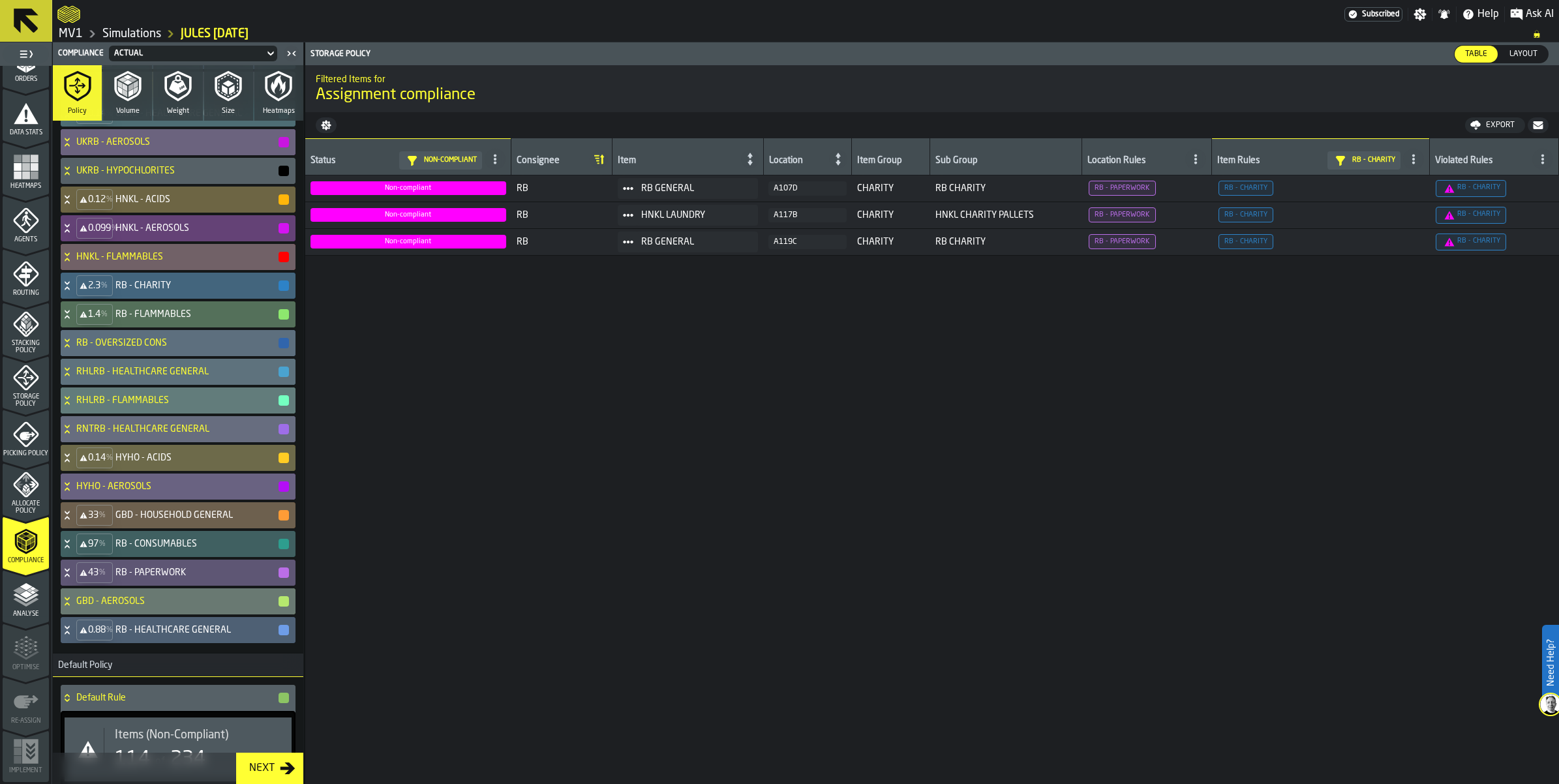
click at [74, 348] on icon at bounding box center [67, 343] width 13 height 11
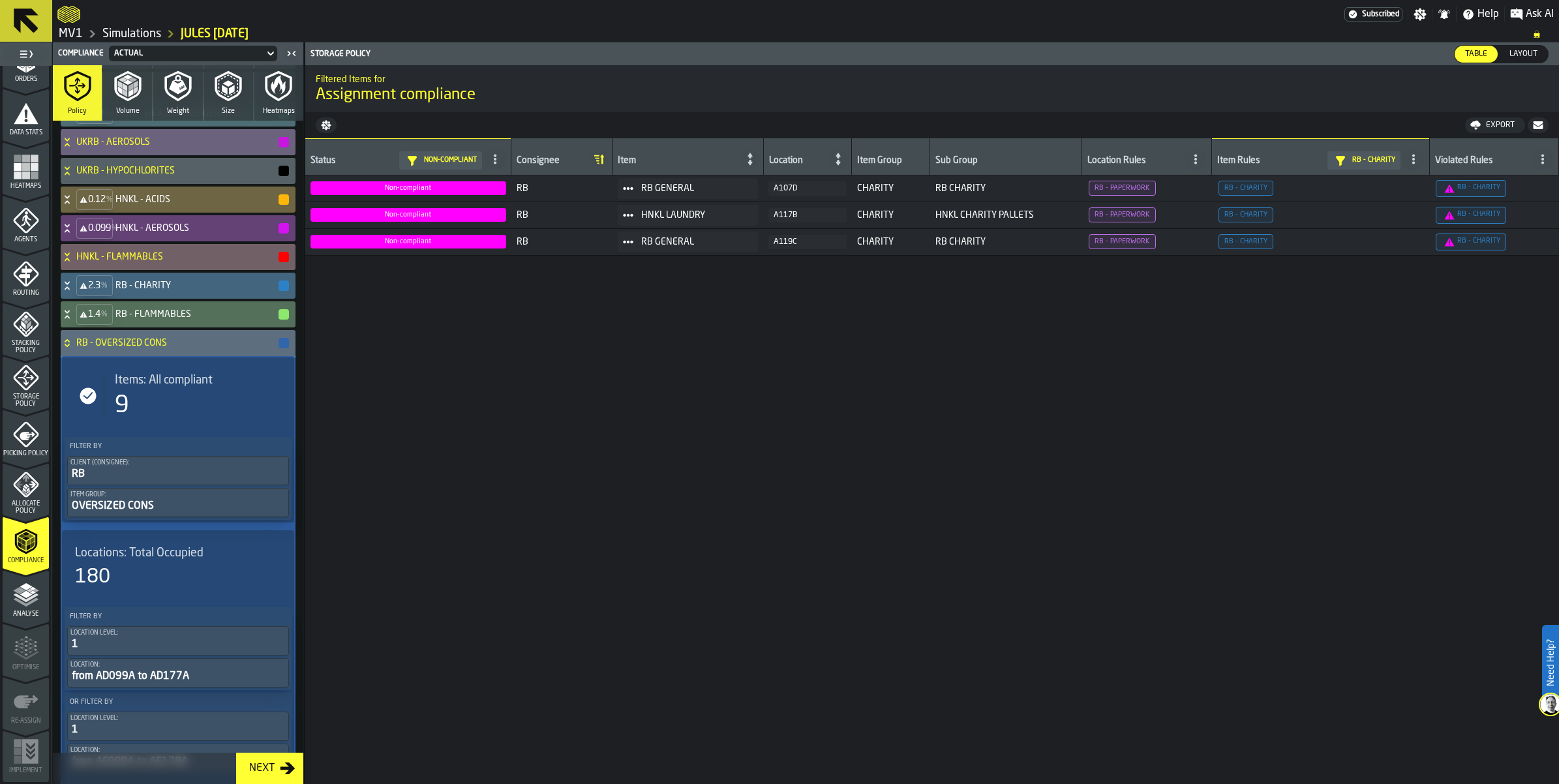
click at [74, 348] on icon at bounding box center [67, 343] width 13 height 11
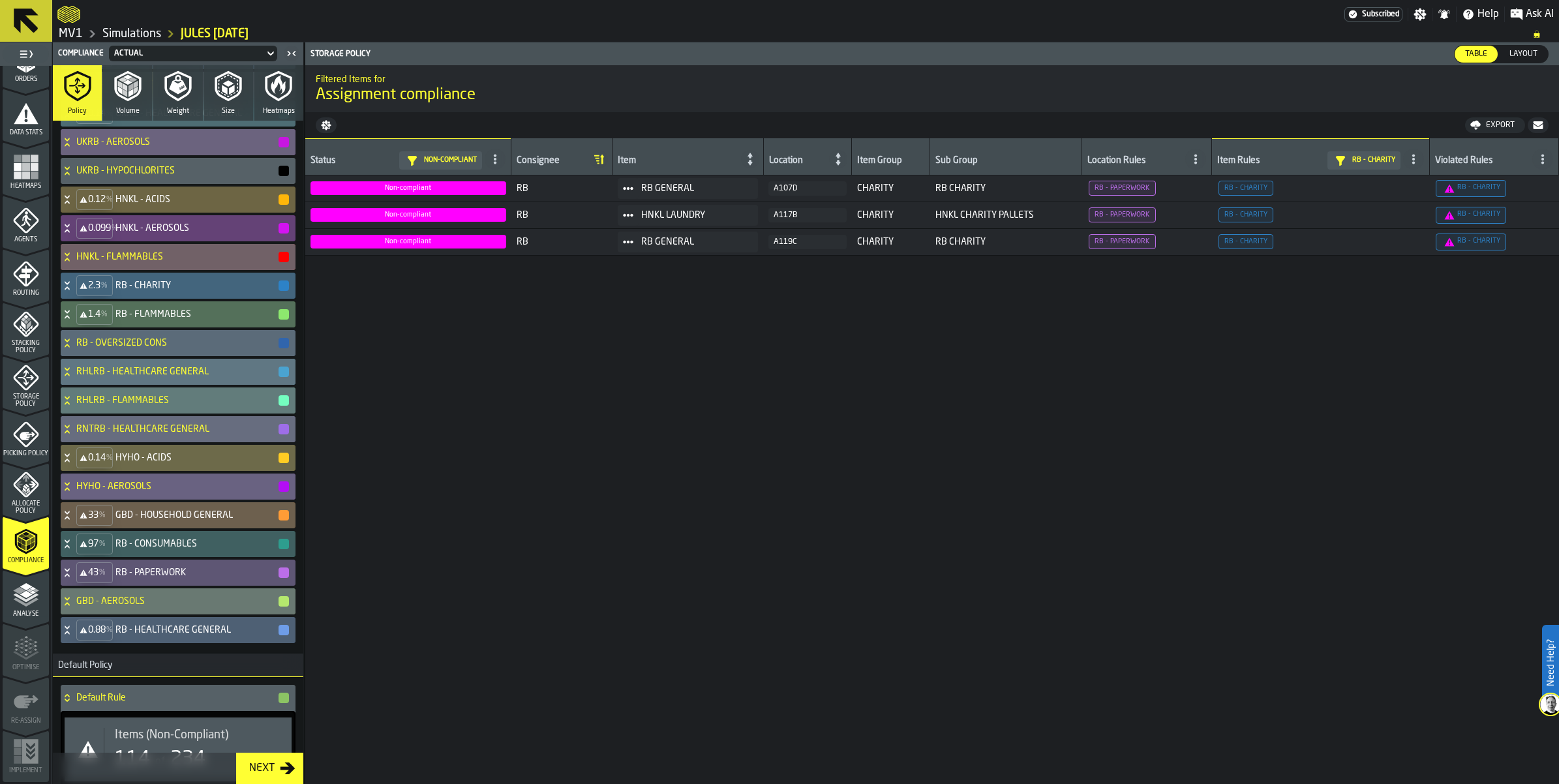
click at [74, 377] on icon at bounding box center [67, 372] width 13 height 11
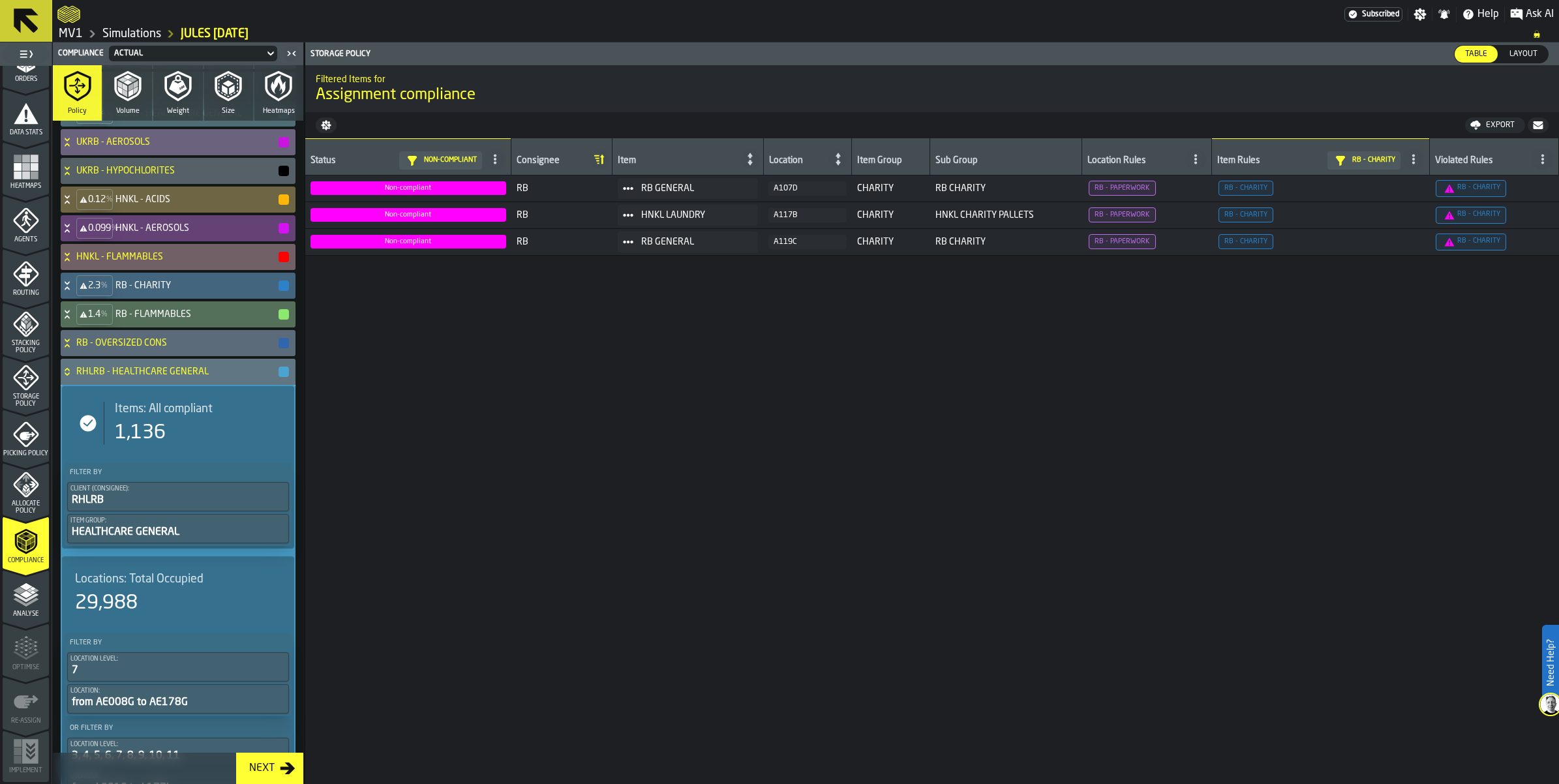
click at [74, 377] on icon at bounding box center [67, 372] width 13 height 11
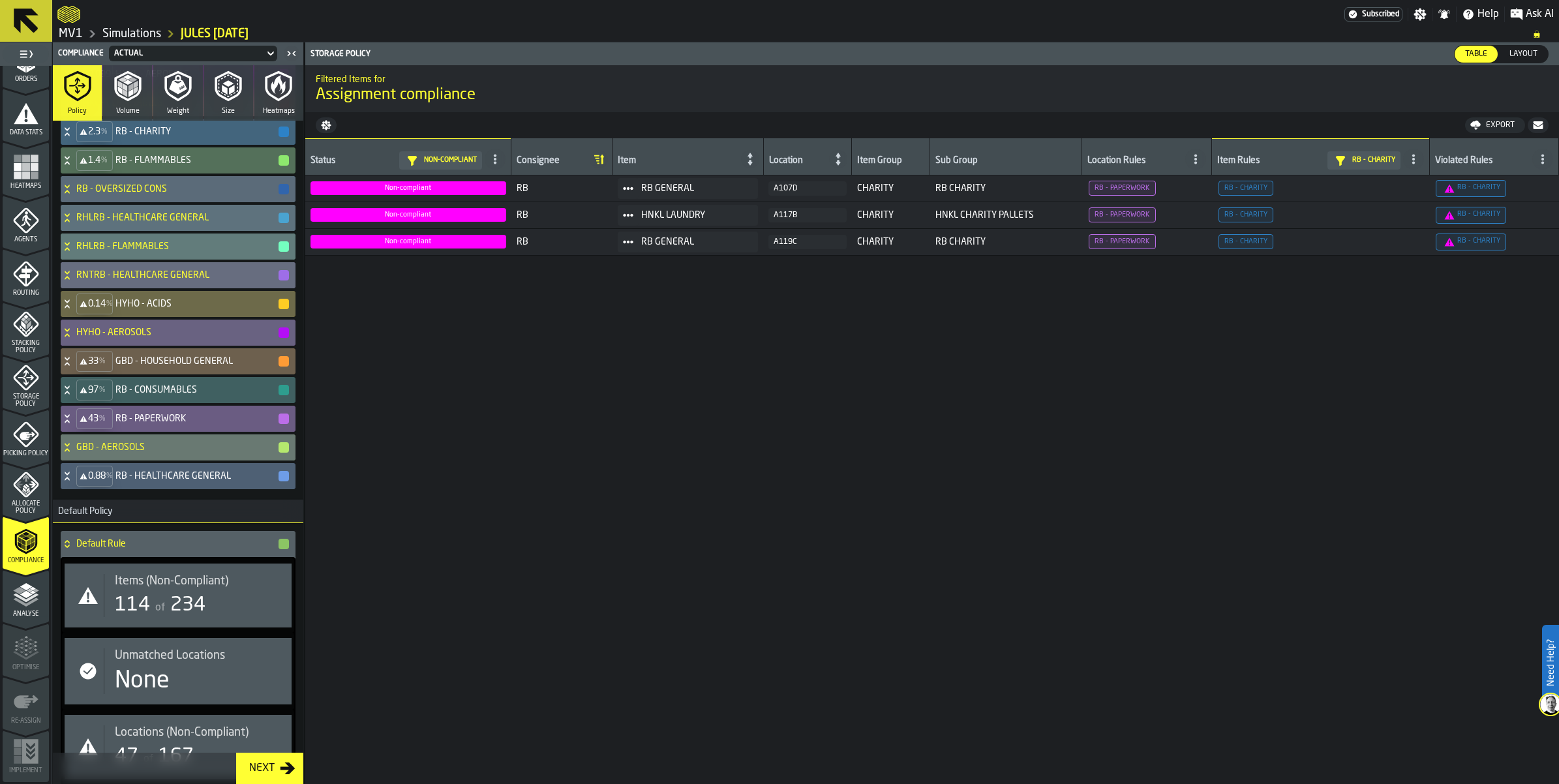
scroll to position [816, 0]
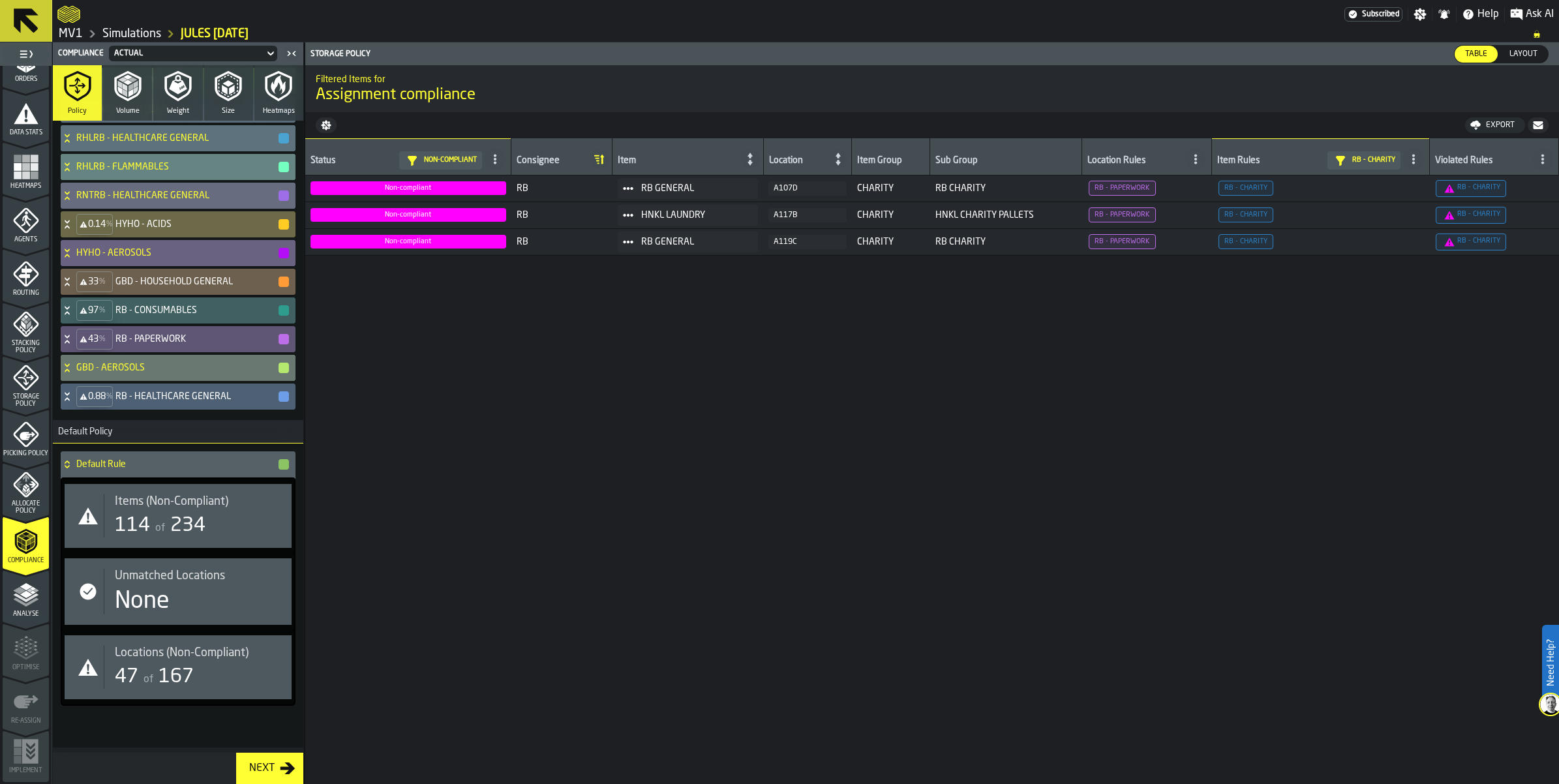
click at [74, 172] on icon at bounding box center [67, 167] width 13 height 11
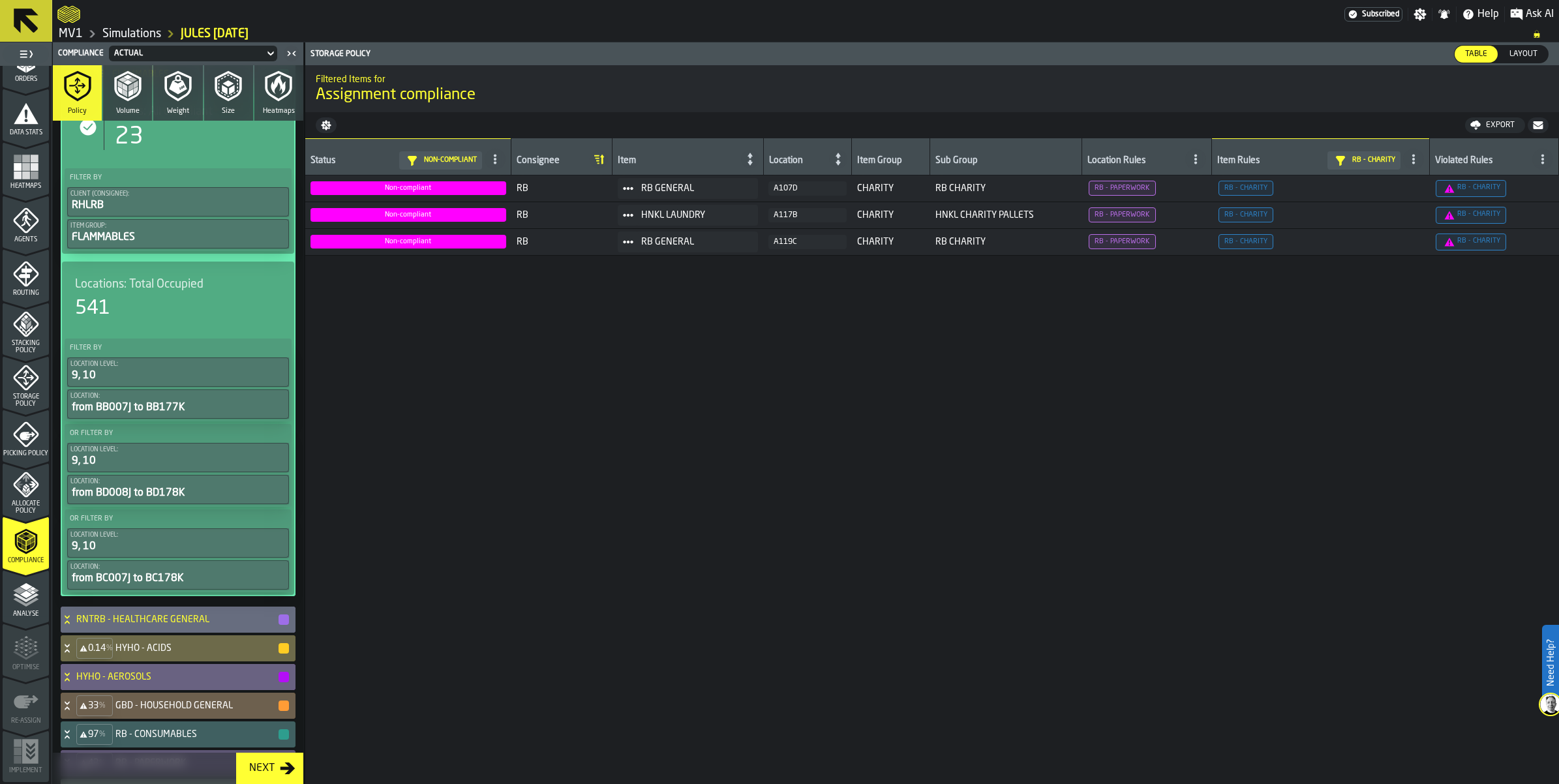
click at [74, 79] on icon at bounding box center [67, 75] width 13 height 11
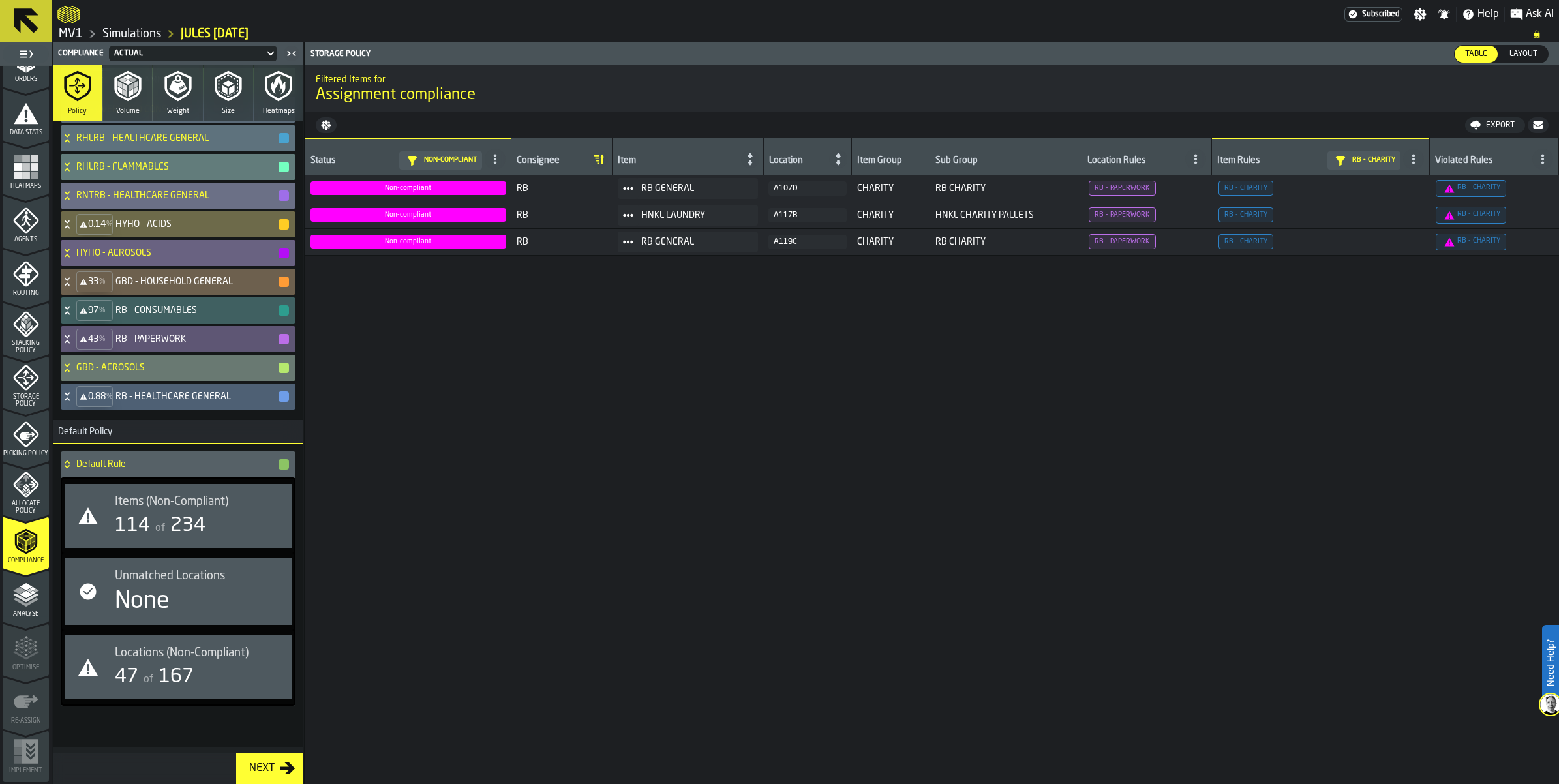
click at [74, 201] on icon at bounding box center [67, 196] width 13 height 11
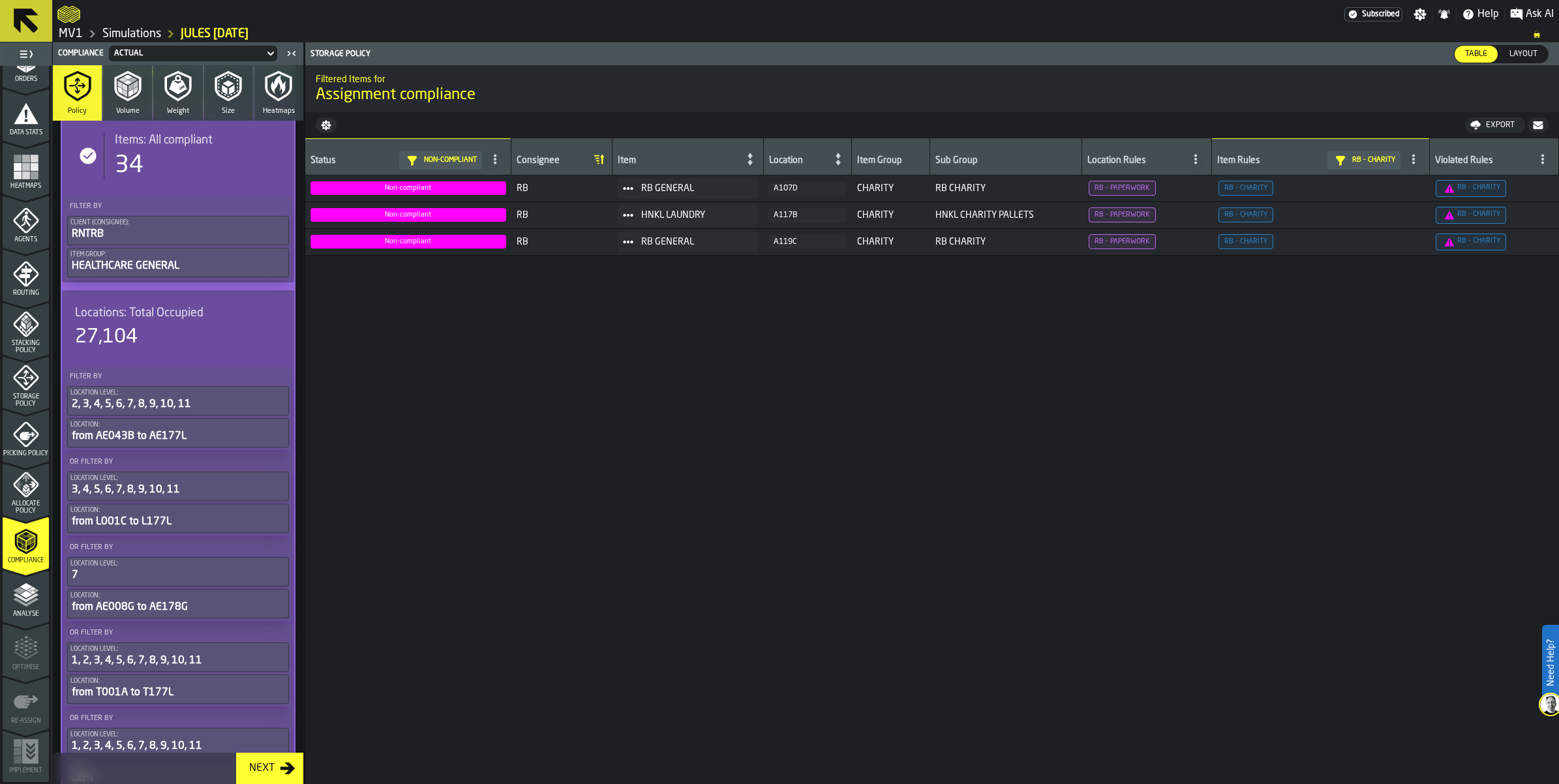
click at [69, 103] on icon at bounding box center [67, 101] width 5 height 4
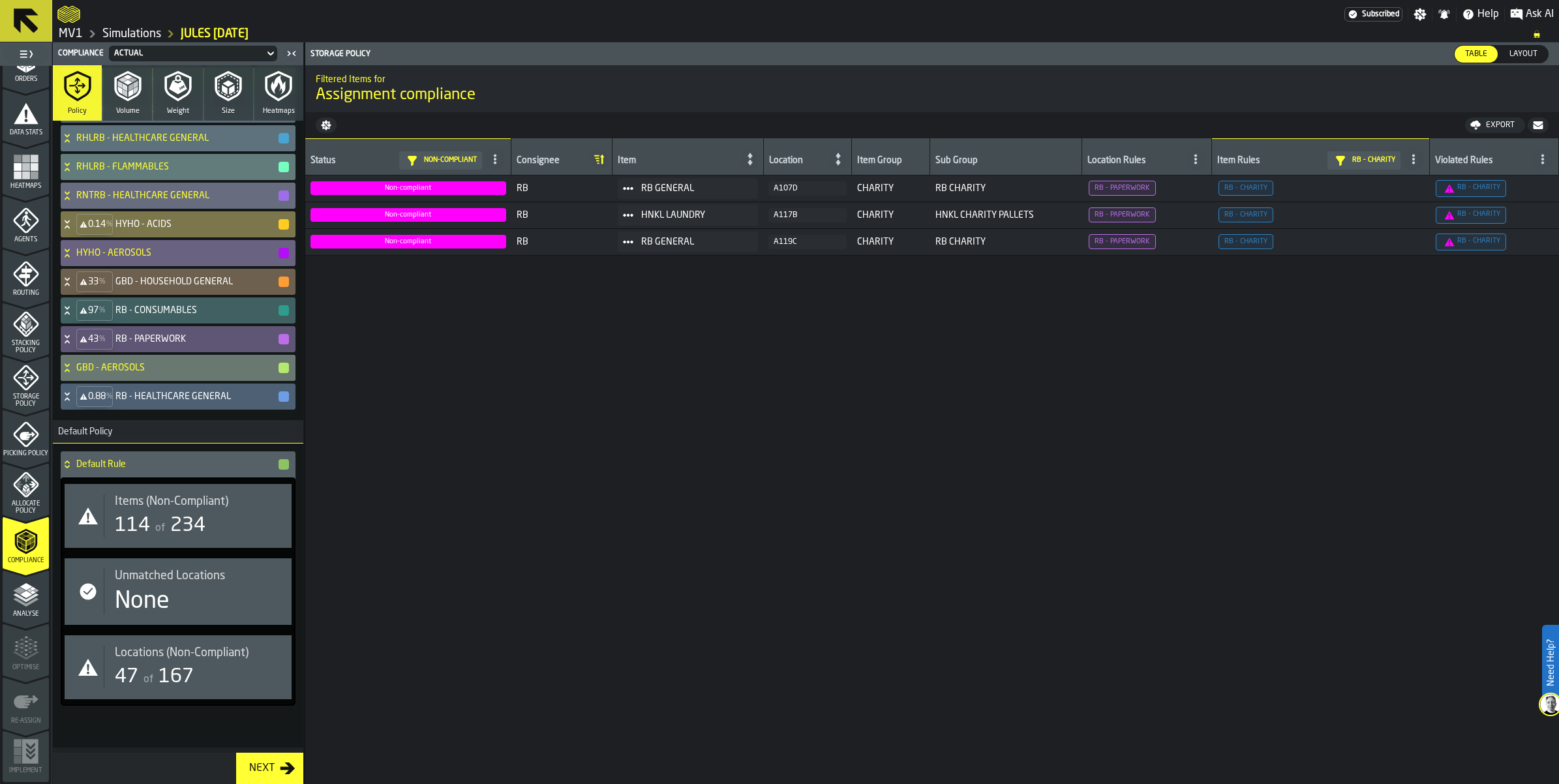
click at [84, 237] on div "0.14 % HYHO - ACIDS" at bounding box center [175, 223] width 230 height 26
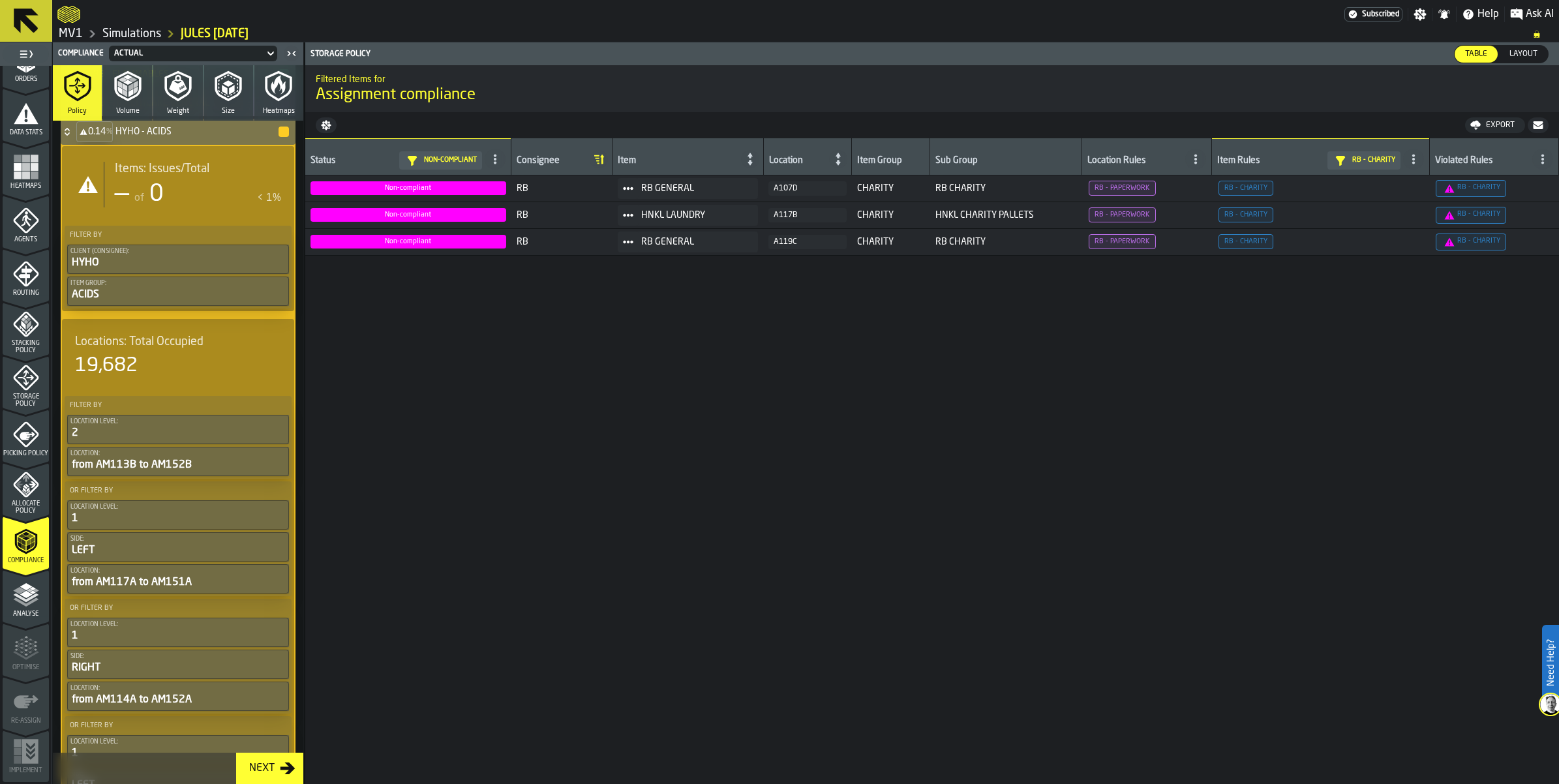
click at [69, 131] on icon at bounding box center [67, 130] width 5 height 4
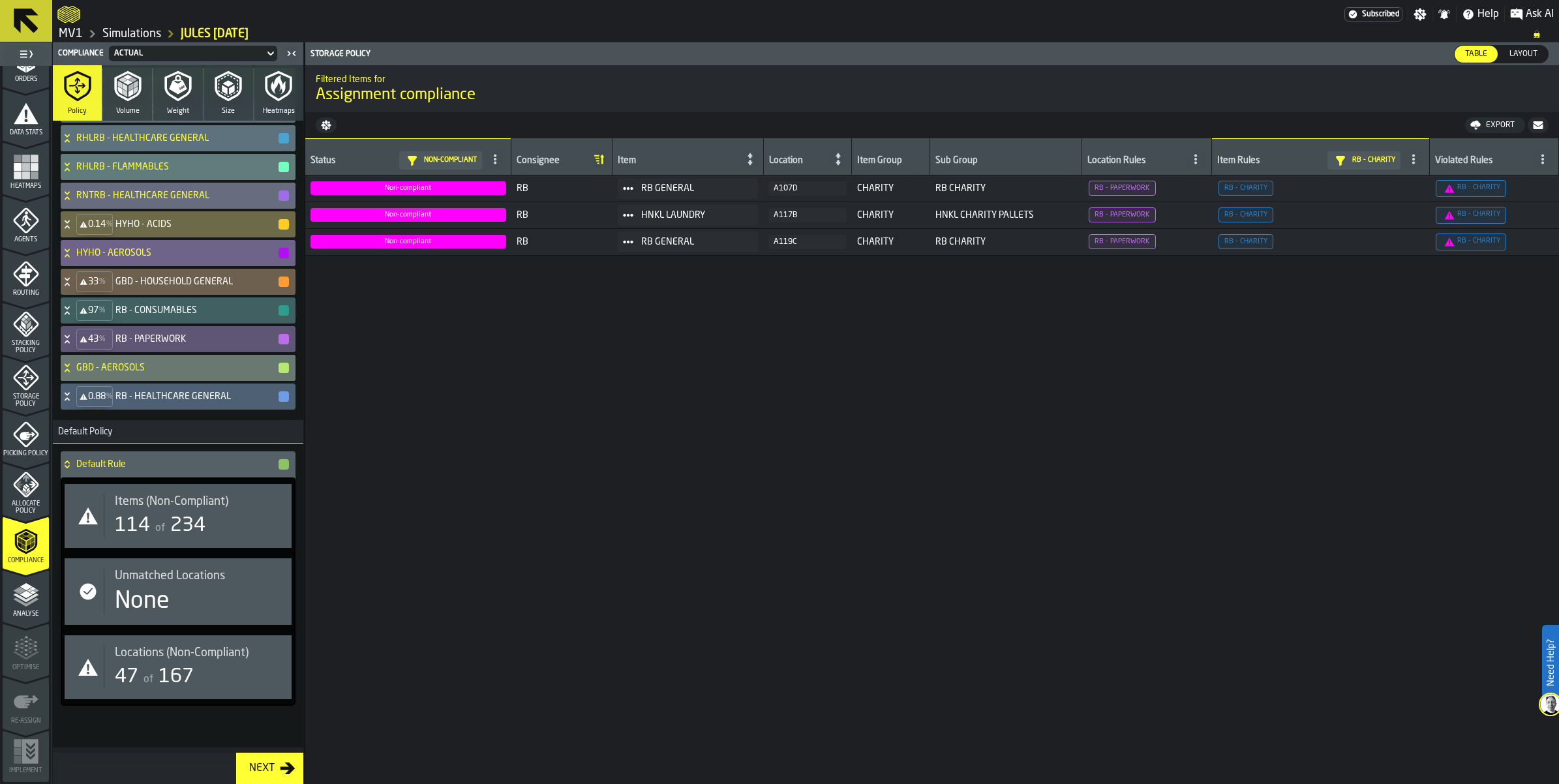
click at [74, 259] on icon at bounding box center [67, 253] width 13 height 11
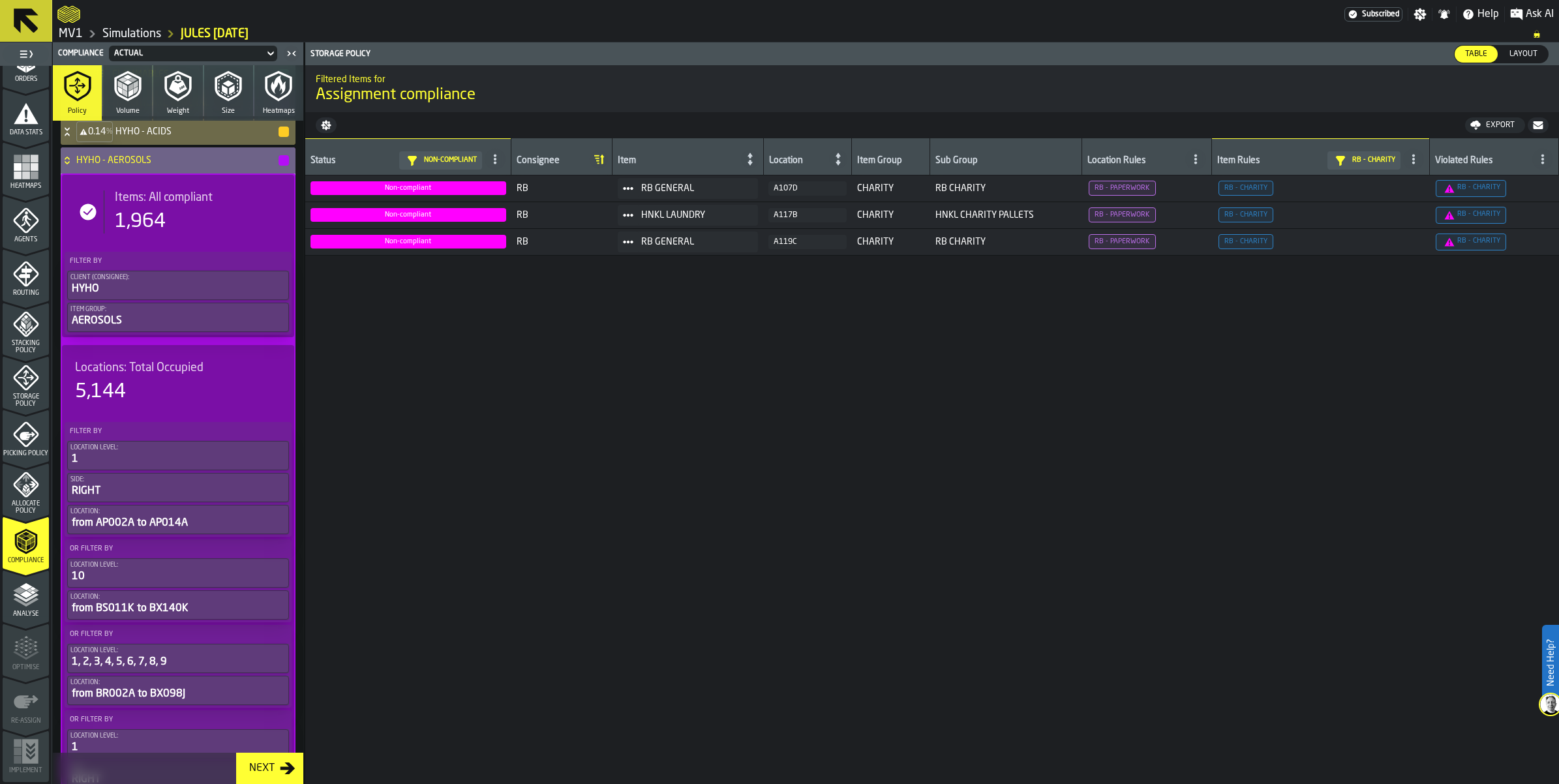
click at [74, 166] on icon at bounding box center [67, 160] width 13 height 11
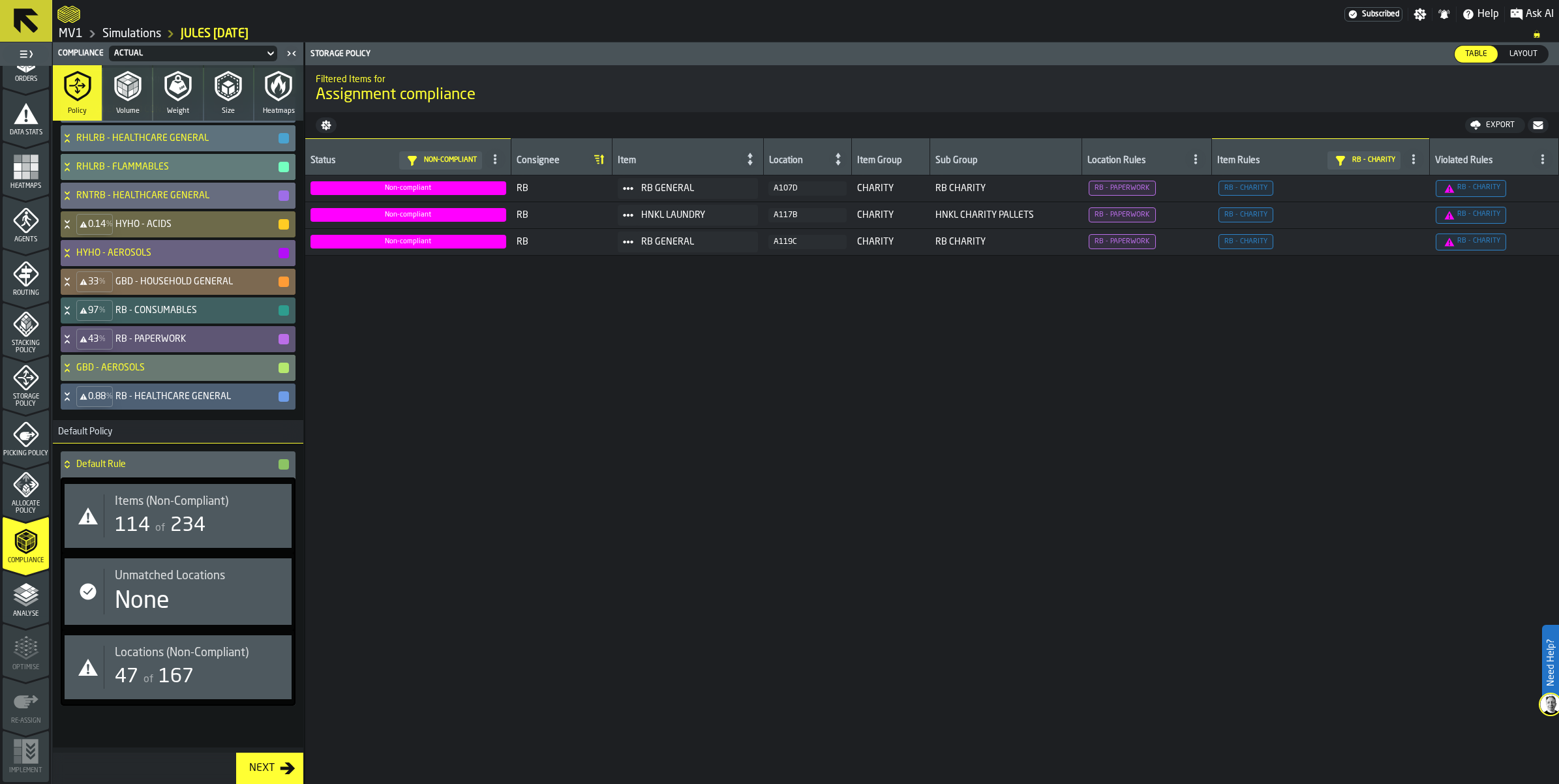
click at [96, 292] on div "33 %" at bounding box center [95, 281] width 37 height 21
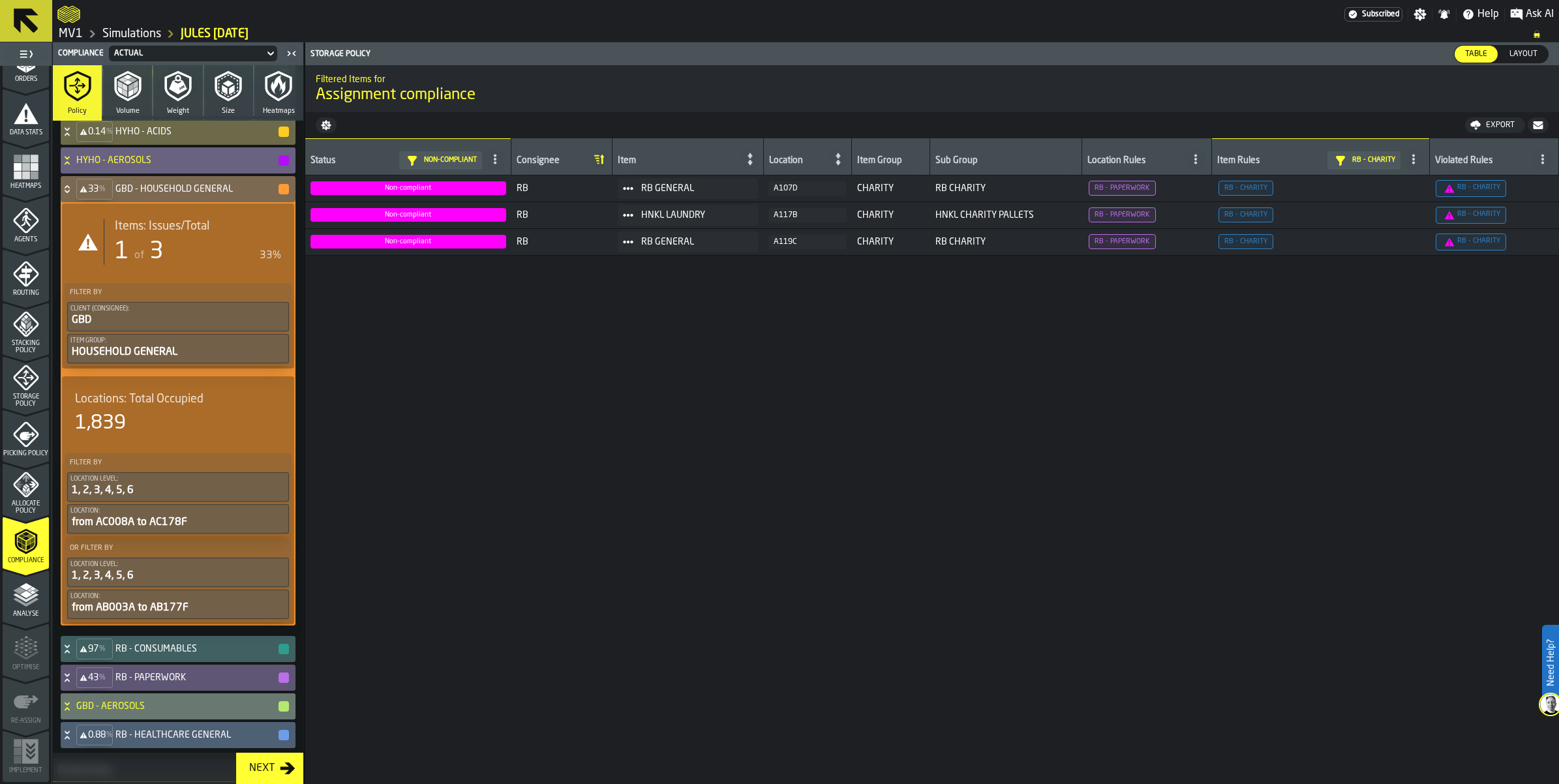
click at [129, 265] on div "1" at bounding box center [122, 251] width 14 height 26
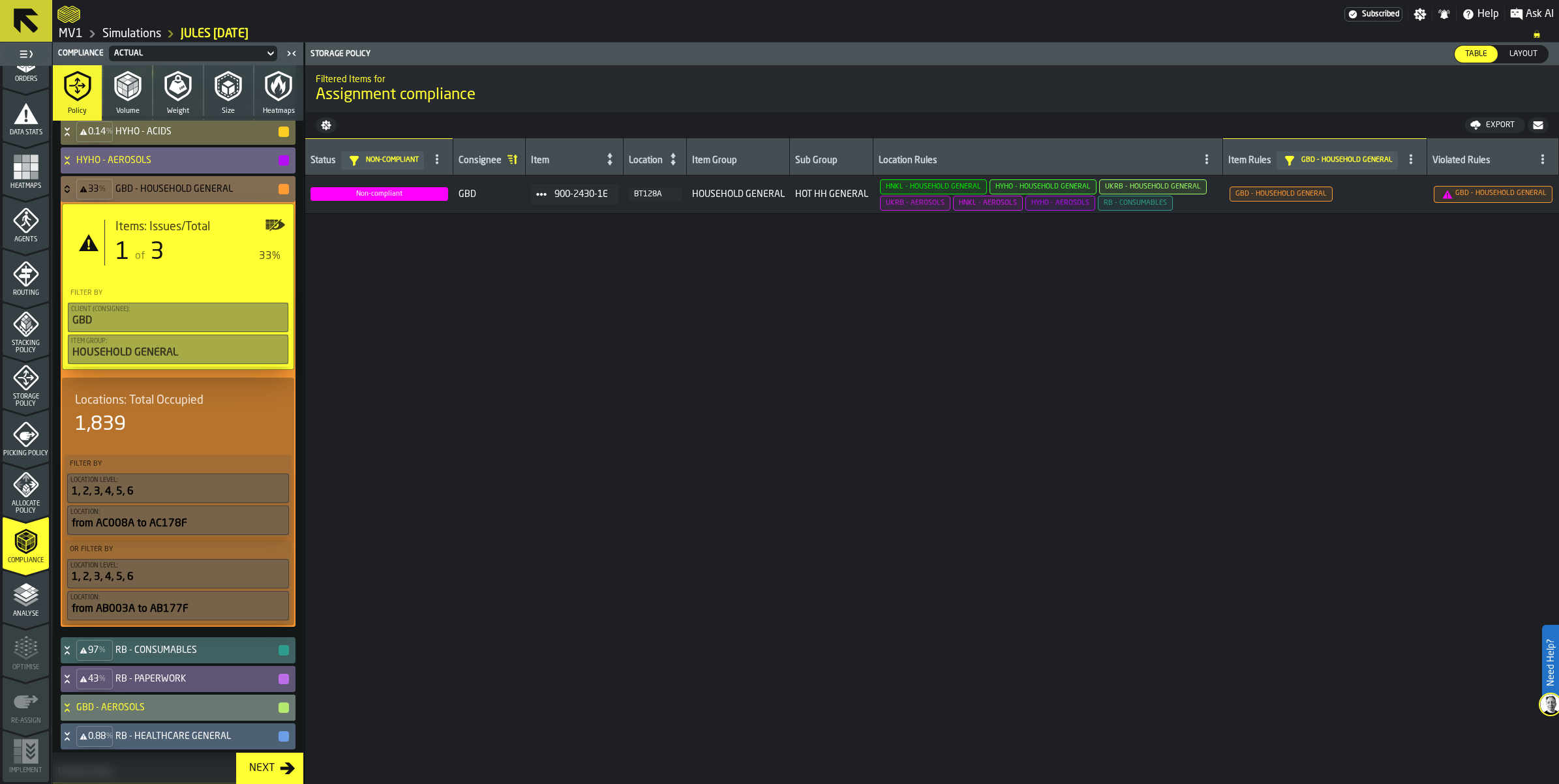
click at [608, 199] on span "900-2430-1E" at bounding box center [581, 195] width 53 height 11
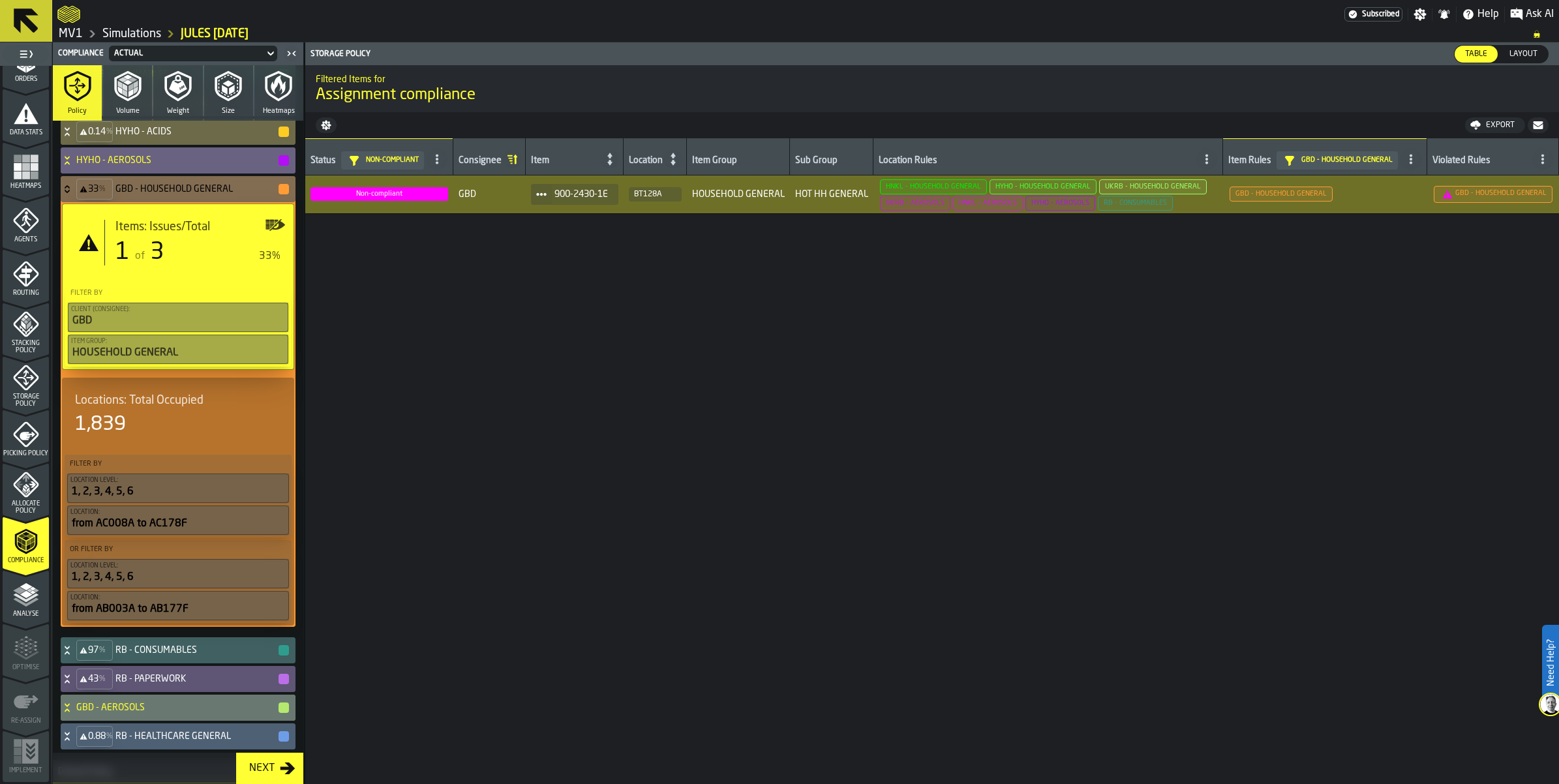
click at [608, 199] on span "900-2430-1E" at bounding box center [581, 195] width 53 height 11
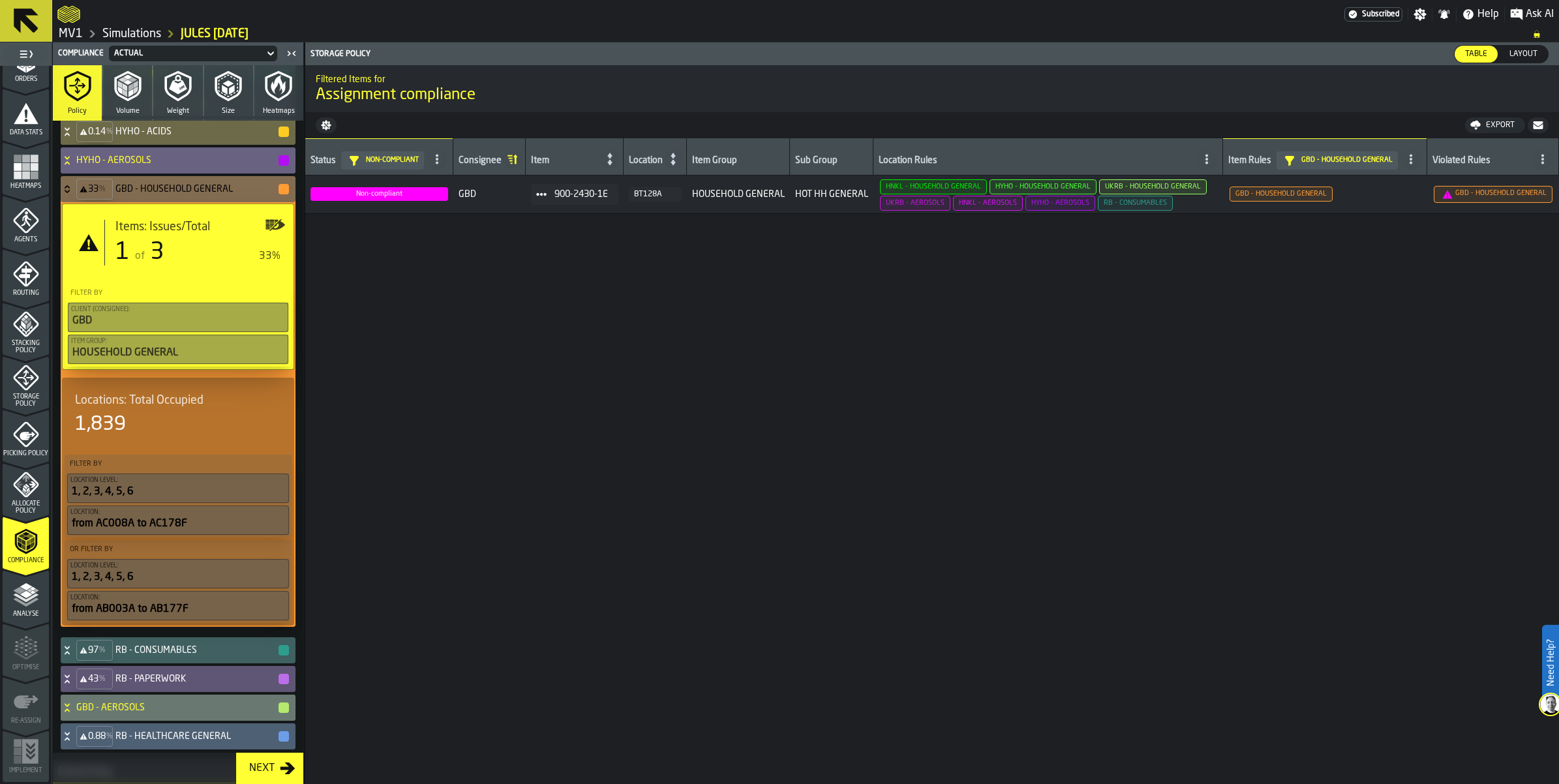
drag, startPoint x: 741, startPoint y: 295, endPoint x: 726, endPoint y: 297, distance: 15.1
click at [608, 199] on span "900-2430-1E" at bounding box center [581, 195] width 53 height 11
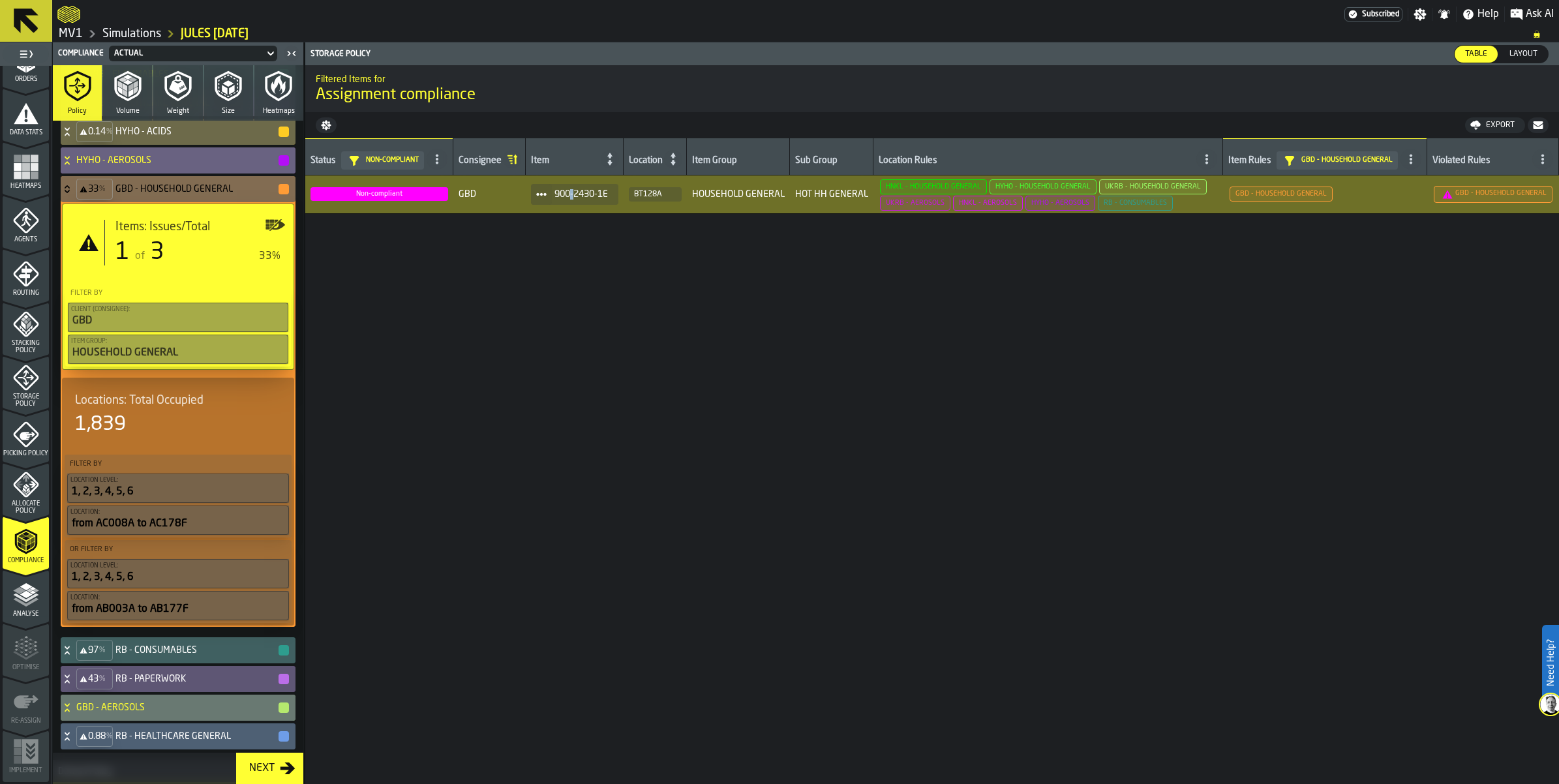
click at [608, 199] on span "900-2430-1E" at bounding box center [581, 195] width 53 height 11
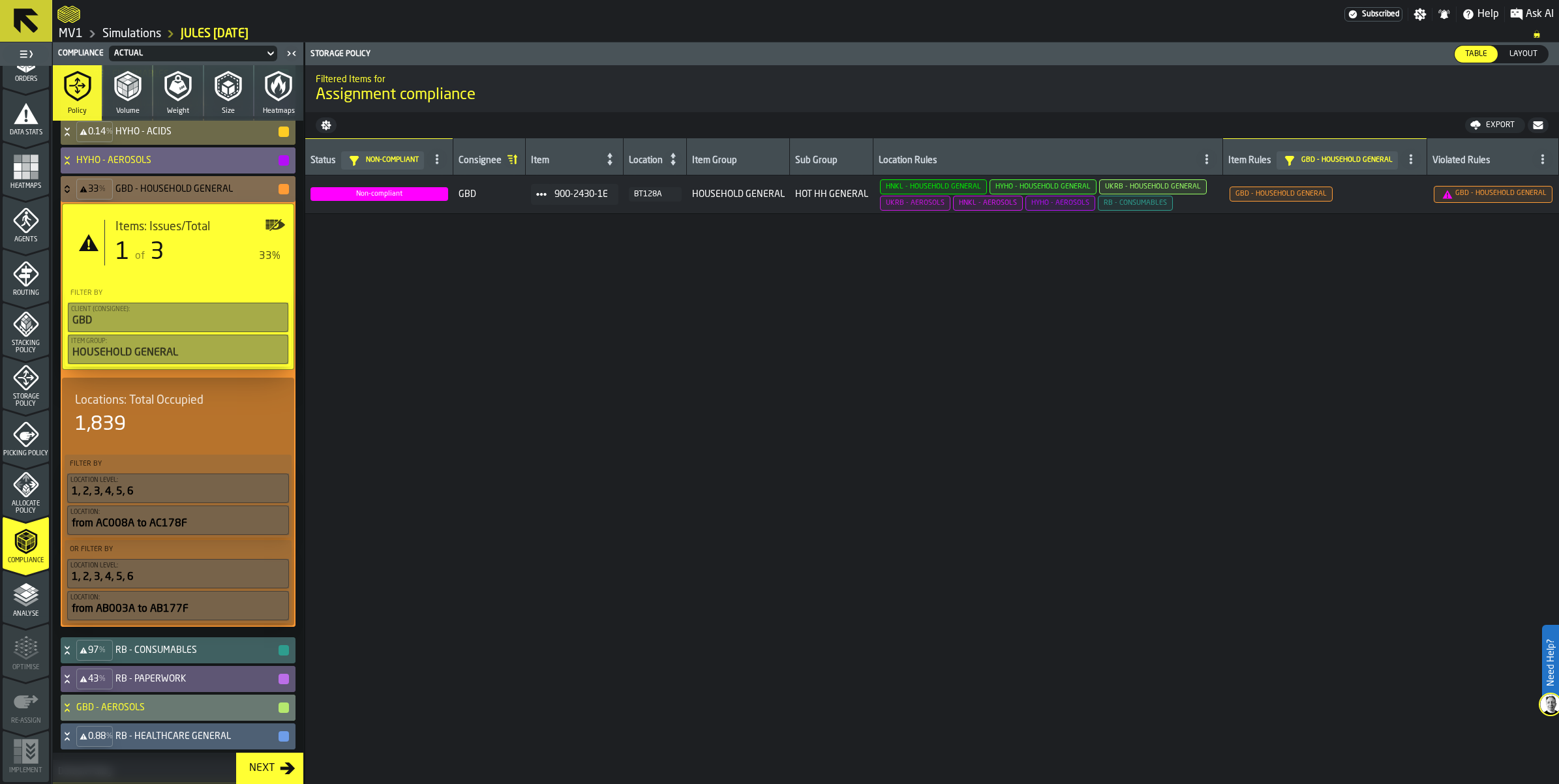
click at [74, 195] on icon at bounding box center [67, 189] width 13 height 11
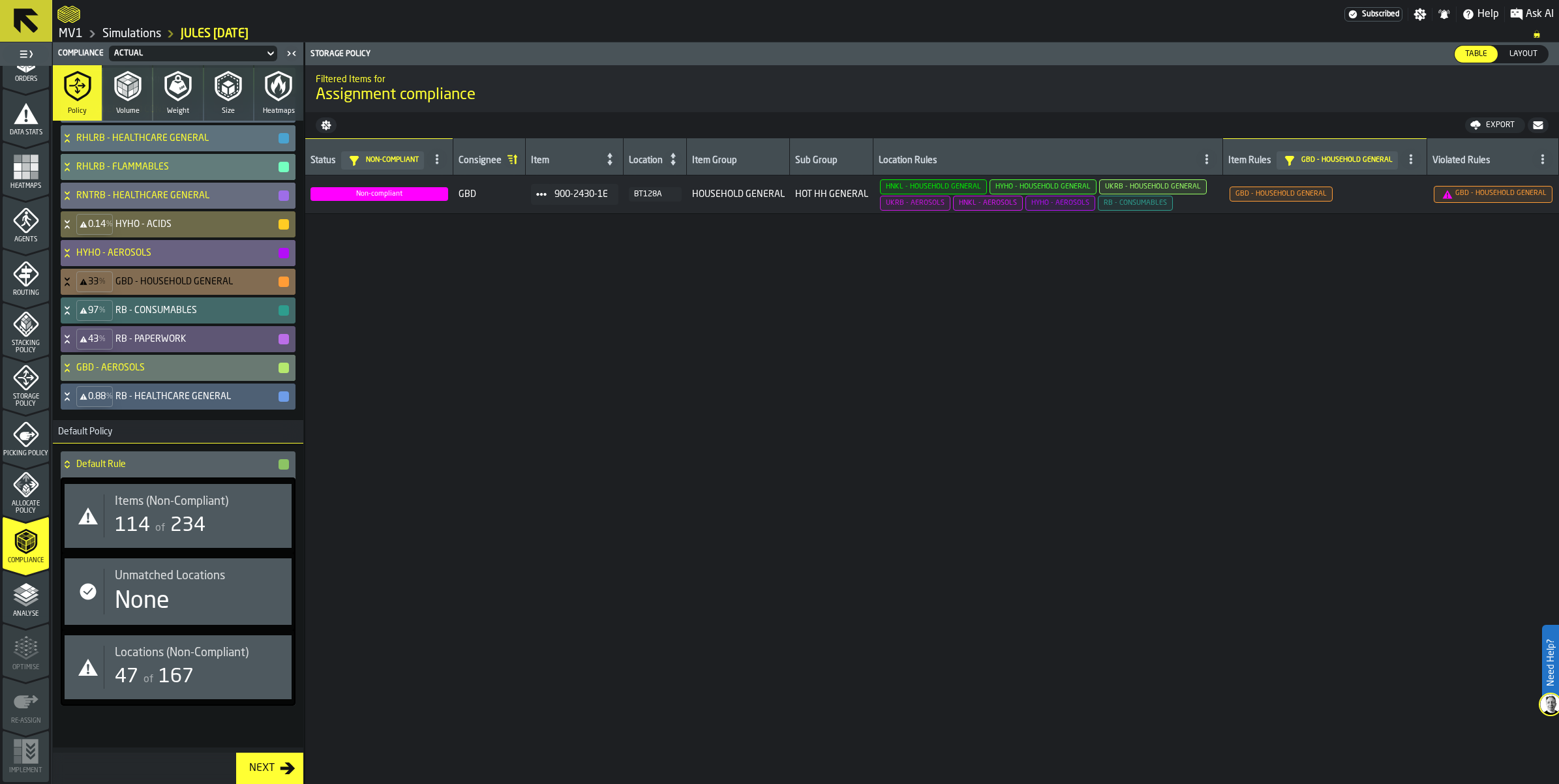
click at [83, 324] on div "97 % RB - CONSUMABLES" at bounding box center [175, 310] width 230 height 26
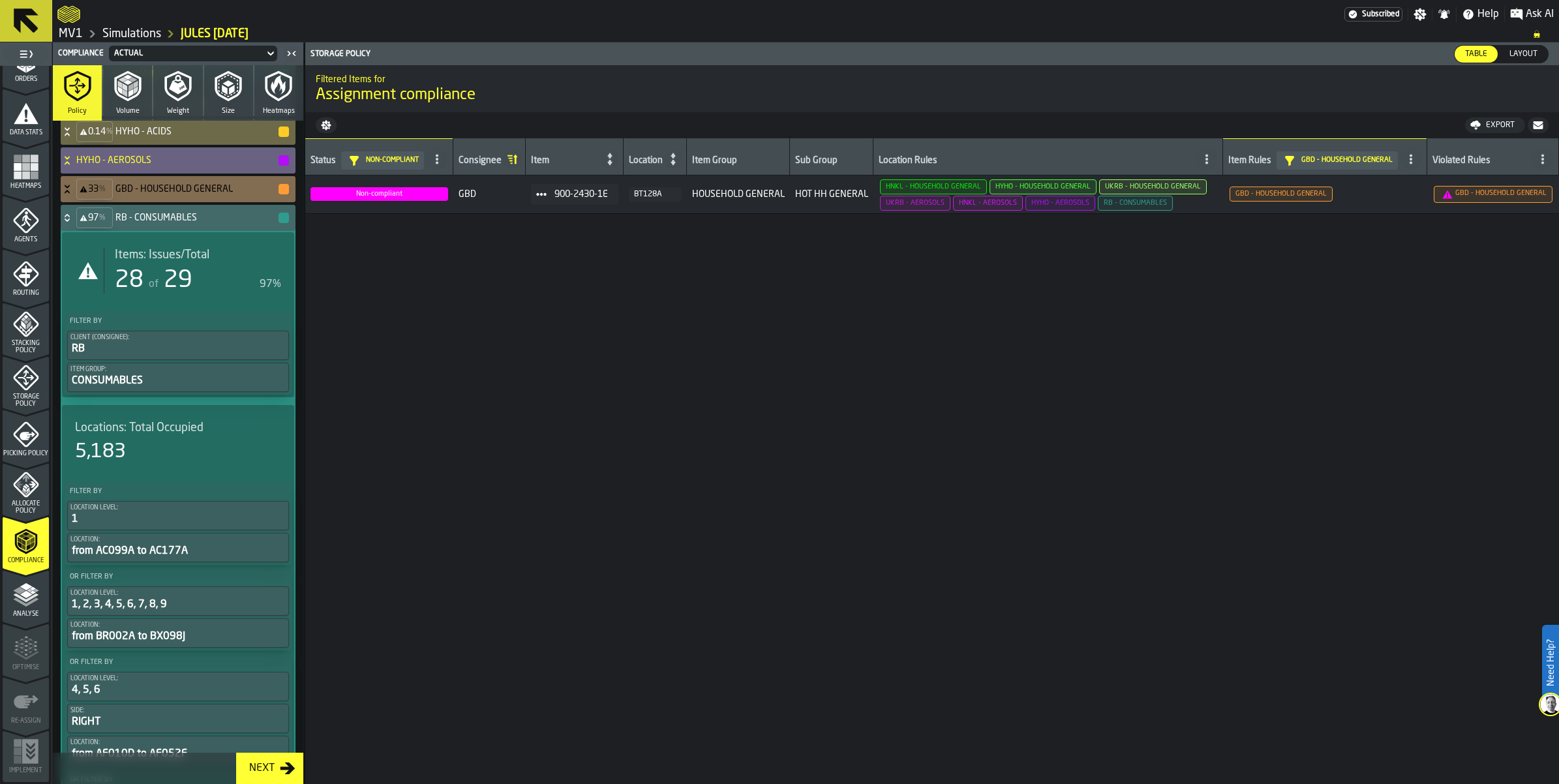
click at [149, 262] on span "Items: Issues/Total" at bounding box center [161, 255] width 95 height 14
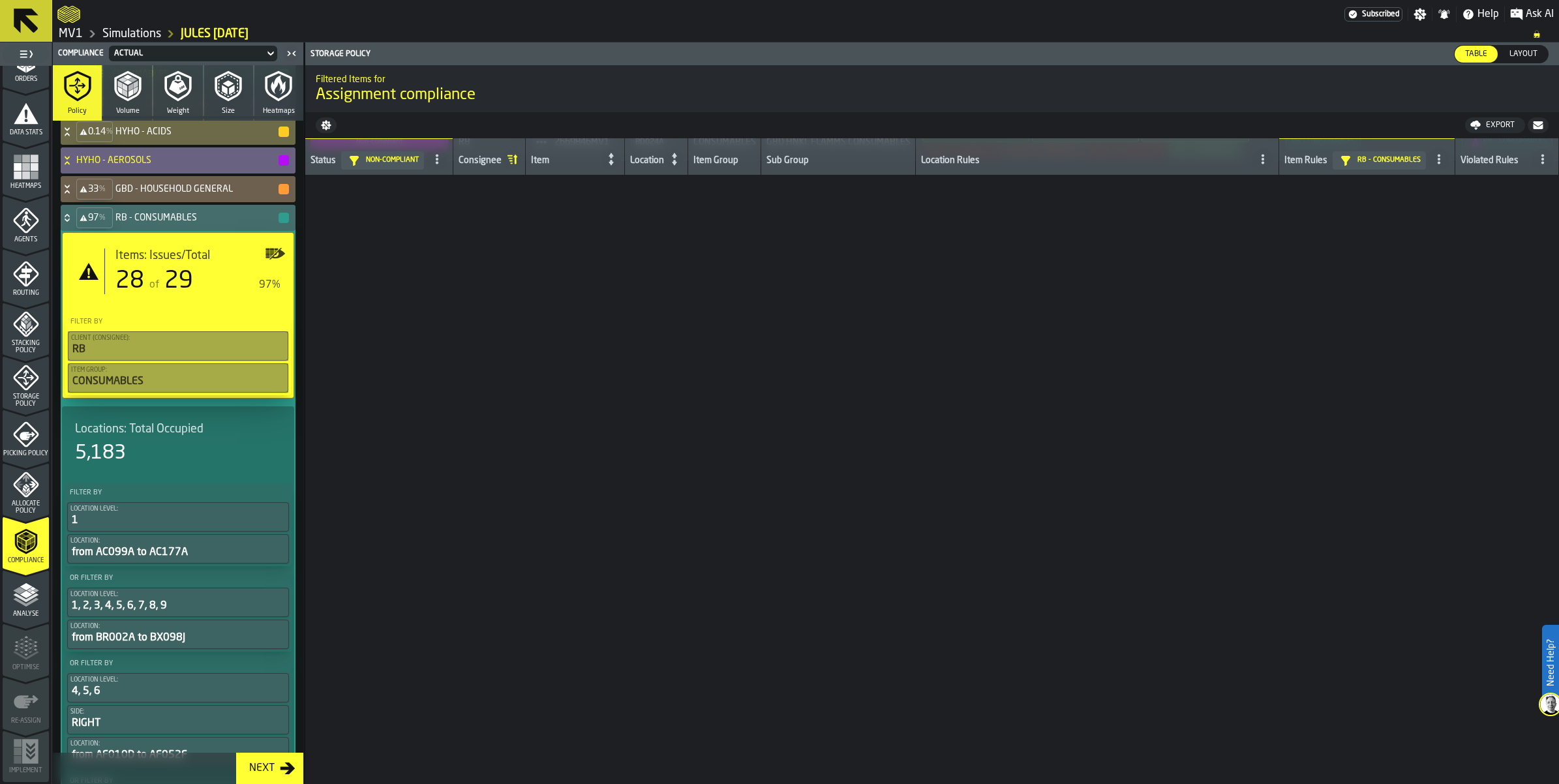
scroll to position [0, 0]
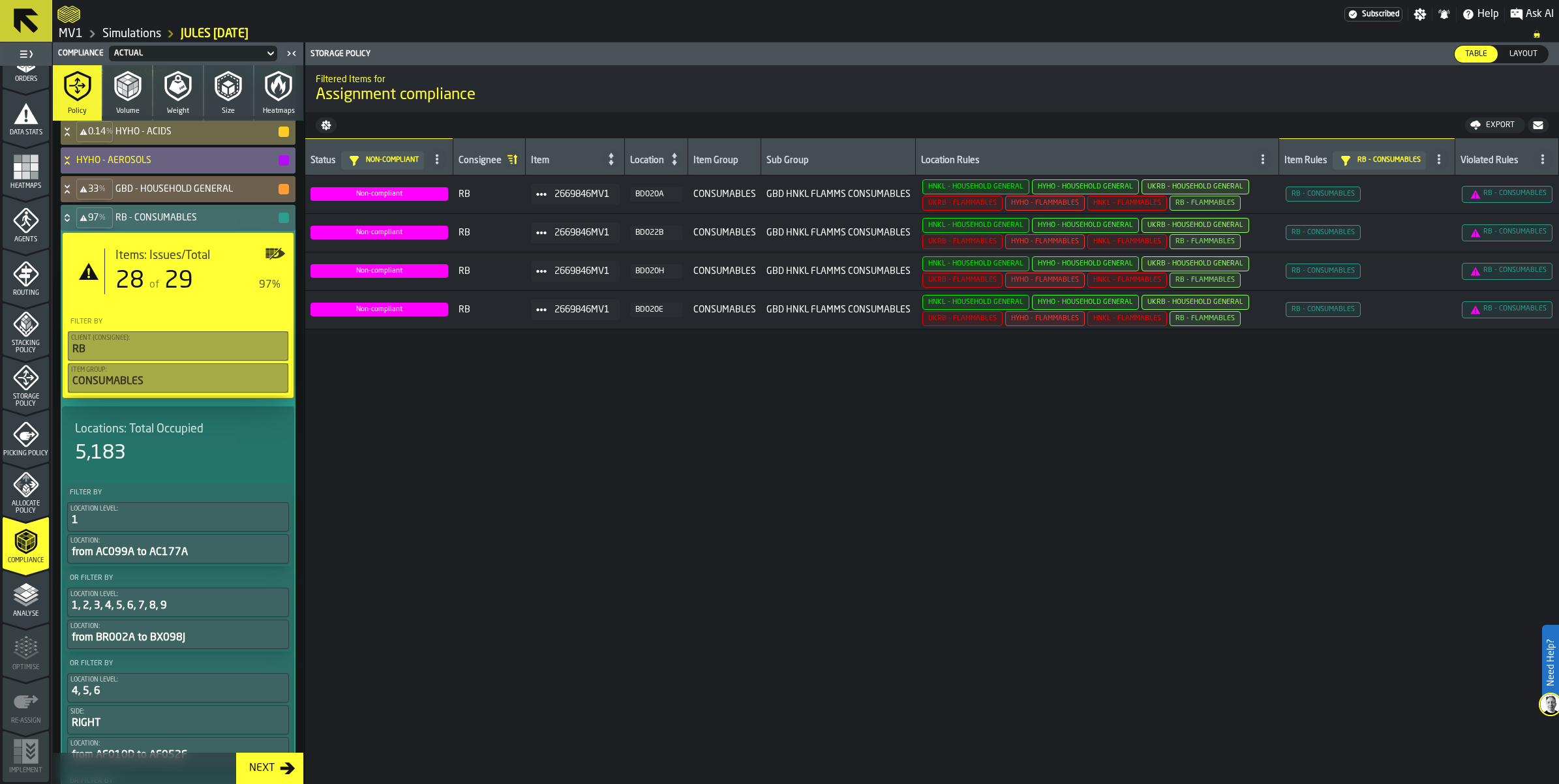
click at [1481, 130] on div "Export" at bounding box center [1500, 125] width 39 height 9
click at [1472, 131] on span "Download (csv)" at bounding box center [1490, 125] width 60 height 11
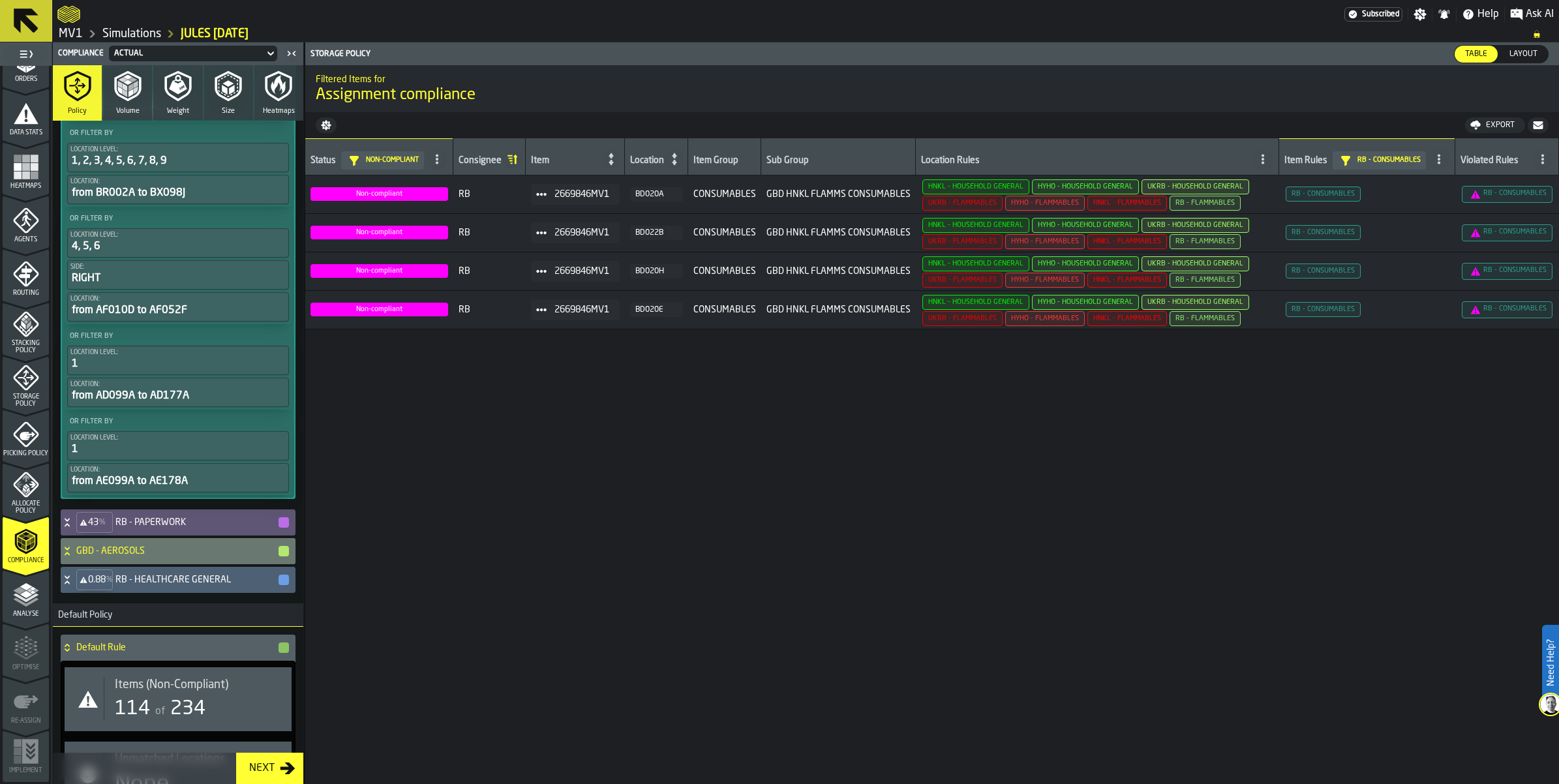
scroll to position [1060, 0]
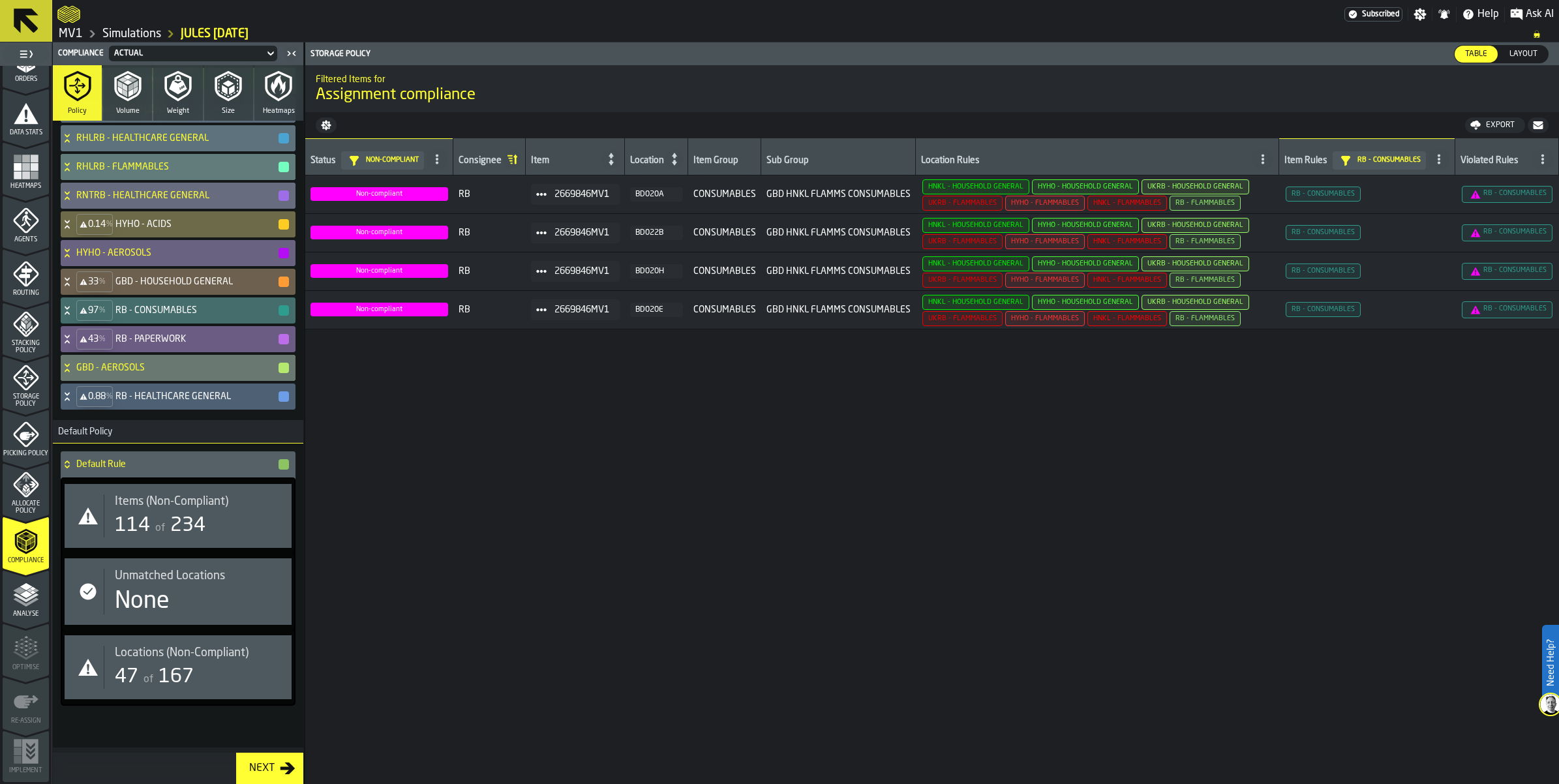
click at [88, 326] on div "43 % RB - PAPERWORK" at bounding box center [175, 339] width 230 height 26
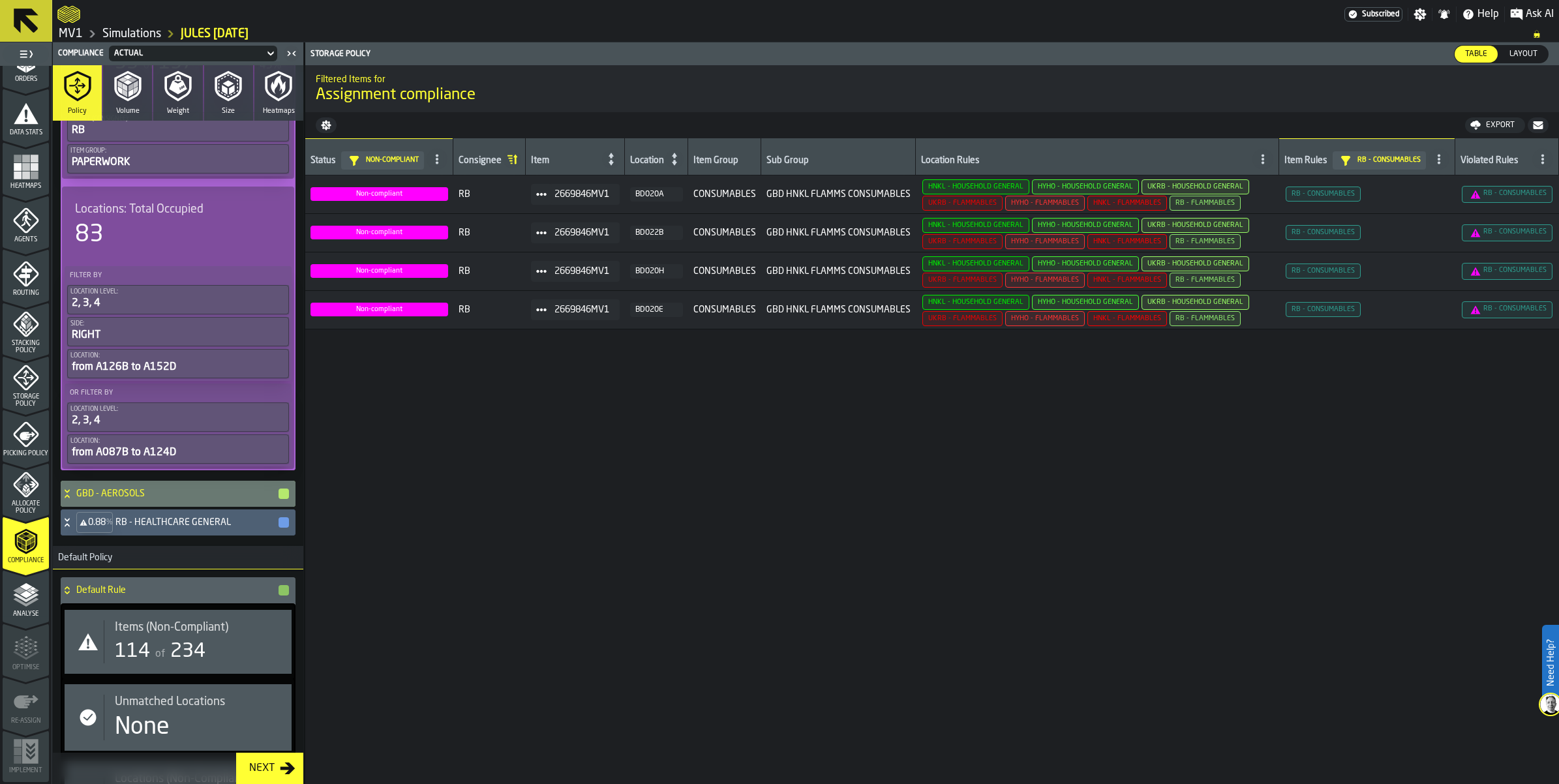
click at [179, 75] on div "Items: Issues/Total 59 of 137 43%" at bounding box center [192, 53] width 178 height 43
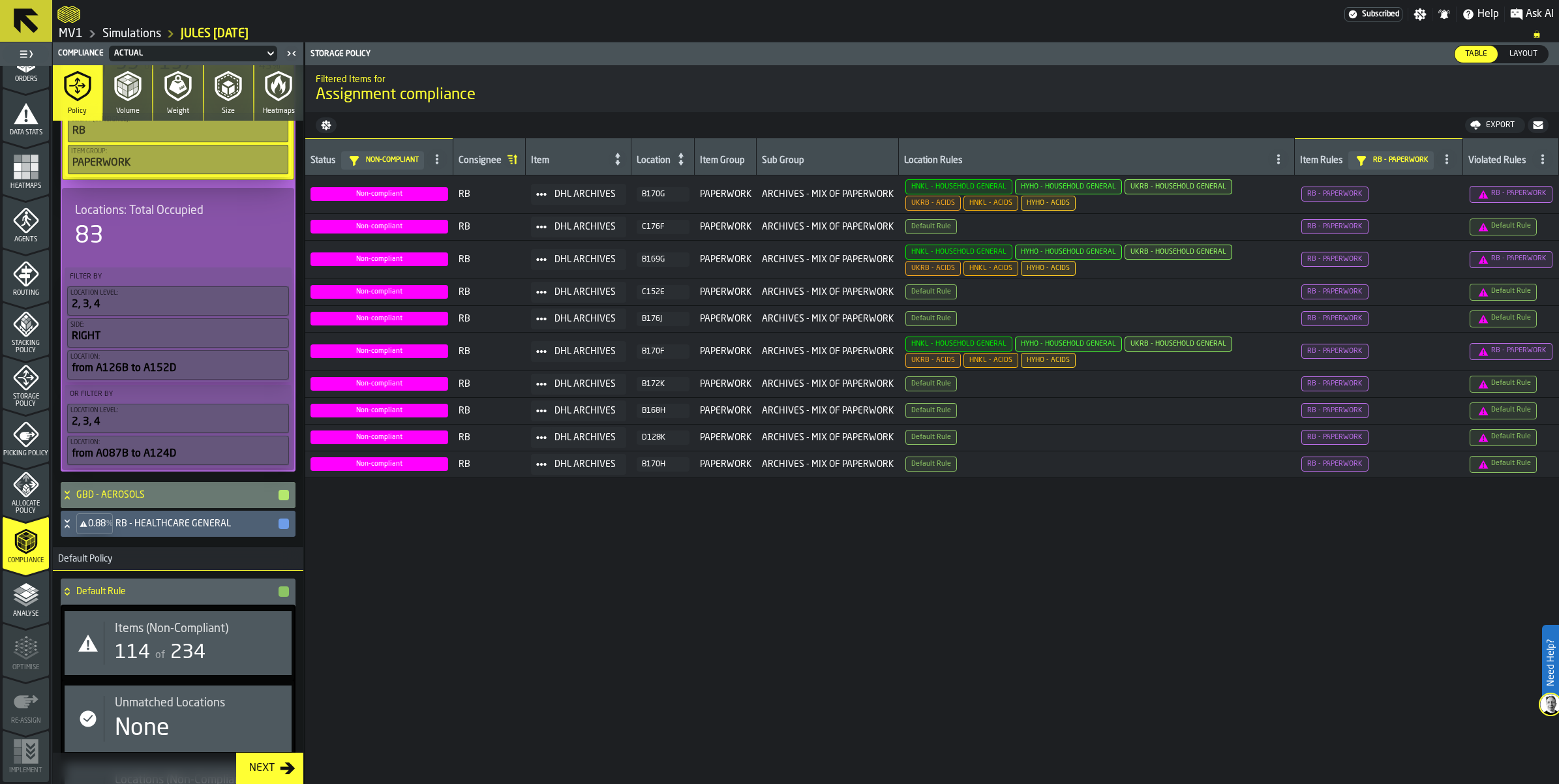
click at [74, 7] on icon at bounding box center [67, 2] width 13 height 11
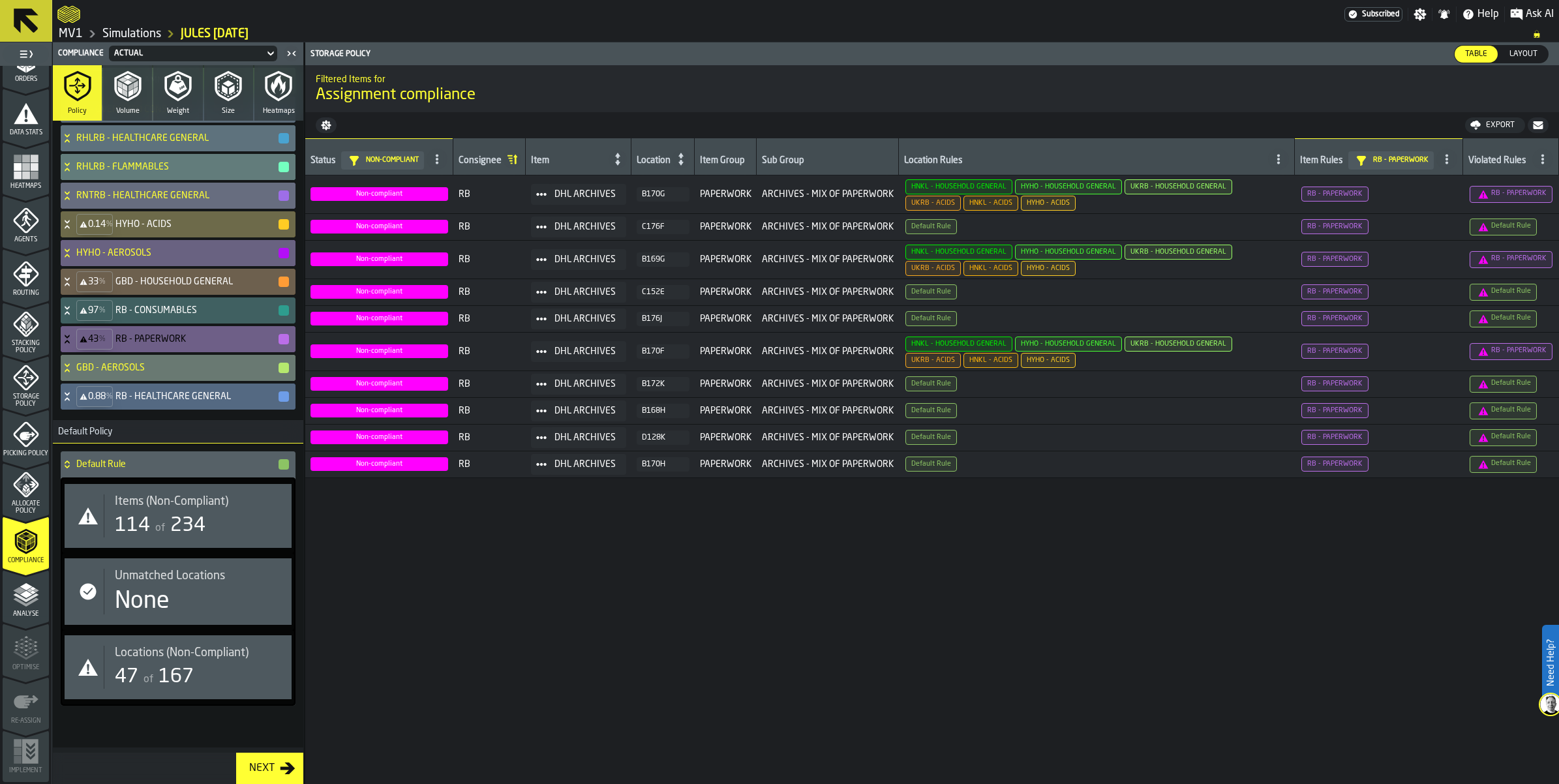
click at [91, 383] on div "0.88 % RB - HEALTHCARE GENERAL" at bounding box center [175, 396] width 230 height 26
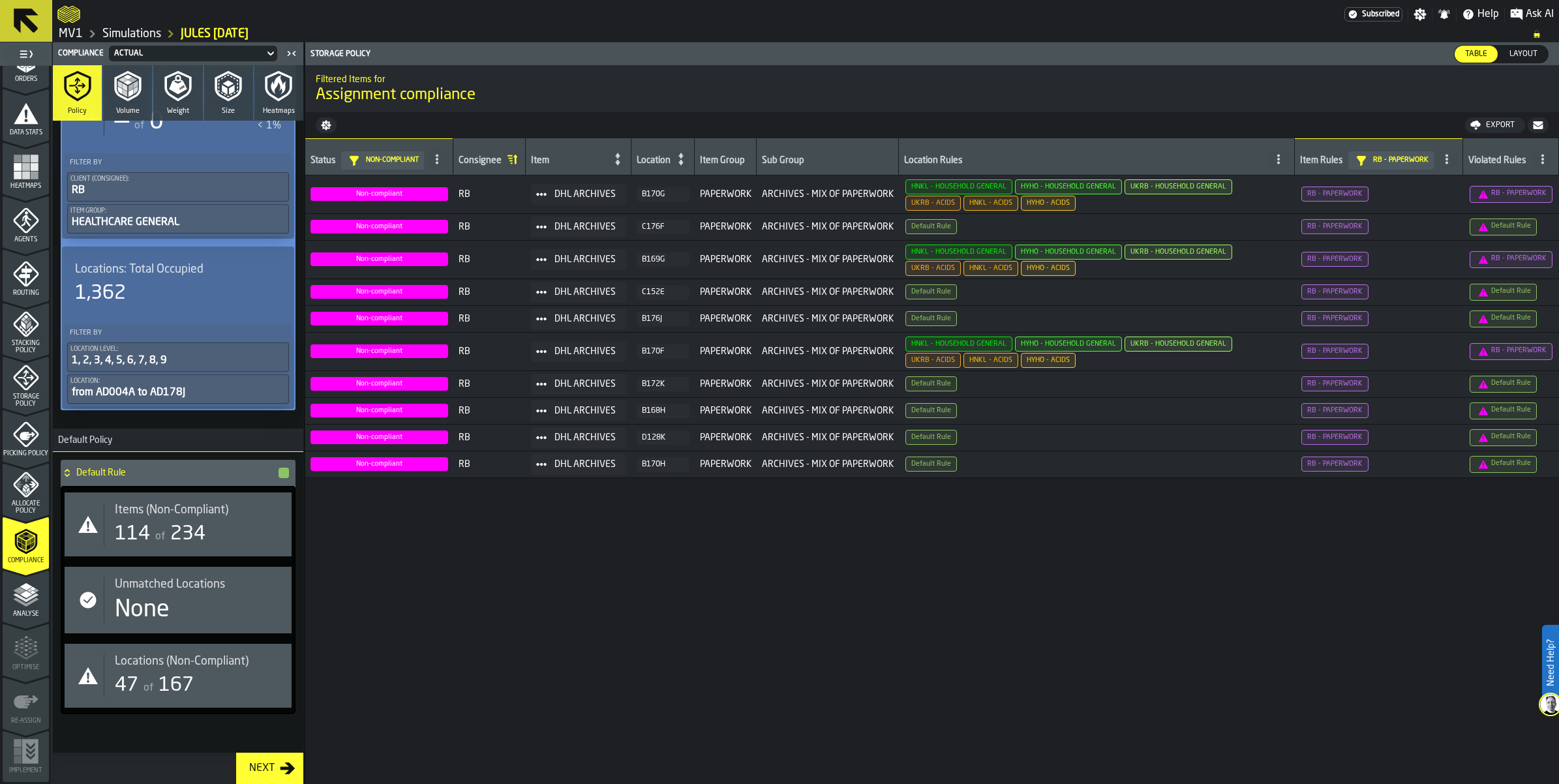
click at [91, 72] on div "0.88 % RB - HEALTHCARE GENERAL" at bounding box center [175, 59] width 230 height 26
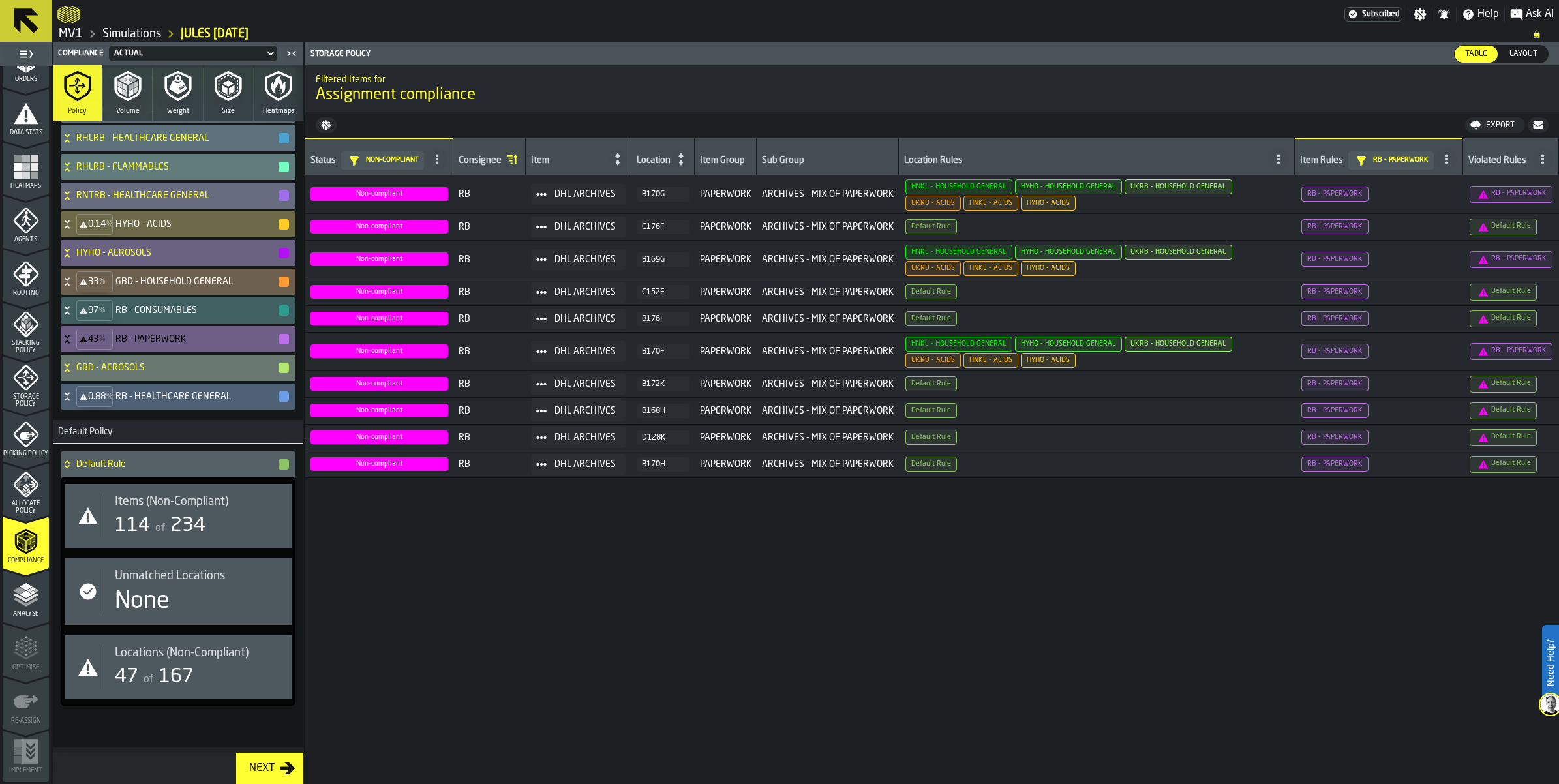
click at [183, 681] on div "of 167" at bounding box center [167, 677] width 53 height 23
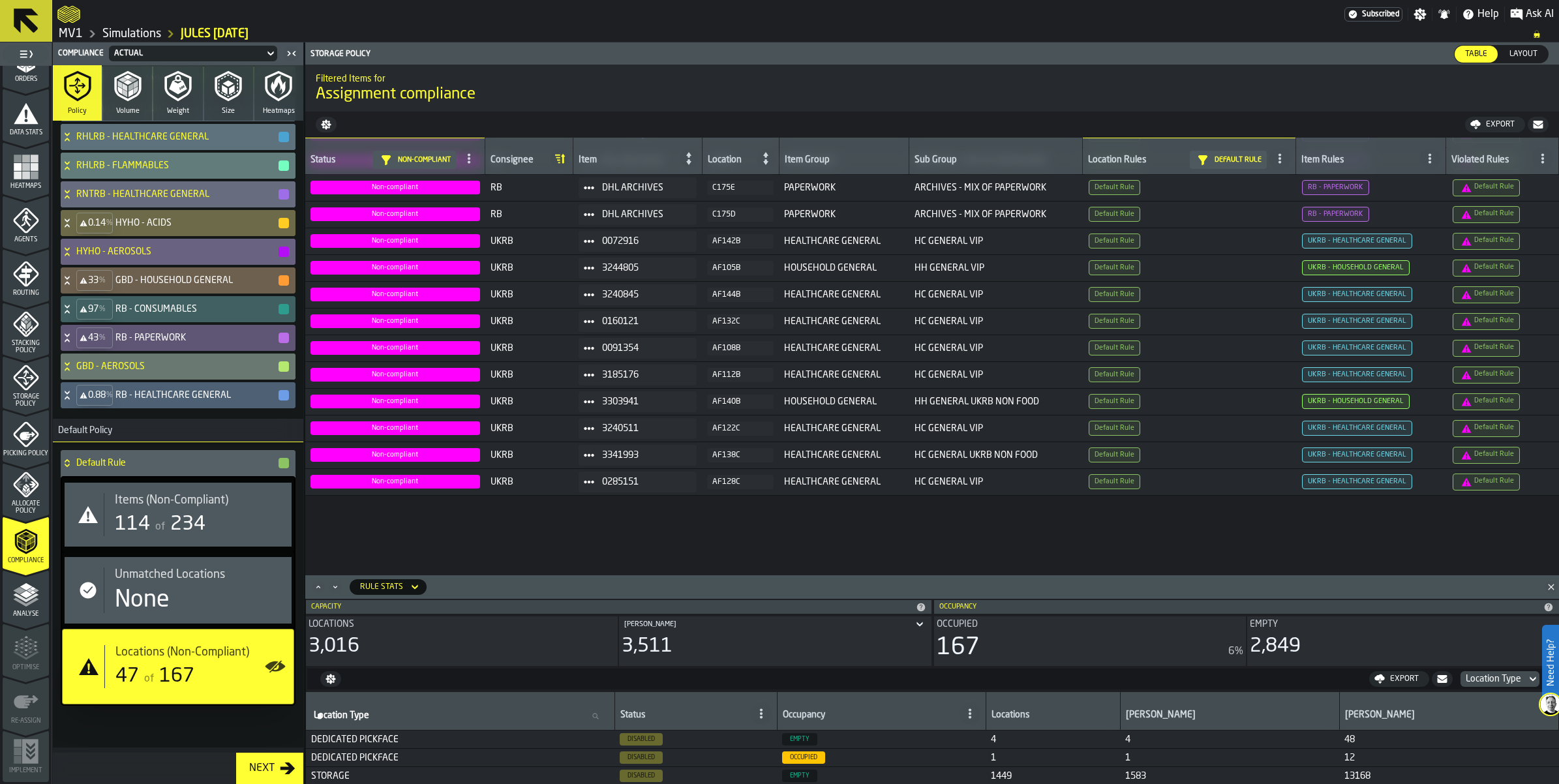
click at [206, 515] on span "234" at bounding box center [188, 524] width 35 height 20
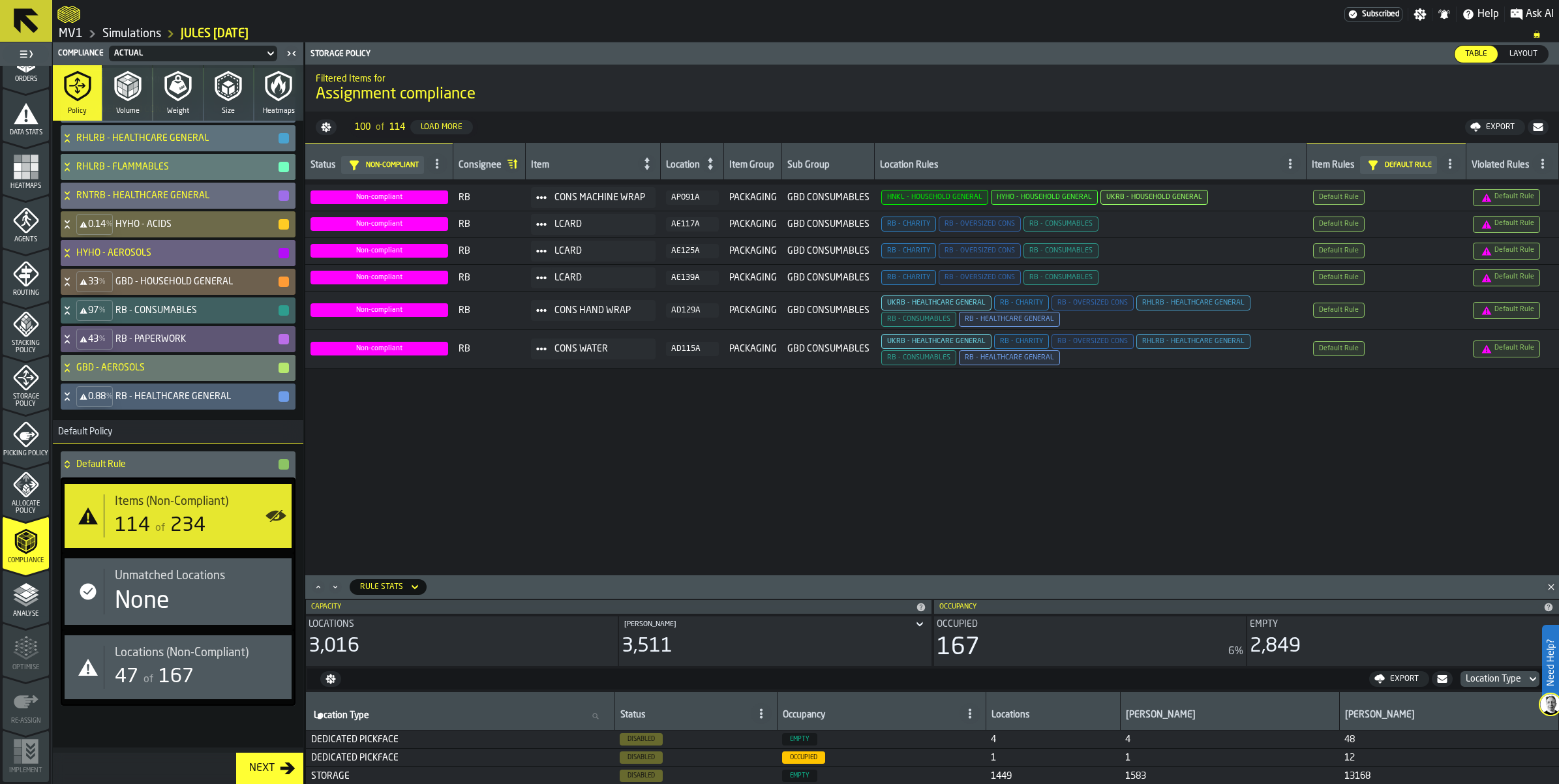
scroll to position [1223, 0]
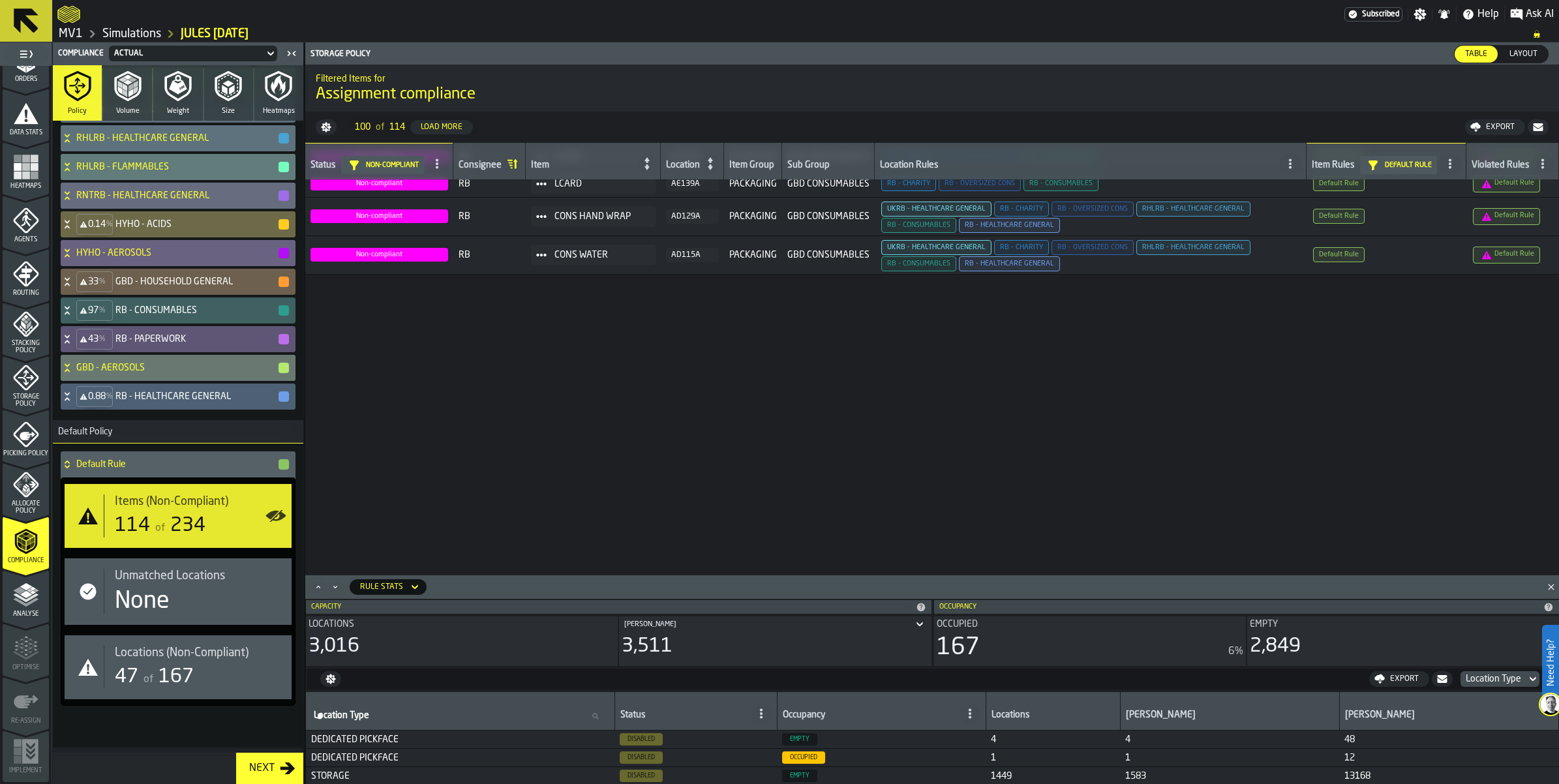
click at [1485, 132] on div "Export" at bounding box center [1500, 127] width 39 height 9
click at [1484, 132] on span "Download (csv)" at bounding box center [1490, 127] width 60 height 11
click at [74, 459] on icon at bounding box center [67, 464] width 13 height 11
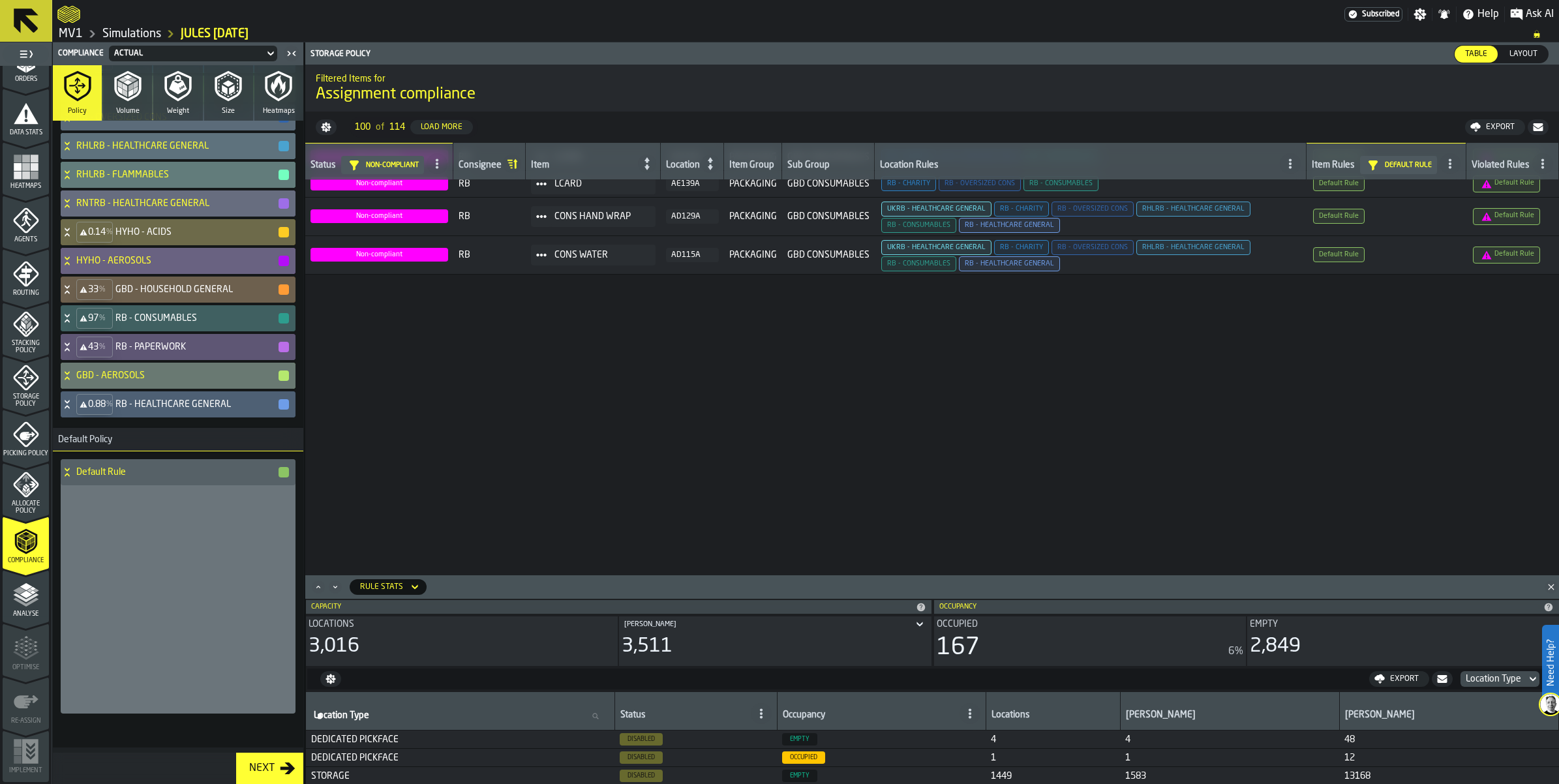
scroll to position [806, 0]
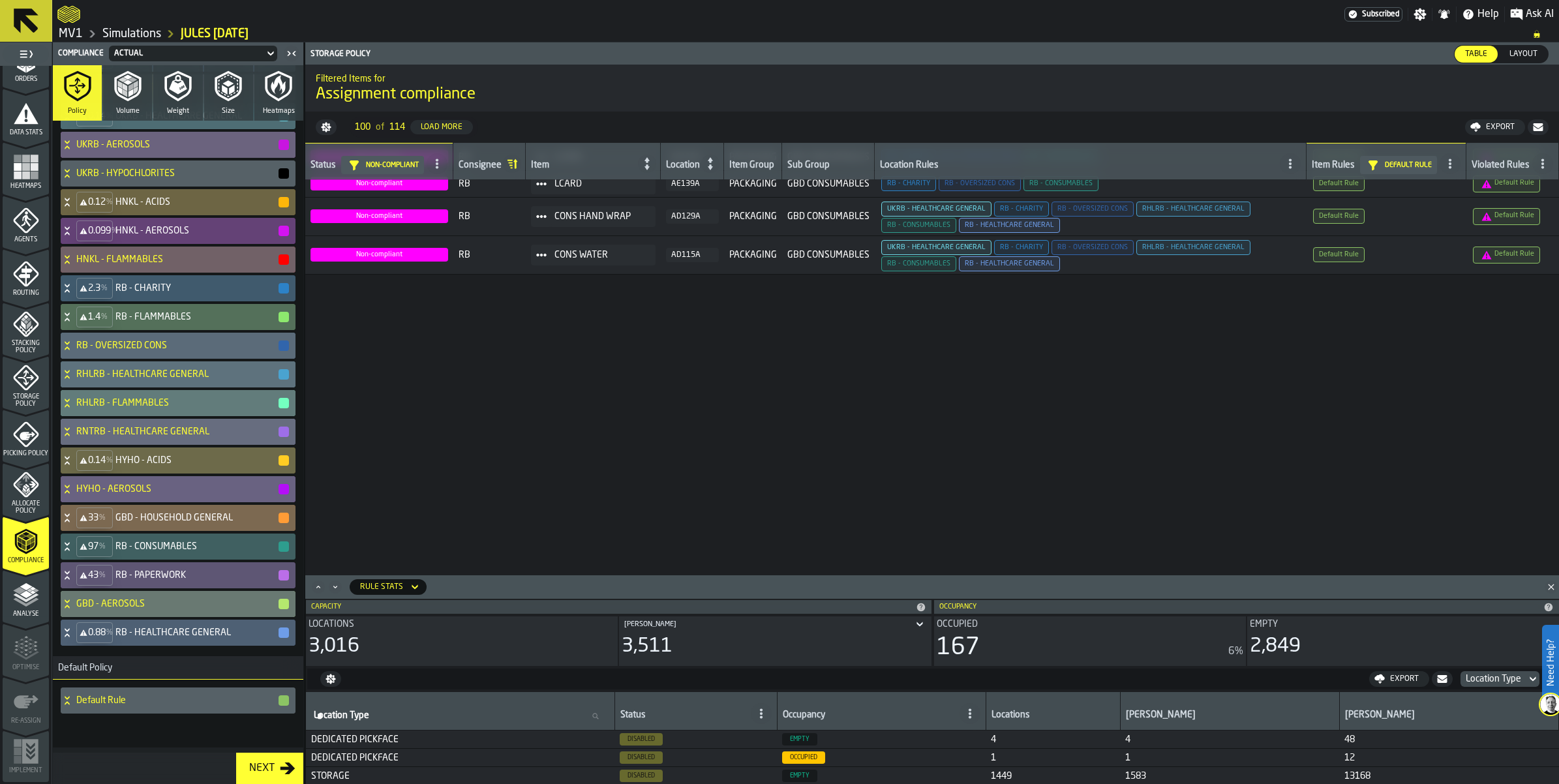
click at [74, 513] on icon at bounding box center [67, 518] width 13 height 11
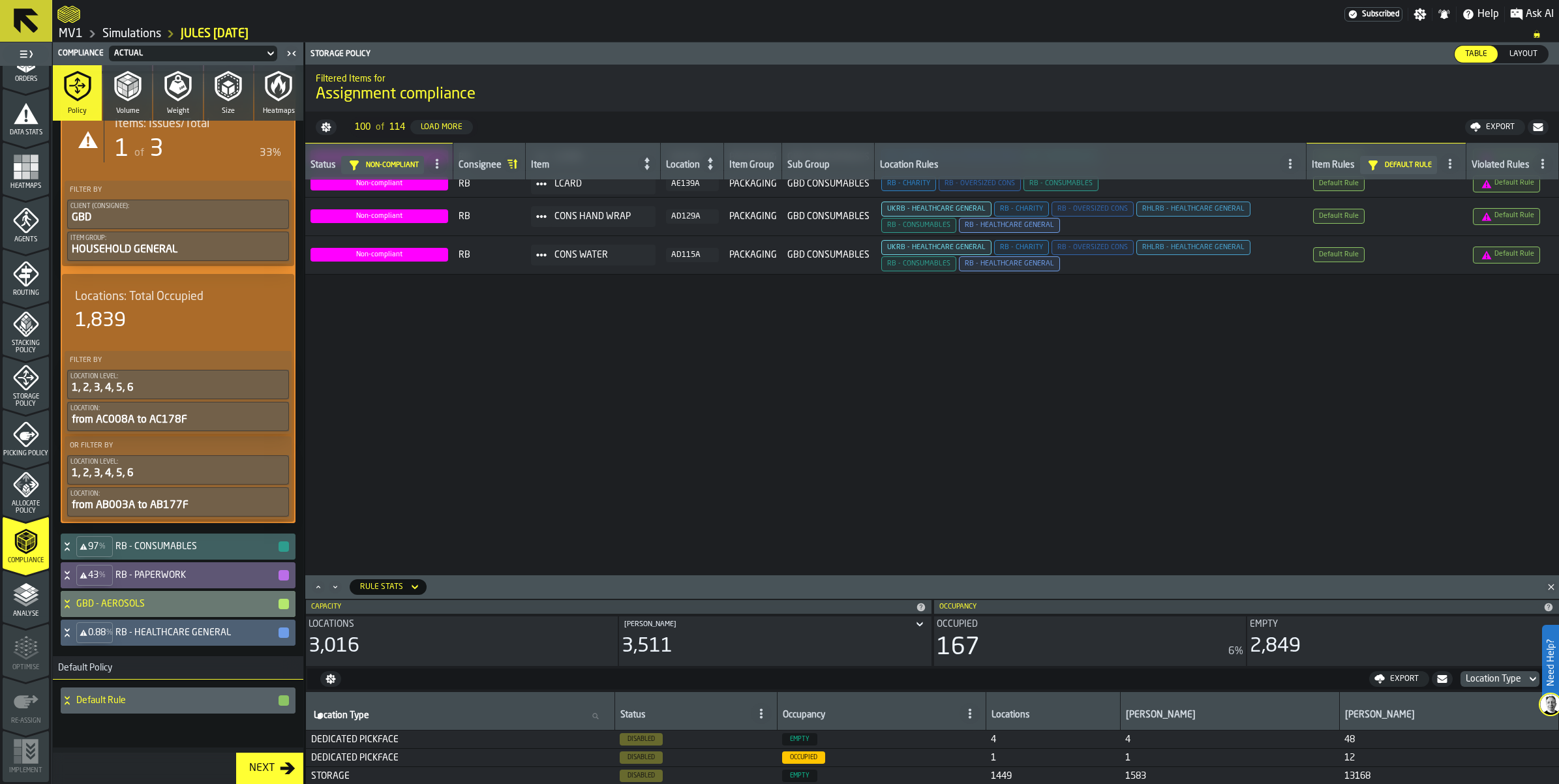
click at [90, 100] on div "33 % GBD - HOUSEHOLD GENERAL" at bounding box center [175, 87] width 230 height 26
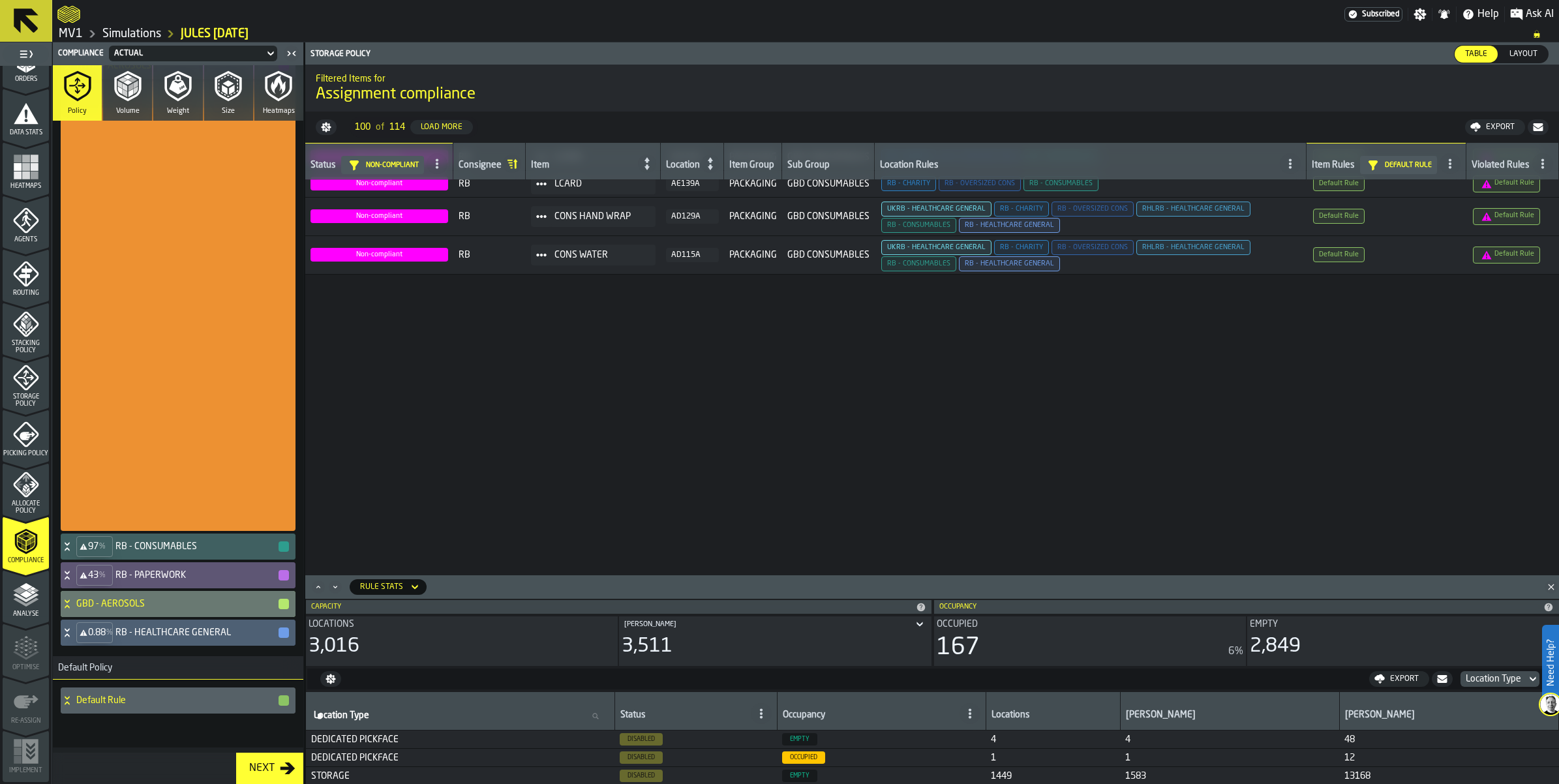
scroll to position [806, 0]
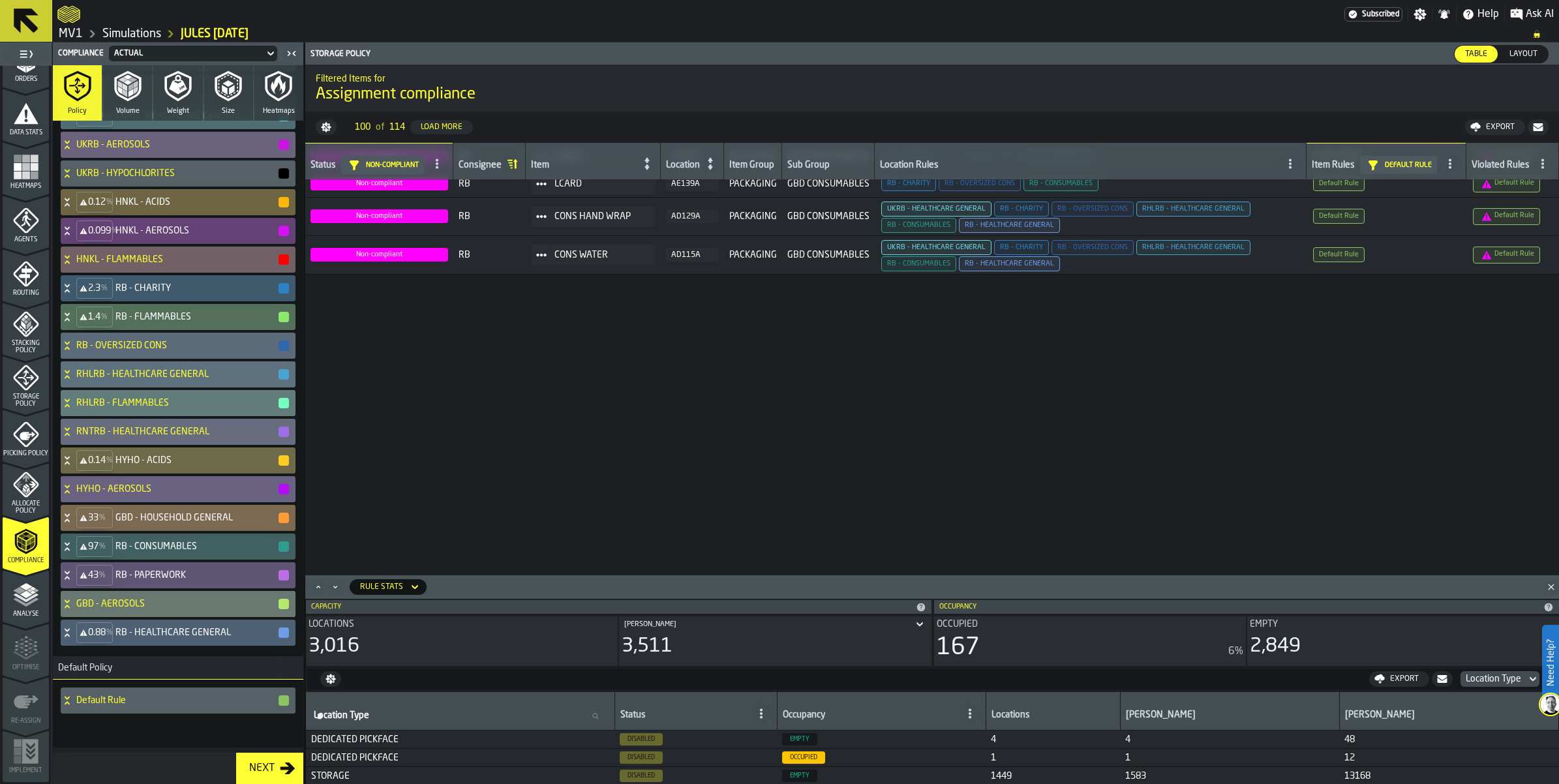
click at [74, 513] on icon at bounding box center [67, 518] width 13 height 11
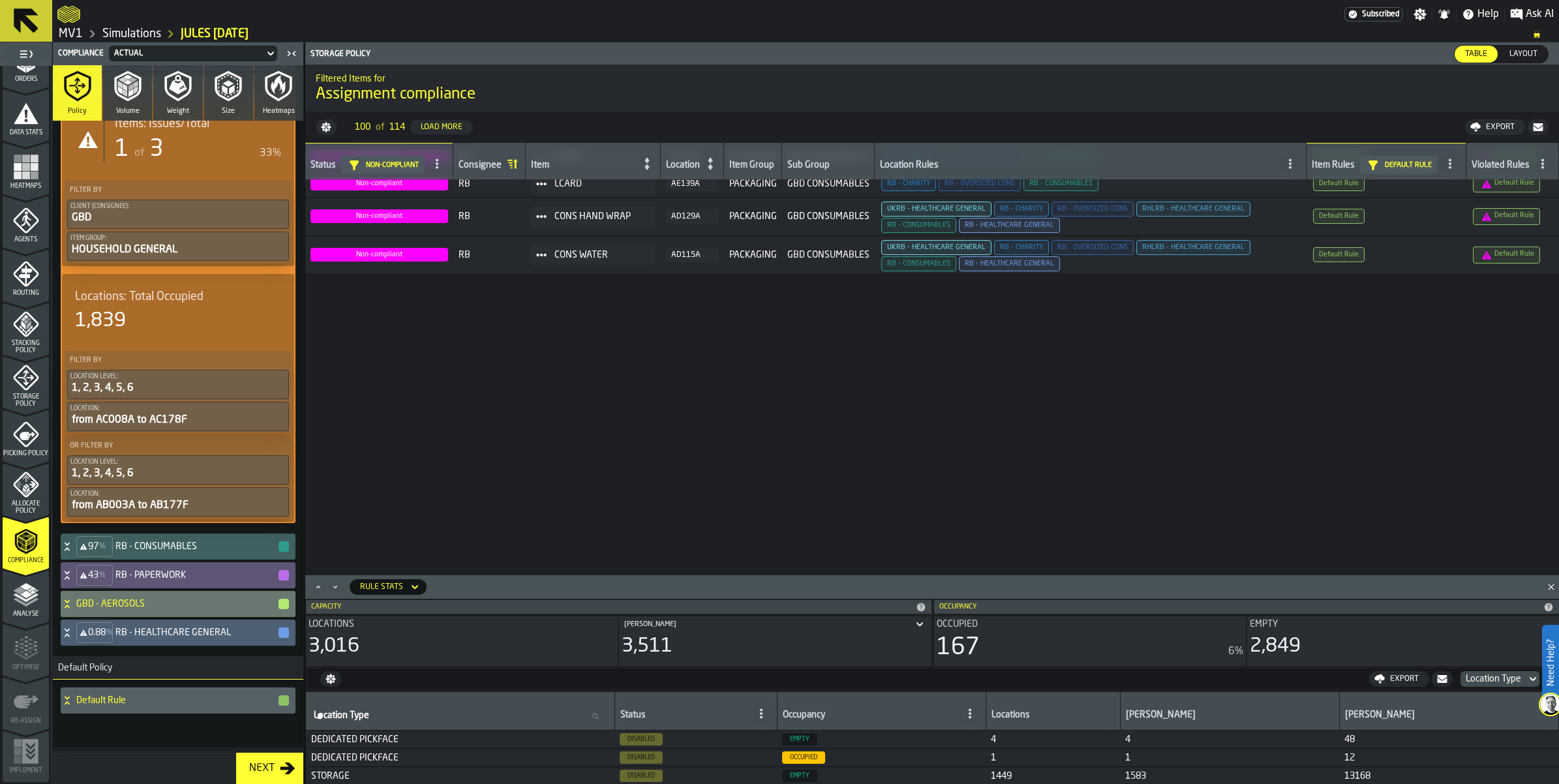
click at [129, 162] on div "1" at bounding box center [122, 149] width 14 height 26
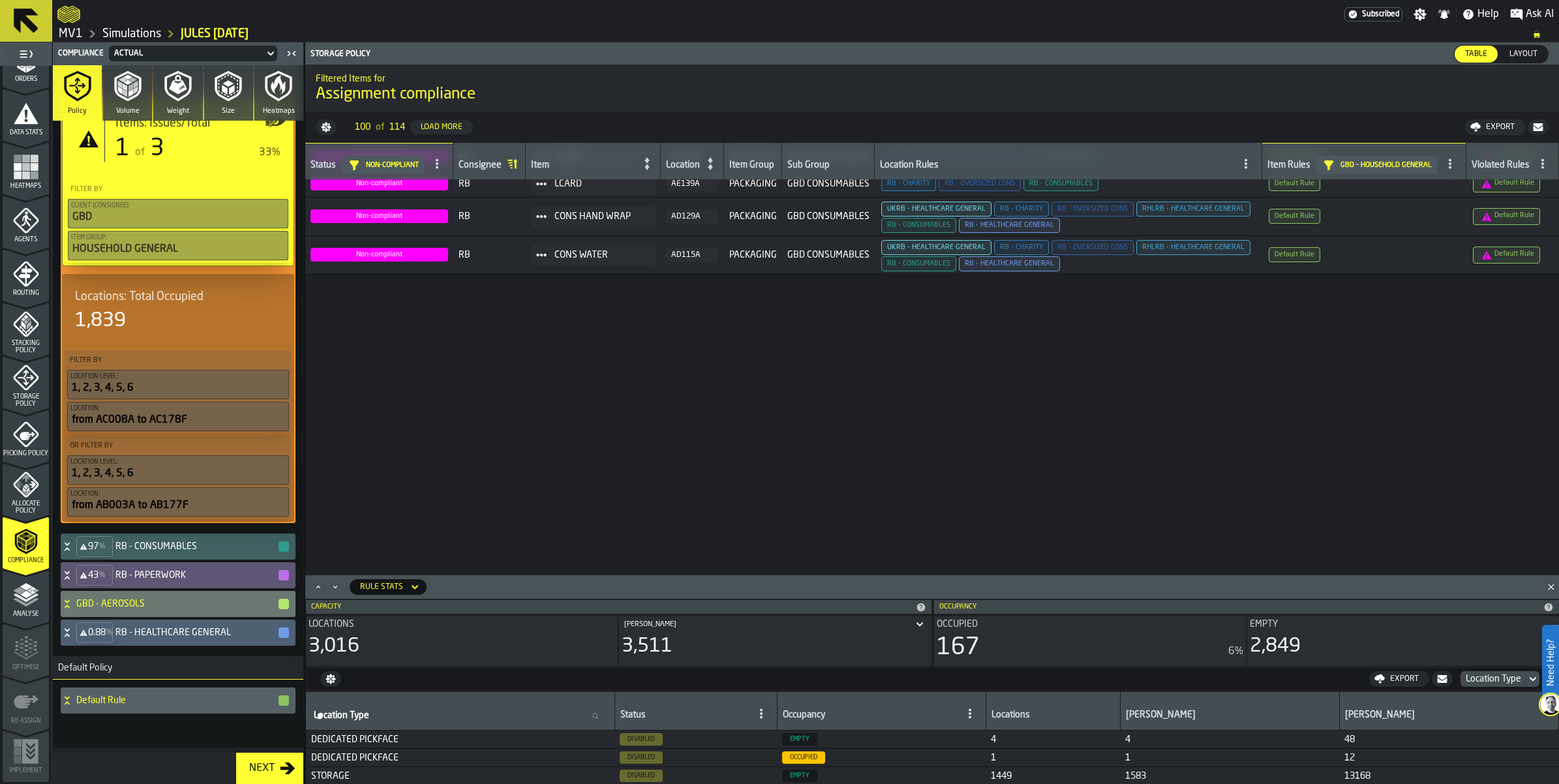
scroll to position [0, 0]
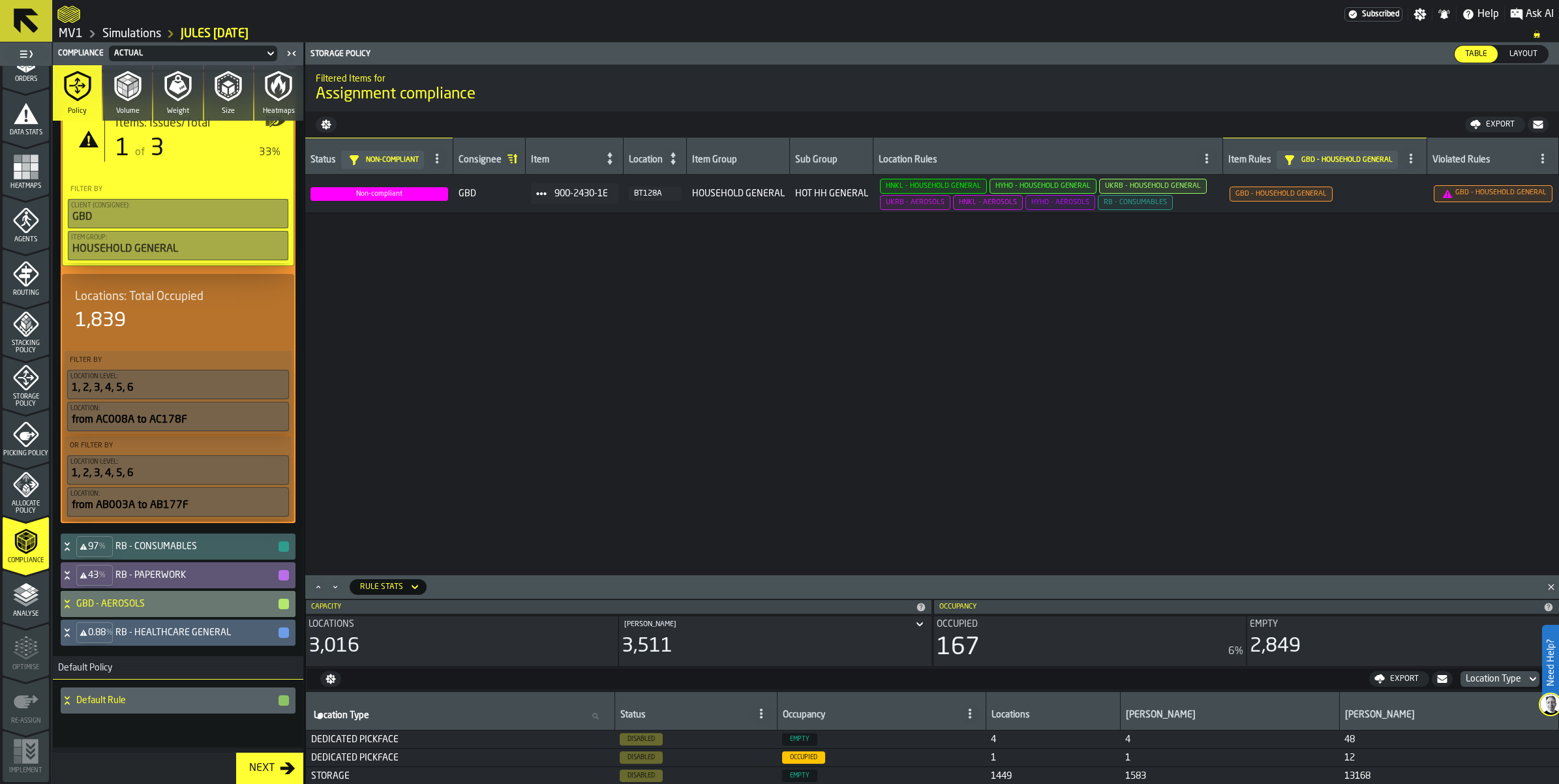
click at [69, 60] on icon at bounding box center [67, 59] width 5 height 4
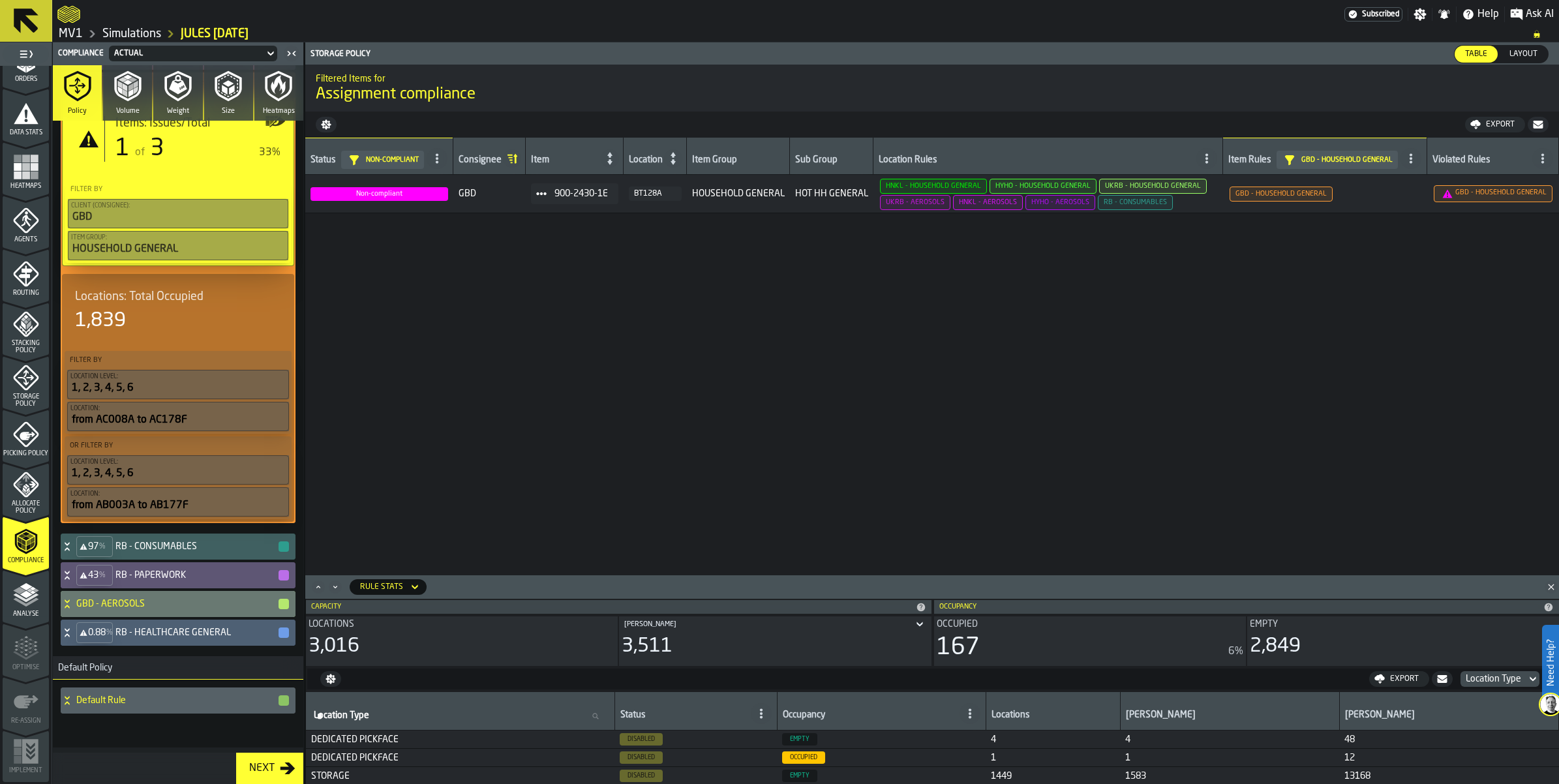
scroll to position [1141, 0]
click at [74, 552] on icon at bounding box center [67, 547] width 13 height 11
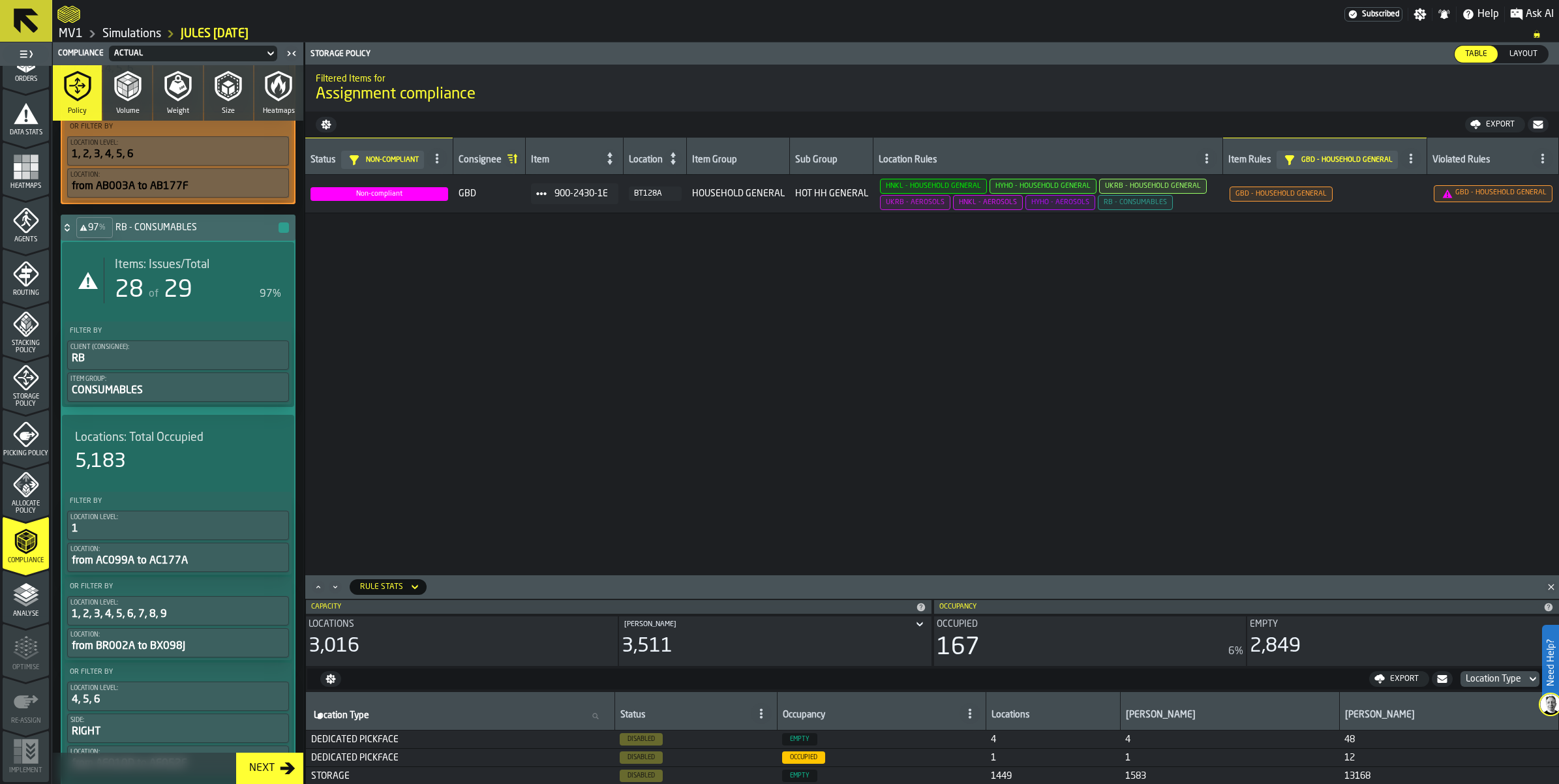
scroll to position [1386, 0]
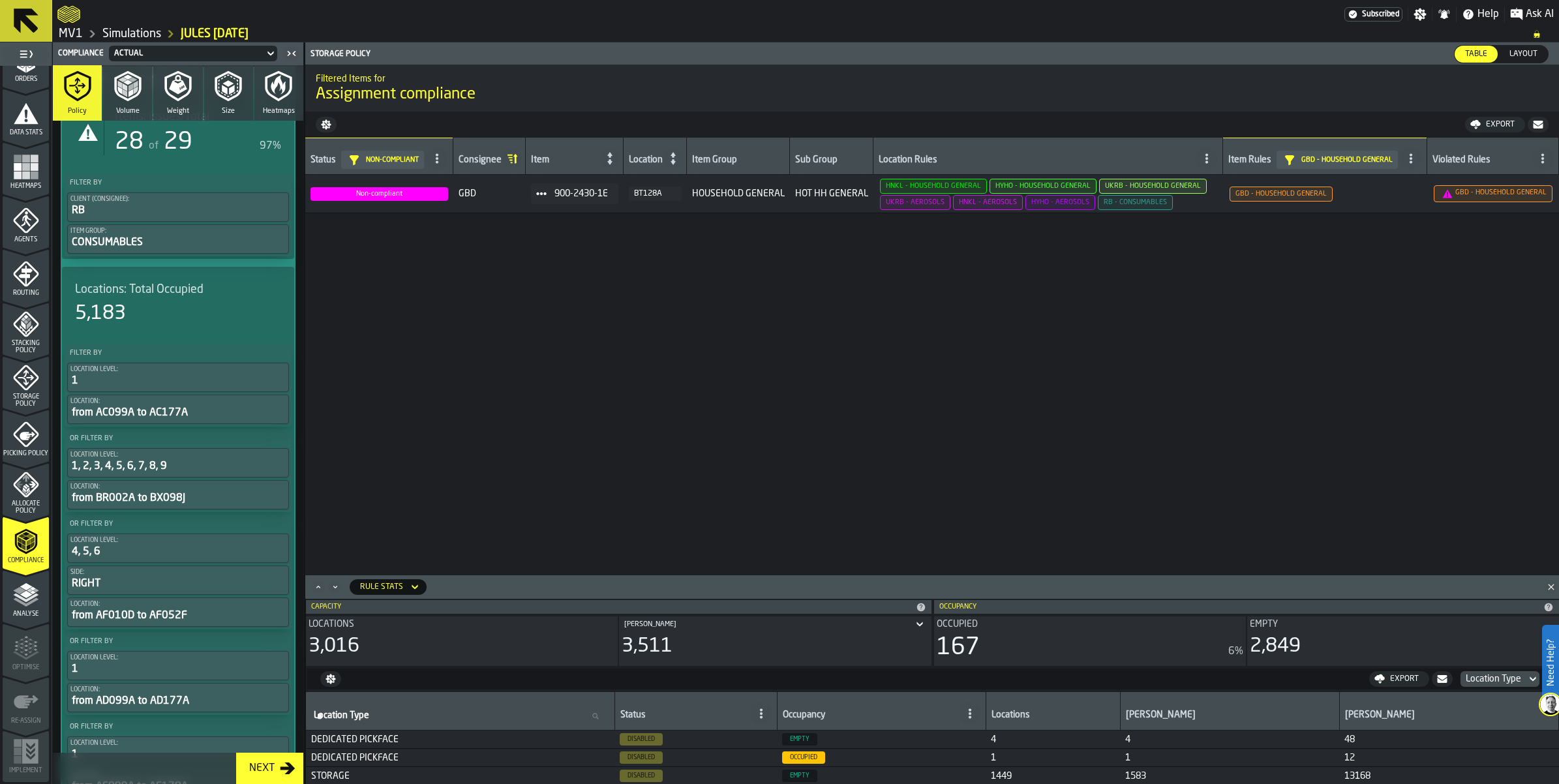
click at [74, 85] on icon at bounding box center [67, 79] width 13 height 11
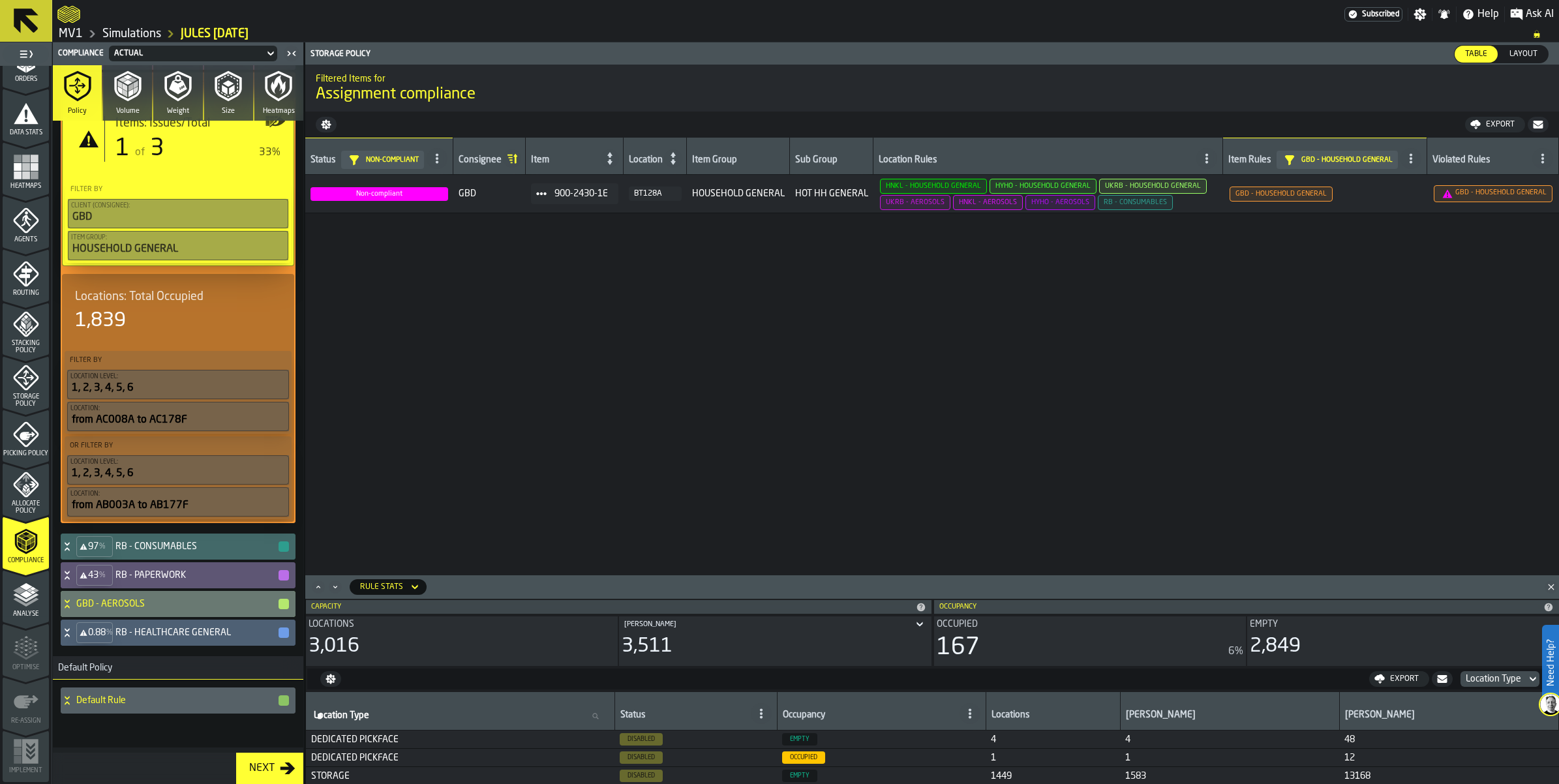
scroll to position [1378, 0]
click at [74, 598] on icon at bounding box center [67, 604] width 13 height 11
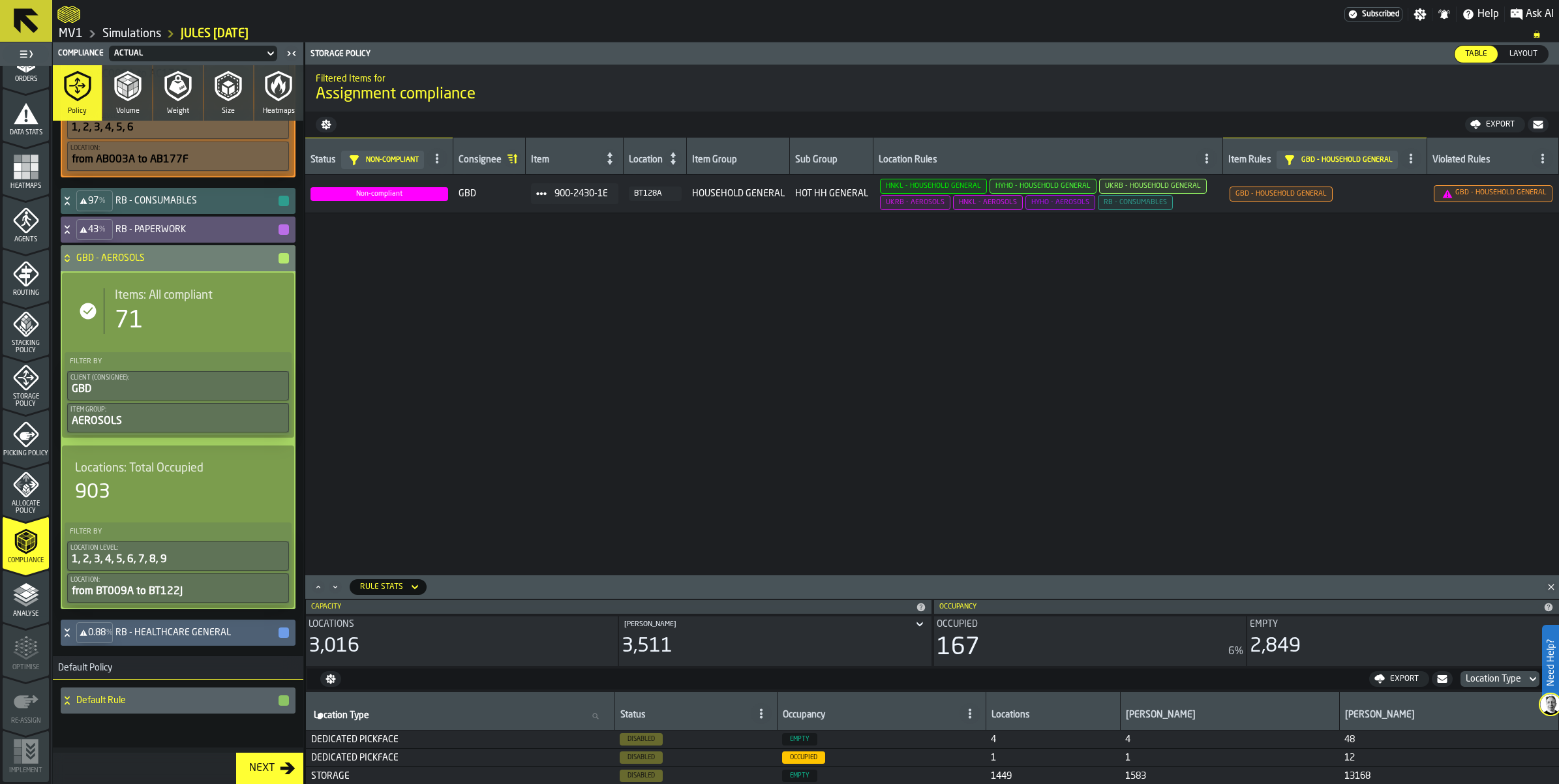
click at [83, 271] on div "GBD - AEROSOLS" at bounding box center [175, 258] width 230 height 26
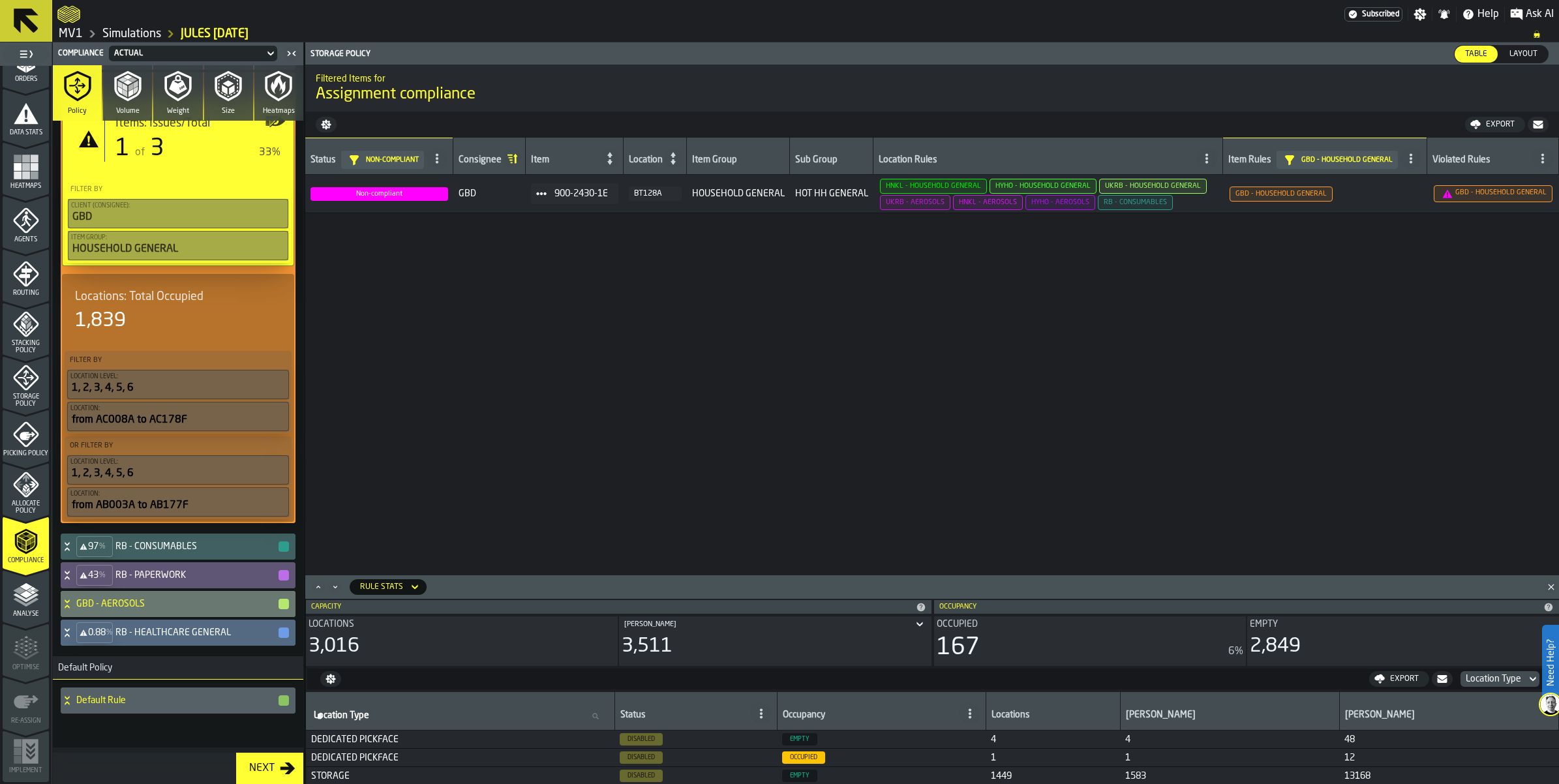
click at [74, 627] on icon at bounding box center [67, 633] width 13 height 11
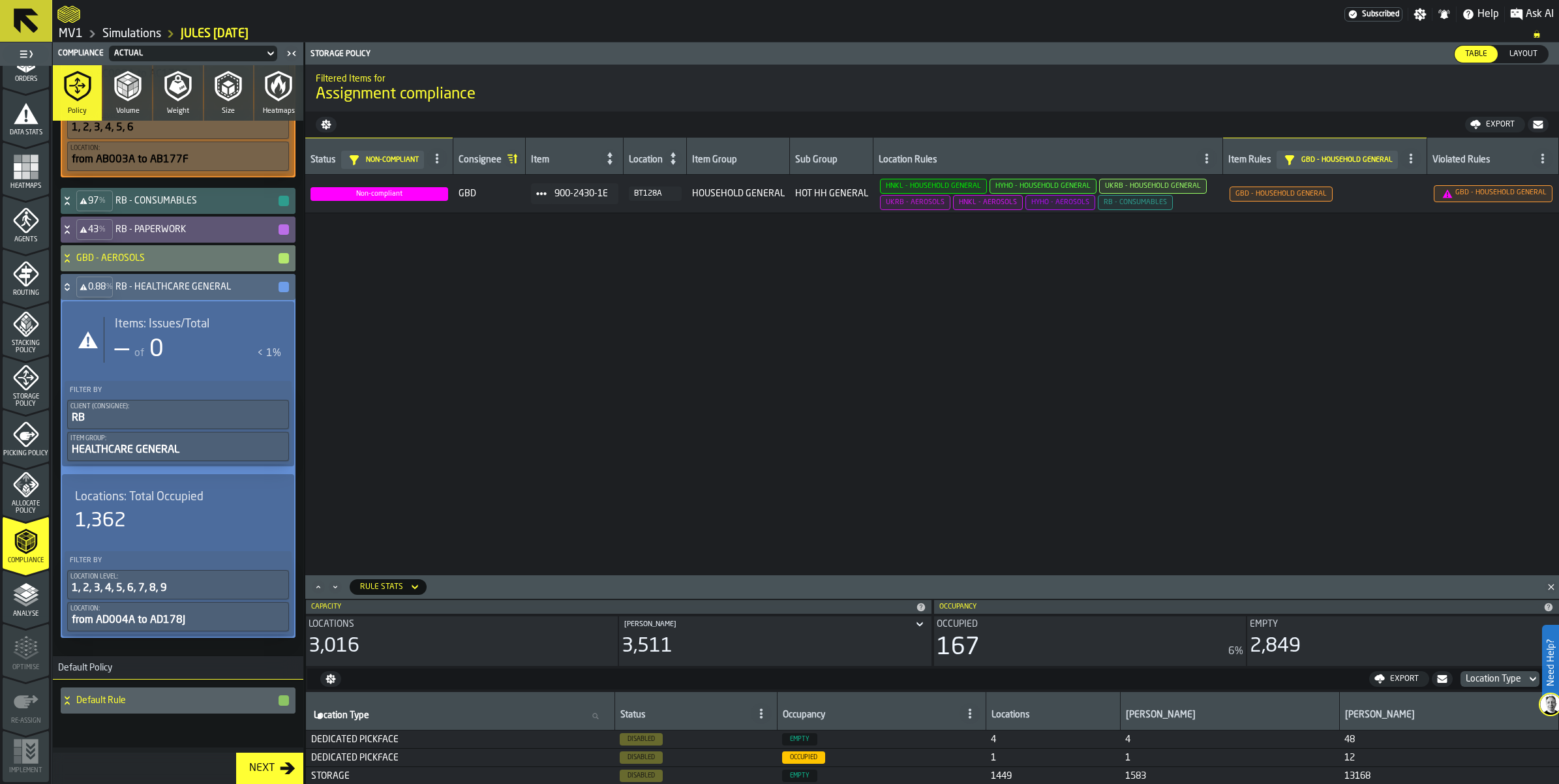
click at [74, 292] on icon at bounding box center [67, 287] width 13 height 11
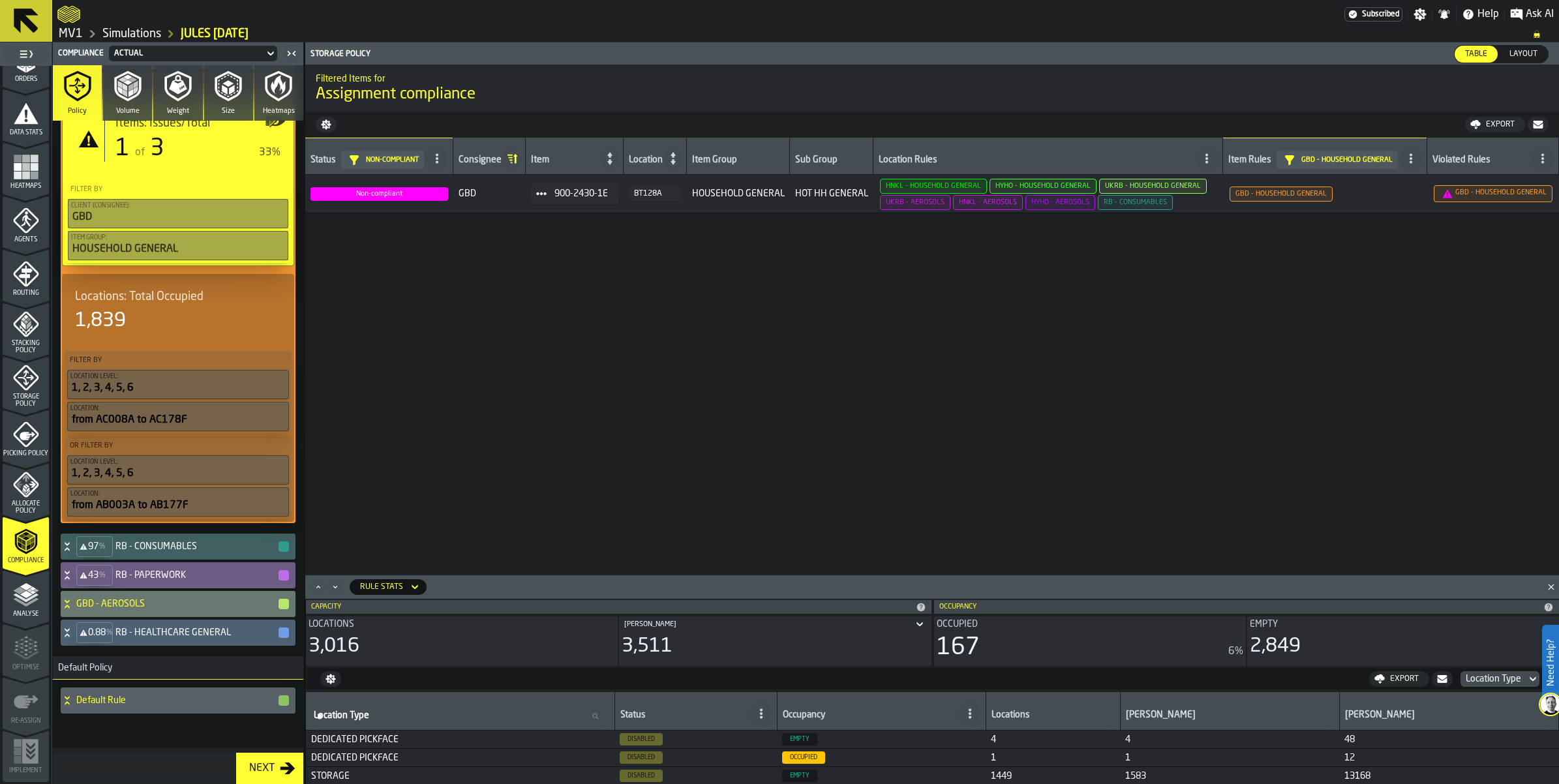
click at [74, 570] on icon at bounding box center [67, 575] width 13 height 11
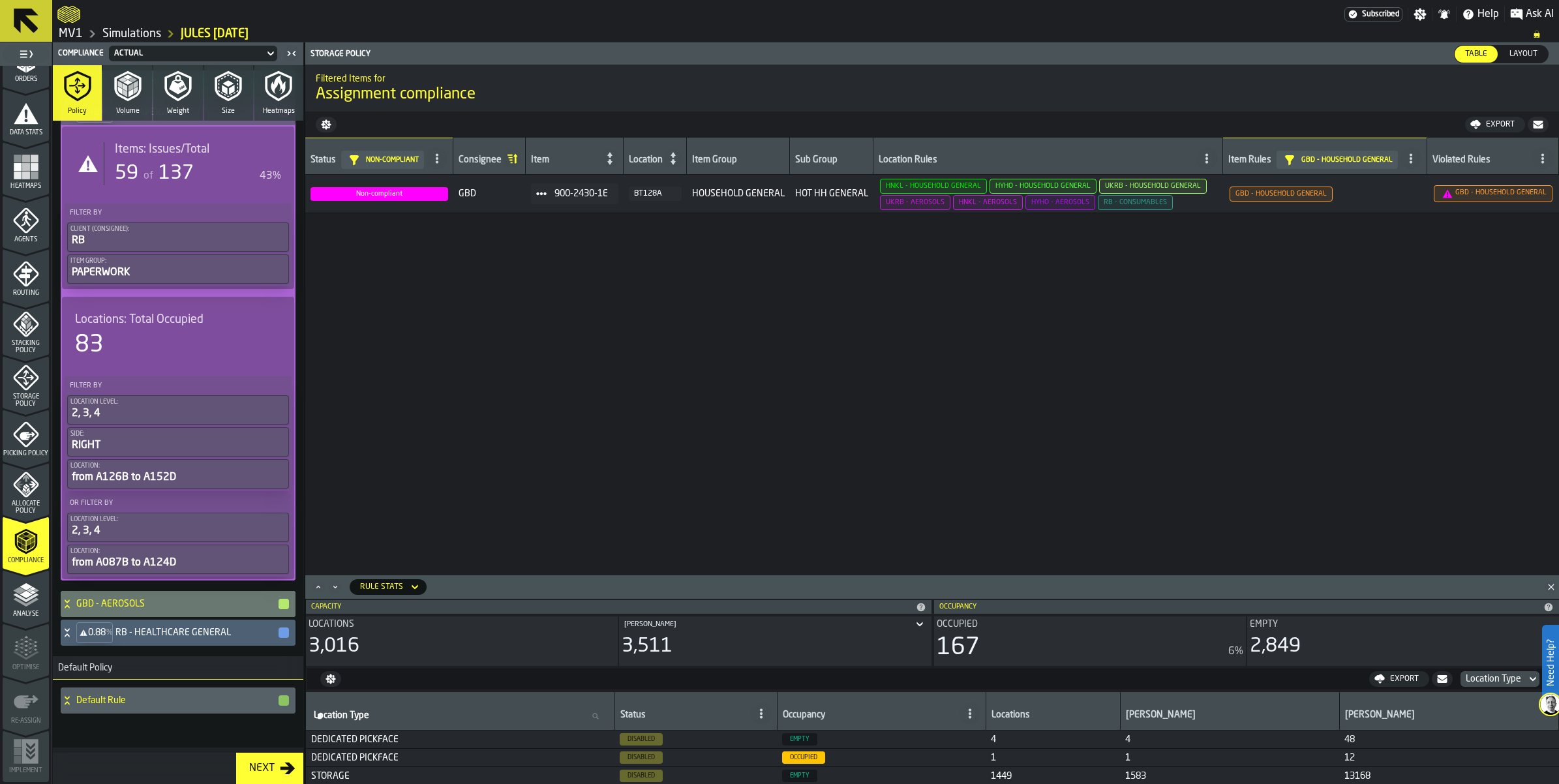
click at [180, 186] on div "Items: Issues/Total 59 of 137 43%" at bounding box center [192, 164] width 178 height 43
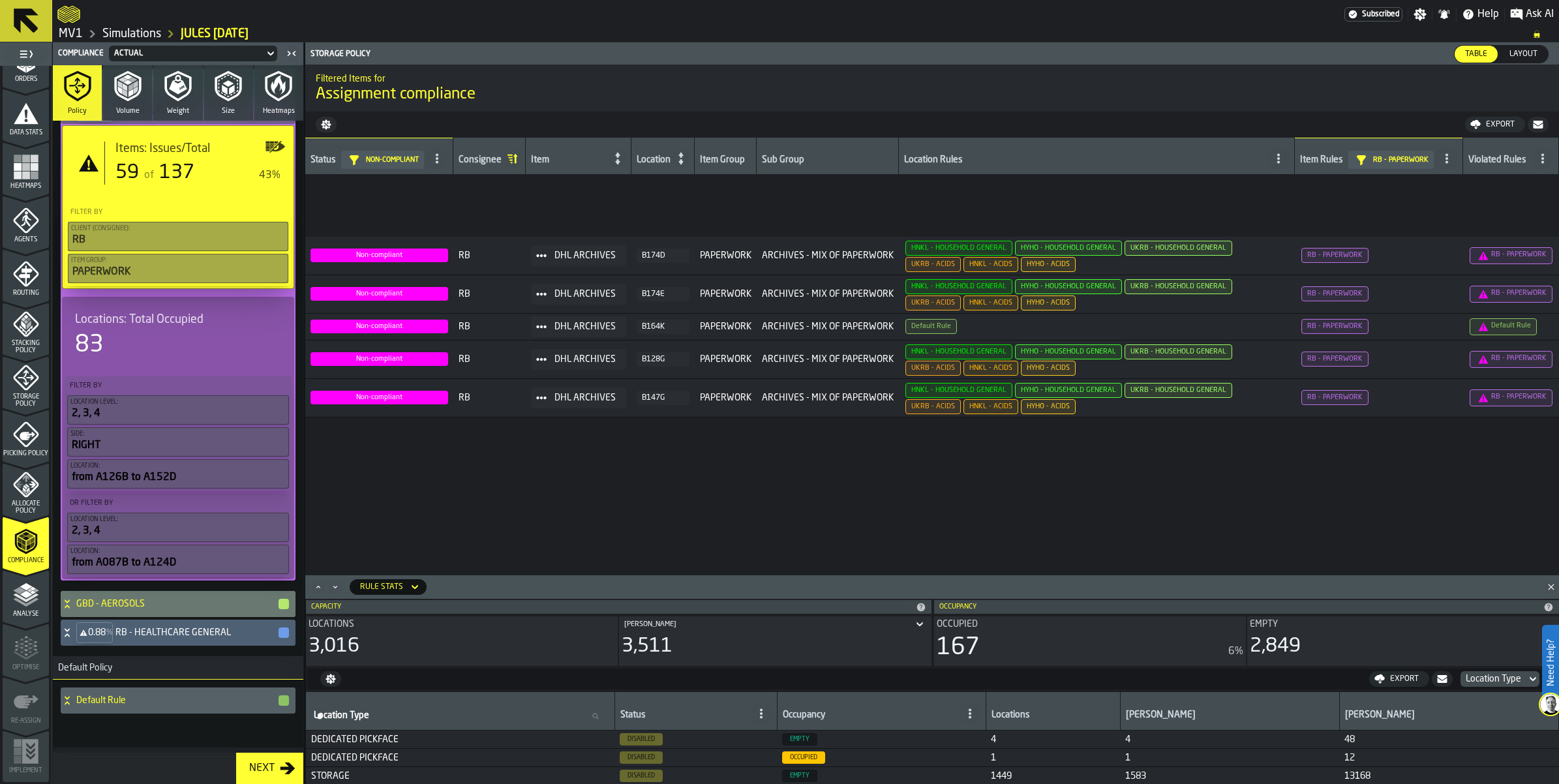
scroll to position [3668, 0]
